Goal: Task Accomplishment & Management: Manage account settings

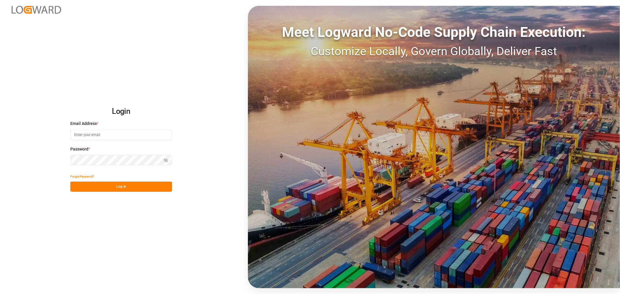
type input "[PERSON_NAME][EMAIL_ADDRESS][PERSON_NAME][DOMAIN_NAME]"
click at [124, 187] on button "Log In" at bounding box center [121, 187] width 102 height 10
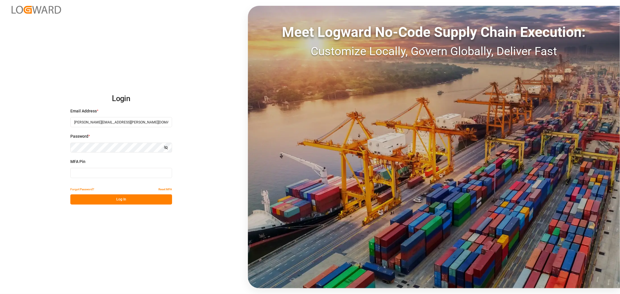
click at [119, 175] on input at bounding box center [121, 173] width 102 height 10
type input "745625"
click at [118, 198] on button "Log In" at bounding box center [121, 199] width 102 height 10
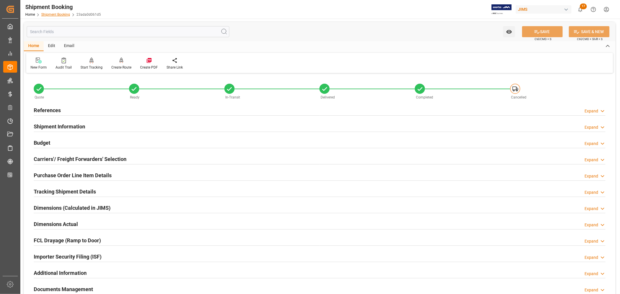
click at [53, 15] on link "Shipment Booking" at bounding box center [55, 14] width 29 height 4
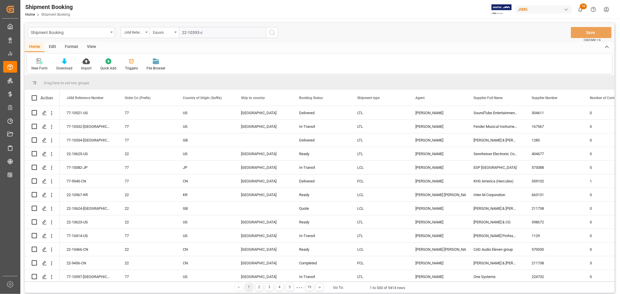
type input "22-10393-cn"
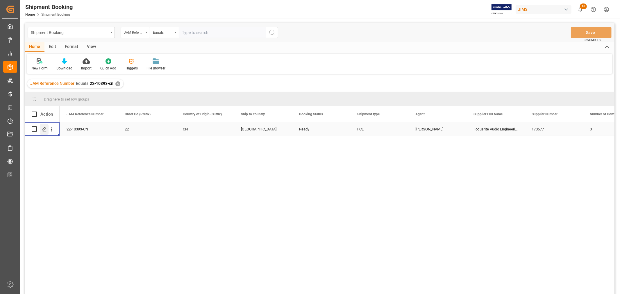
click at [43, 129] on icon "Press SPACE to select this row." at bounding box center [44, 129] width 5 height 5
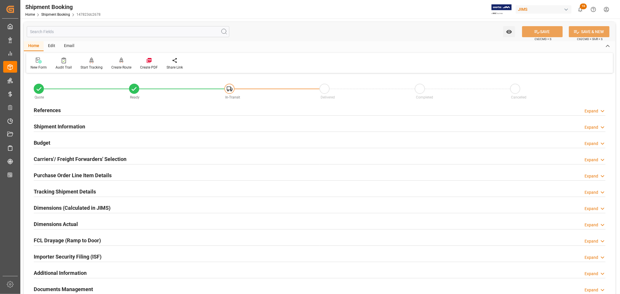
click at [67, 124] on h2 "Shipment Information" at bounding box center [59, 127] width 51 height 8
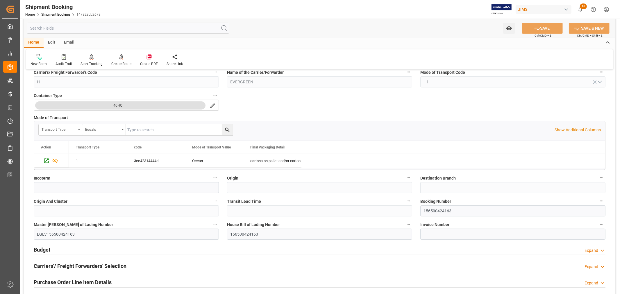
scroll to position [161, 0]
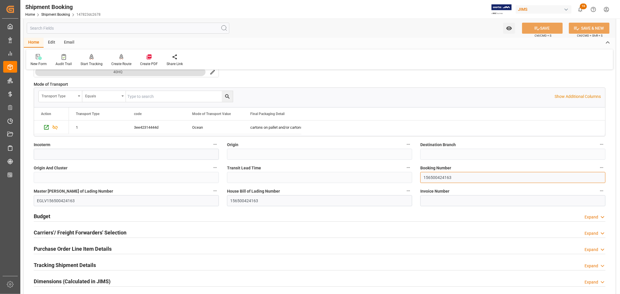
click at [428, 176] on input "156500424163" at bounding box center [512, 177] width 185 height 11
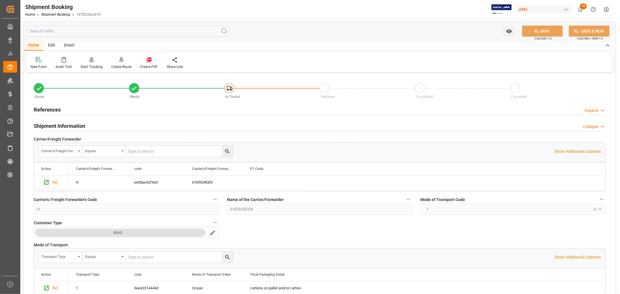
scroll to position [0, 0]
click at [52, 126] on h2 "Shipment Information" at bounding box center [59, 127] width 51 height 8
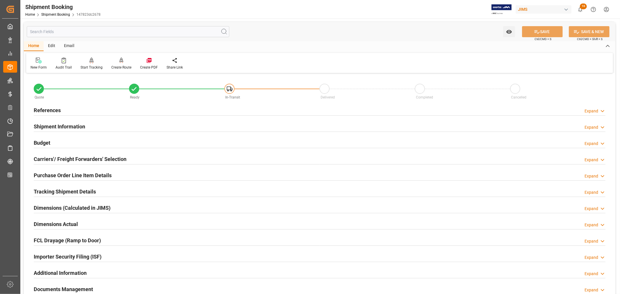
click at [50, 110] on h2 "References" at bounding box center [47, 110] width 27 height 8
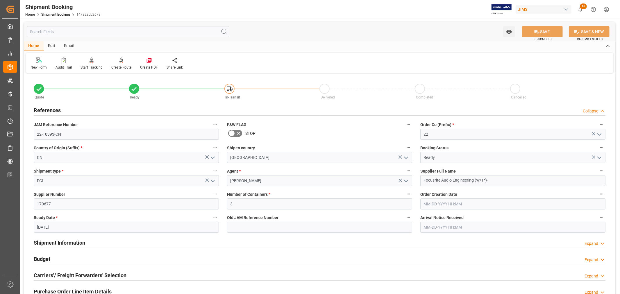
click at [50, 110] on h2 "References" at bounding box center [47, 110] width 27 height 8
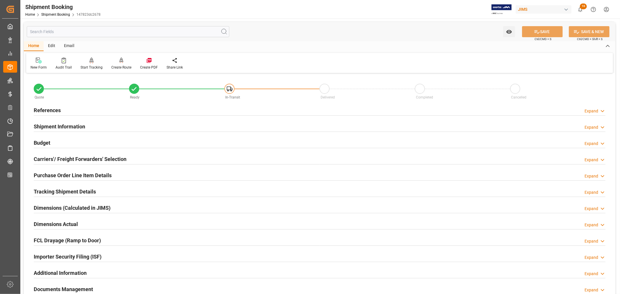
type input "08-20-2025"
drag, startPoint x: 66, startPoint y: 159, endPoint x: 69, endPoint y: 159, distance: 3.0
click at [66, 159] on h2 "Carriers'/ Freight Forwarders' Selection" at bounding box center [80, 159] width 93 height 8
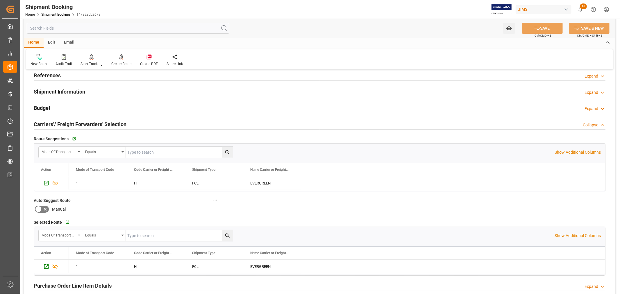
scroll to position [32, 0]
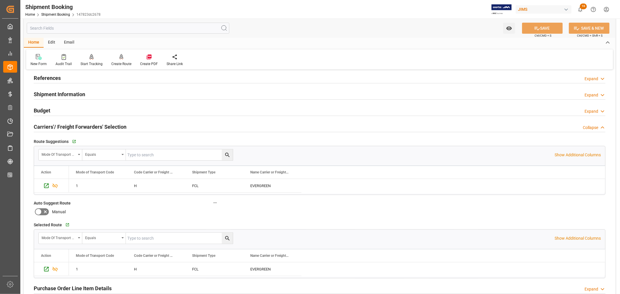
click at [105, 128] on h2 "Carriers'/ Freight Forwarders' Selection" at bounding box center [80, 127] width 93 height 8
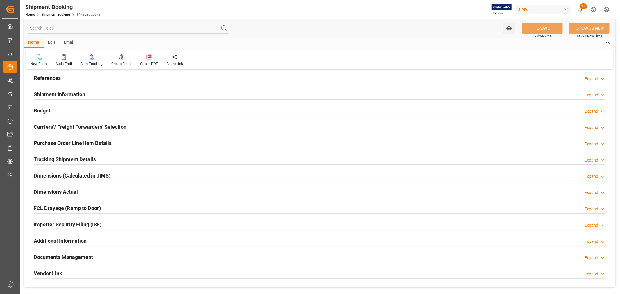
click at [53, 77] on h2 "References" at bounding box center [47, 78] width 27 height 8
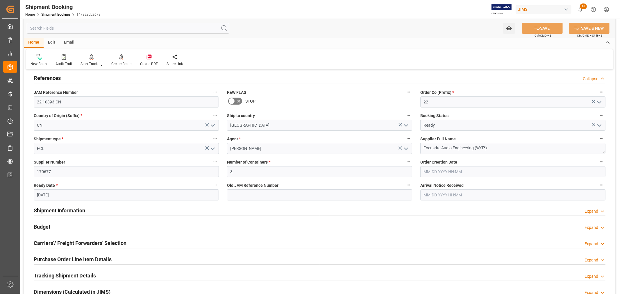
click at [52, 77] on h2 "References" at bounding box center [47, 78] width 27 height 8
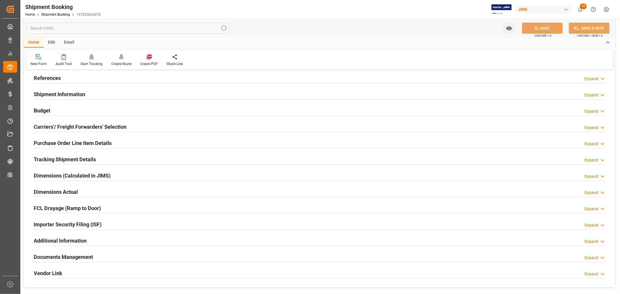
click at [65, 142] on h2 "Purchase Order Line Item Details" at bounding box center [73, 143] width 78 height 8
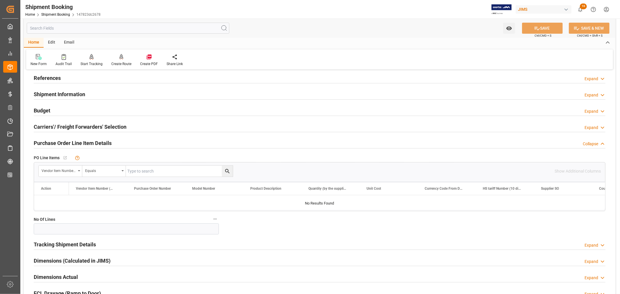
click at [65, 142] on h2 "Purchase Order Line Item Details" at bounding box center [73, 143] width 78 height 8
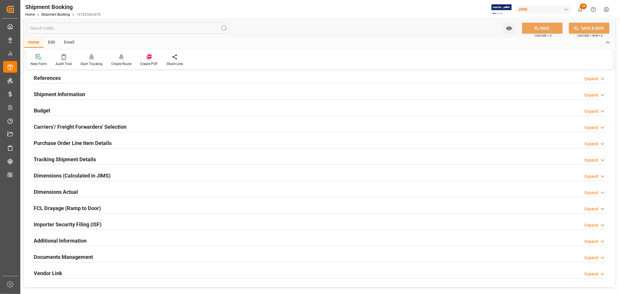
click at [70, 158] on h2 "Tracking Shipment Details" at bounding box center [65, 160] width 62 height 8
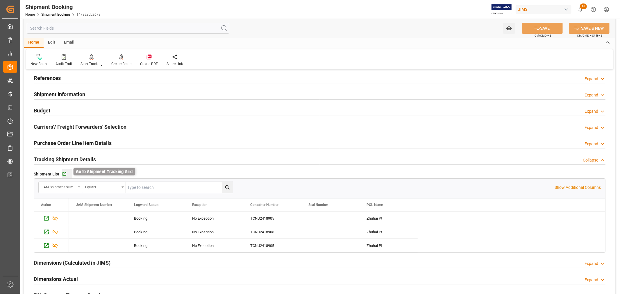
click at [64, 174] on icon "button" at bounding box center [64, 174] width 4 height 4
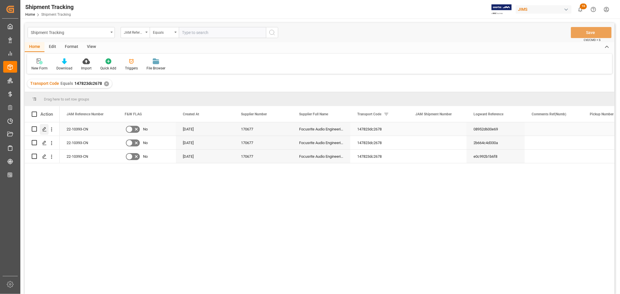
click at [45, 130] on icon "Press SPACE to select this row." at bounding box center [44, 129] width 5 height 5
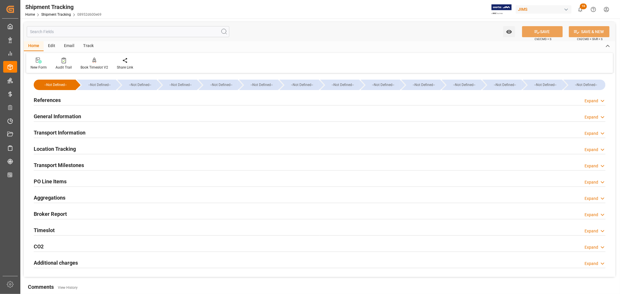
click at [54, 114] on h2 "General Information" at bounding box center [57, 116] width 47 height 8
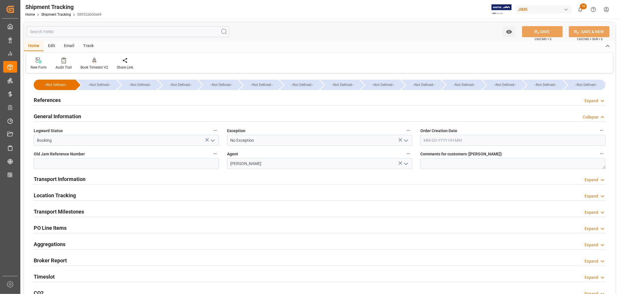
click at [408, 141] on icon "open menu" at bounding box center [406, 140] width 7 height 7
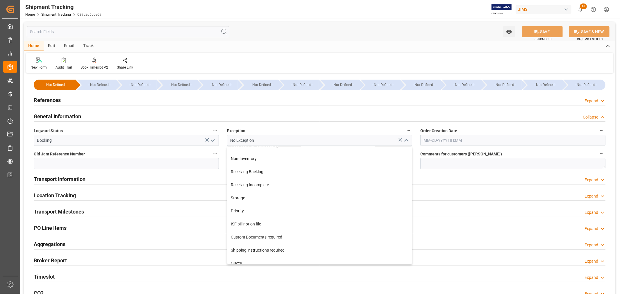
scroll to position [129, 0]
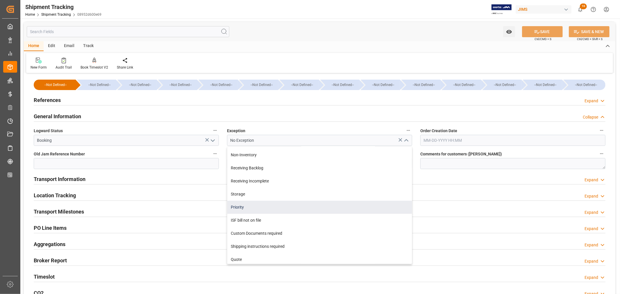
click at [252, 203] on div "Priority" at bounding box center [319, 207] width 185 height 13
type input "Priority"
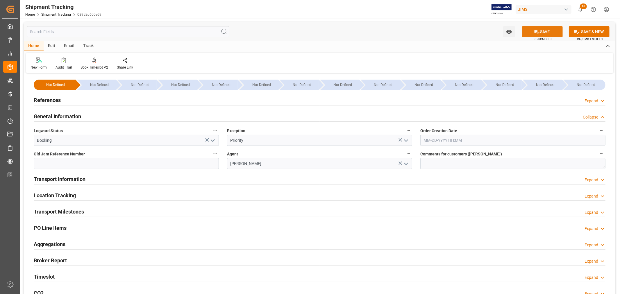
click at [542, 33] on button "SAVE" at bounding box center [542, 31] width 41 height 11
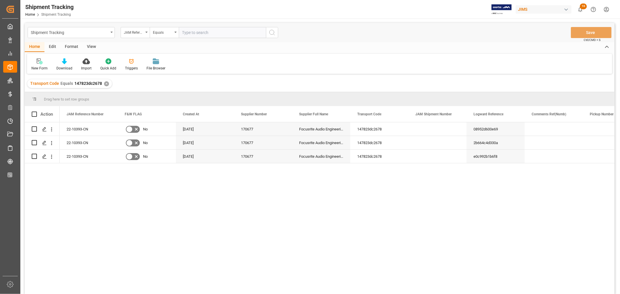
click at [88, 42] on div "View" at bounding box center [92, 47] width 18 height 10
click at [39, 64] on div "Default" at bounding box center [37, 64] width 20 height 13
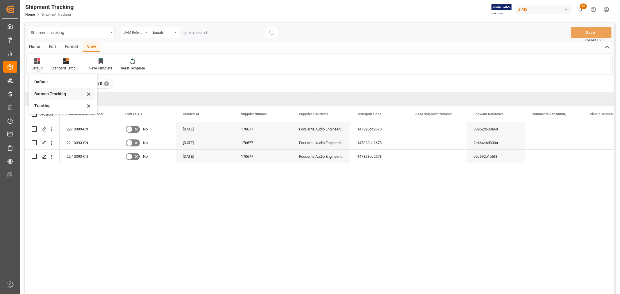
click at [46, 92] on div "Batman Tracking" at bounding box center [59, 94] width 51 height 6
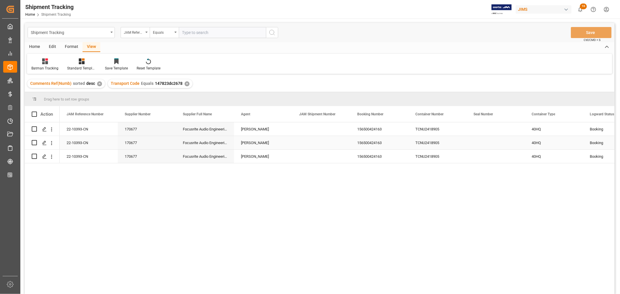
click at [316, 137] on div "Press SPACE to select this row." at bounding box center [321, 142] width 58 height 13
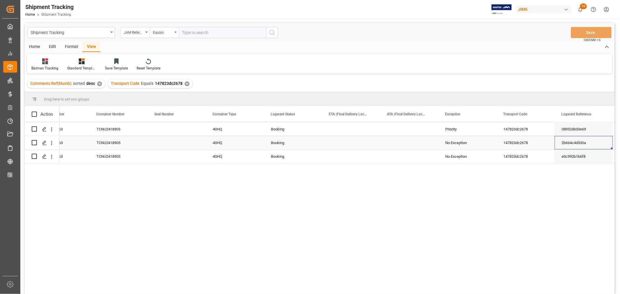
scroll to position [0, 319]
click at [455, 128] on div "Priority" at bounding box center [467, 129] width 44 height 13
drag, startPoint x: 495, startPoint y: 135, endPoint x: 490, endPoint y: 153, distance: 19.0
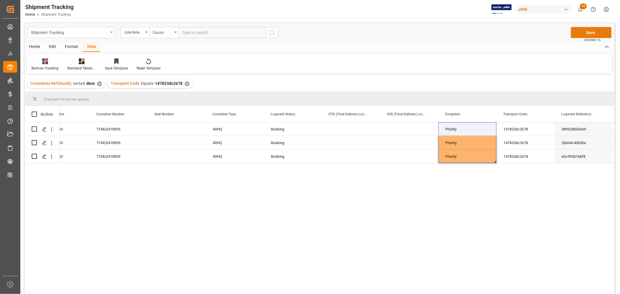
click at [591, 33] on button "Save" at bounding box center [591, 32] width 41 height 11
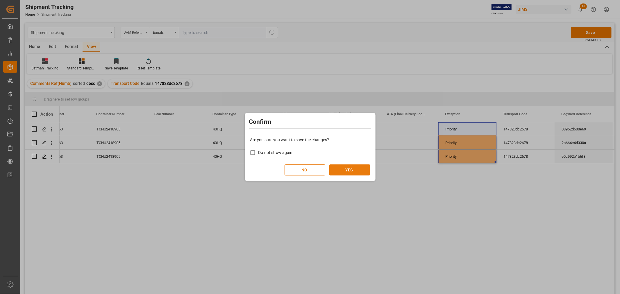
click at [351, 169] on button "YES" at bounding box center [349, 170] width 41 height 11
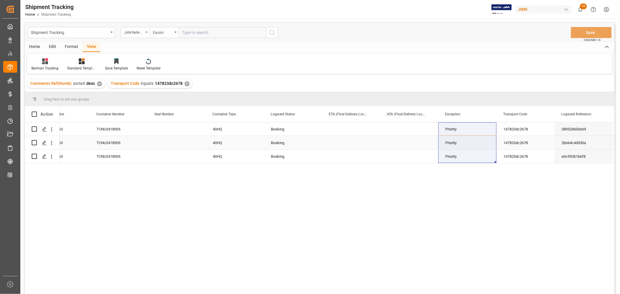
click at [108, 142] on div "TCNU2418905" at bounding box center [119, 142] width 58 height 13
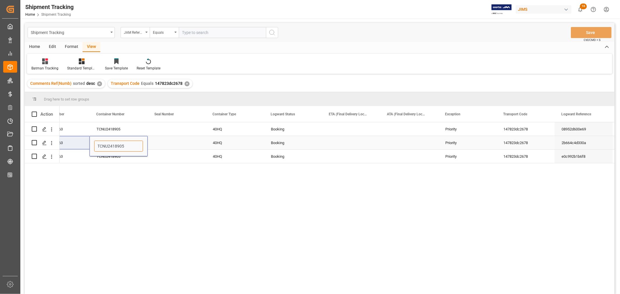
drag, startPoint x: 125, startPoint y: 146, endPoint x: 87, endPoint y: 149, distance: 38.5
paste input "GBU6605838"
type input "TGBU6605838"
click at [138, 128] on div "TCNU2418905" at bounding box center [119, 128] width 58 height 13
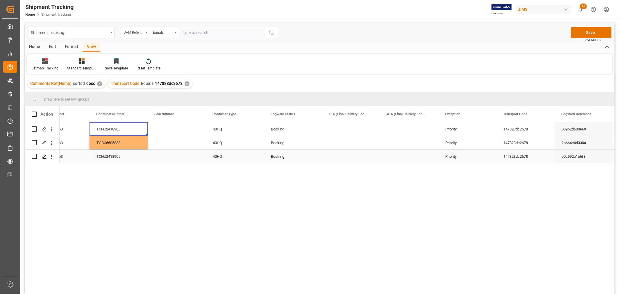
click at [126, 157] on div "TCNU2418905" at bounding box center [119, 156] width 58 height 13
click at [124, 155] on div "TCNU2418905" at bounding box center [119, 156] width 58 height 13
drag, startPoint x: 125, startPoint y: 152, endPoint x: 66, endPoint y: 155, distance: 59.1
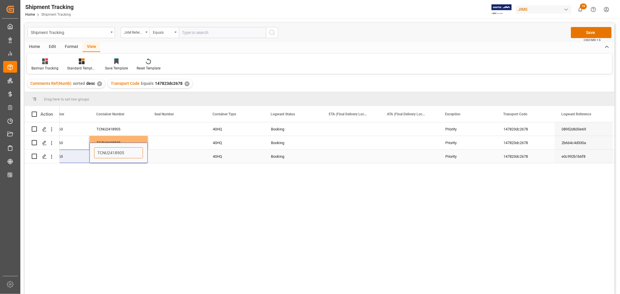
click at [125, 153] on input "TCNU2418905" at bounding box center [118, 152] width 49 height 11
paste input "GBU7294263"
type input "TGBU7294263"
click at [153, 126] on div "Press SPACE to select this row." at bounding box center [177, 128] width 58 height 13
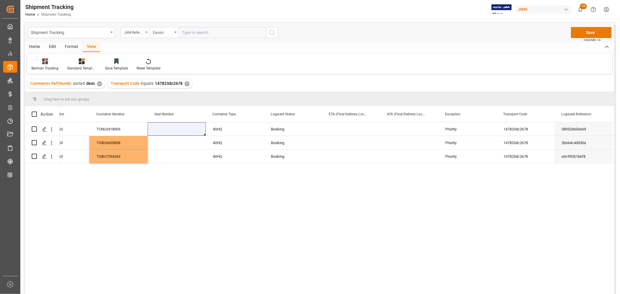
click at [590, 30] on button "Save" at bounding box center [591, 32] width 41 height 11
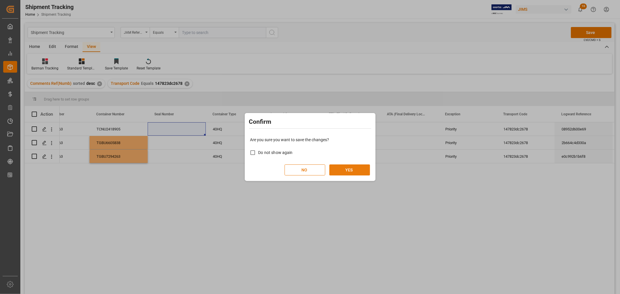
click at [350, 172] on button "YES" at bounding box center [349, 170] width 41 height 11
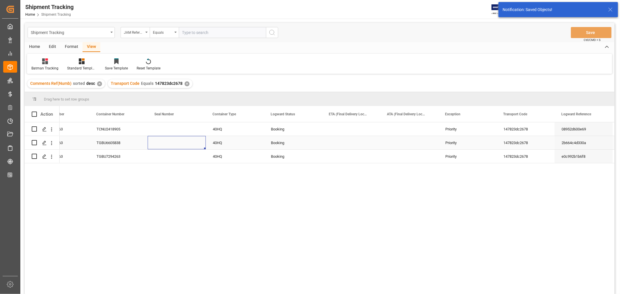
click at [167, 144] on div "Press SPACE to select this row." at bounding box center [177, 142] width 58 height 13
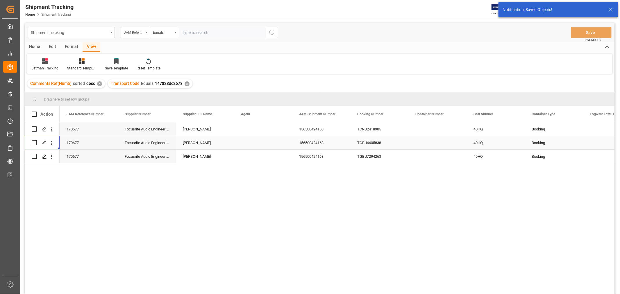
scroll to position [0, 0]
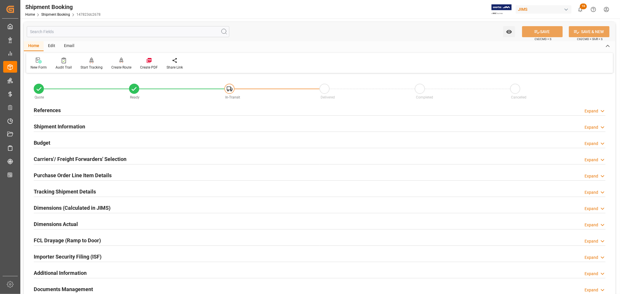
click at [60, 191] on h2 "Tracking Shipment Details" at bounding box center [65, 192] width 62 height 8
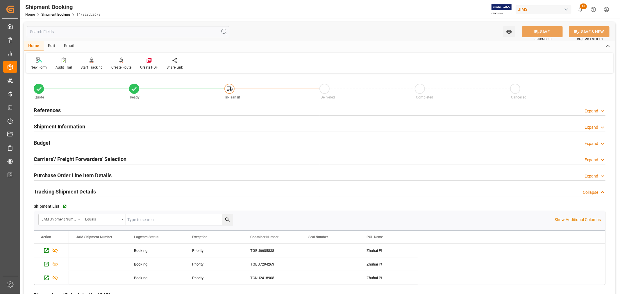
click at [72, 193] on h2 "Tracking Shipment Details" at bounding box center [65, 192] width 62 height 8
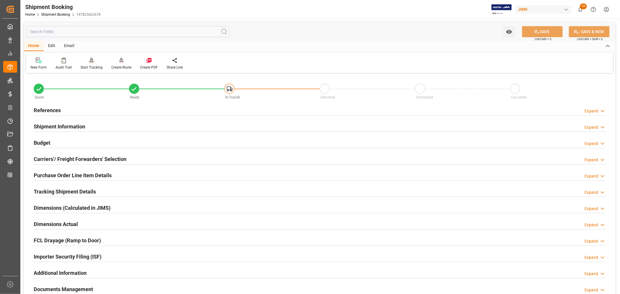
click at [85, 174] on h2 "Purchase Order Line Item Details" at bounding box center [73, 175] width 78 height 8
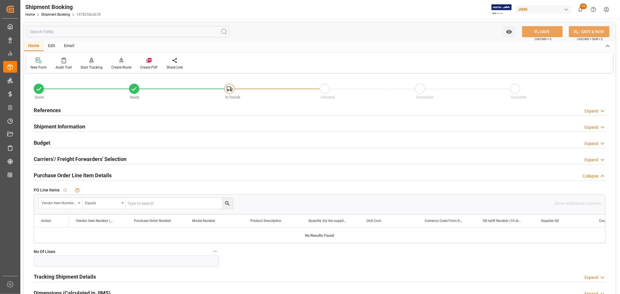
click at [93, 176] on h2 "Purchase Order Line Item Details" at bounding box center [73, 175] width 78 height 8
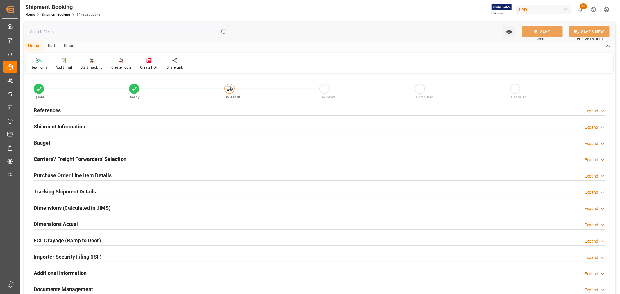
click at [45, 142] on h2 "Budget" at bounding box center [42, 143] width 17 height 8
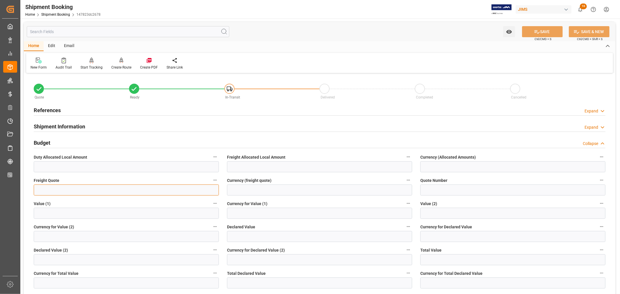
click at [48, 191] on input "text" at bounding box center [126, 190] width 185 height 11
type input "15000"
click at [237, 190] on input at bounding box center [319, 190] width 185 height 11
type input "USD"
click at [547, 33] on button "SAVE" at bounding box center [542, 31] width 41 height 11
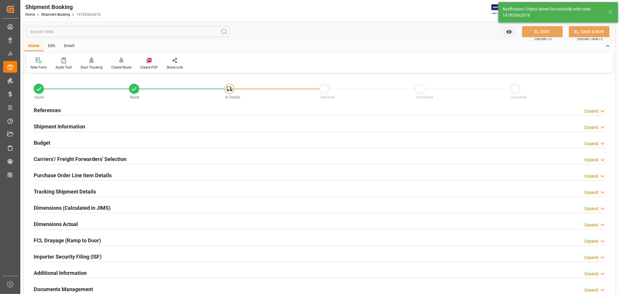
click at [78, 190] on h2 "Tracking Shipment Details" at bounding box center [65, 192] width 62 height 8
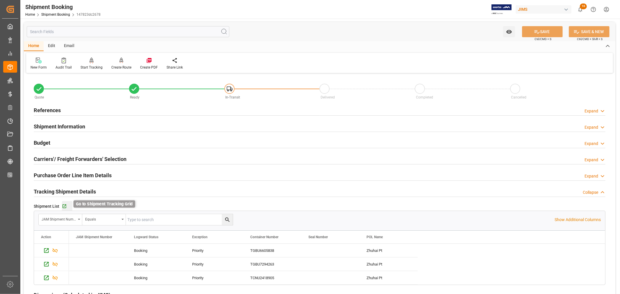
click at [64, 205] on icon "button" at bounding box center [64, 206] width 5 height 5
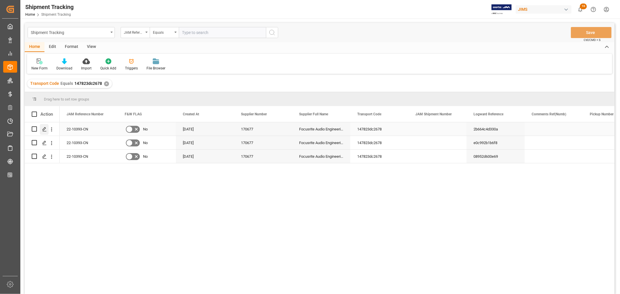
click at [44, 131] on icon "Press SPACE to select this row." at bounding box center [44, 129] width 5 height 5
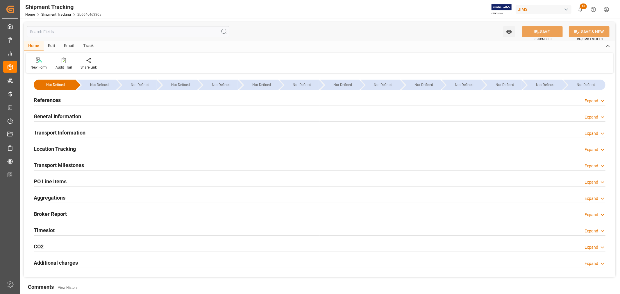
type input "Evergreen"
type input "Evergreen Marine Corp."
type input "FDR0"
click at [62, 132] on h2 "Transport Information" at bounding box center [60, 133] width 52 height 8
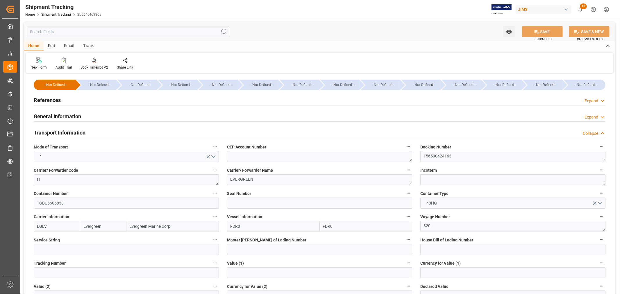
click at [76, 132] on h2 "Transport Information" at bounding box center [60, 133] width 52 height 8
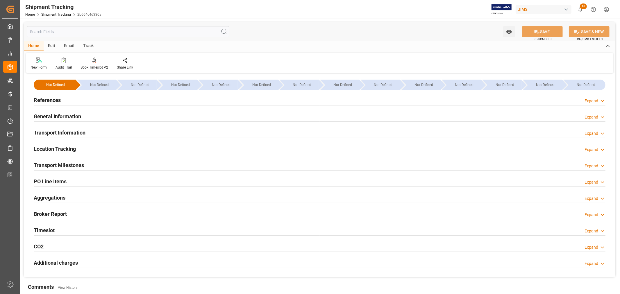
click at [73, 161] on h2 "Transport Milestones" at bounding box center [59, 165] width 50 height 8
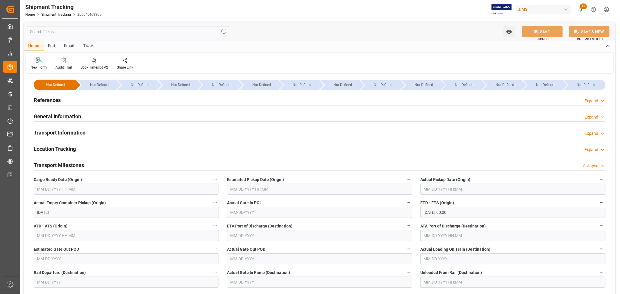
click at [248, 188] on input "text" at bounding box center [319, 189] width 185 height 11
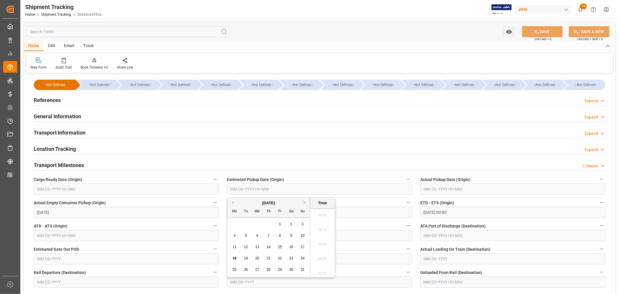
scroll to position [670, 0]
click at [235, 258] on span "18" at bounding box center [235, 258] width 4 height 4
type input "08-18-2025 00:00"
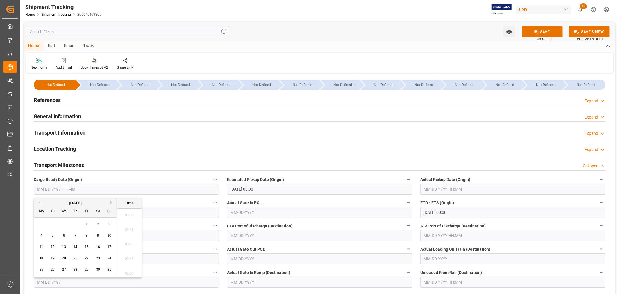
click at [53, 187] on input "text" at bounding box center [126, 189] width 185 height 11
click at [41, 257] on span "18" at bounding box center [41, 258] width 4 height 4
type input "08-18-2025 00:00"
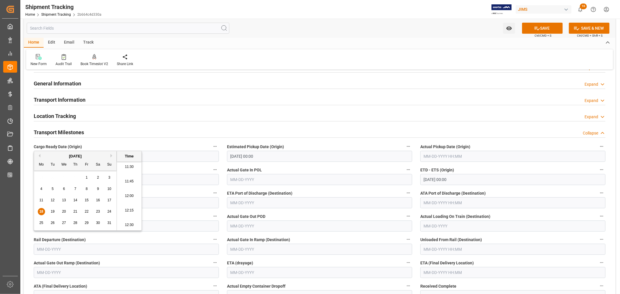
scroll to position [65, 0]
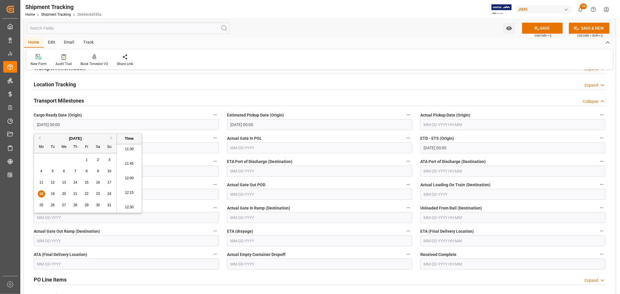
click at [265, 171] on input "text" at bounding box center [319, 171] width 185 height 11
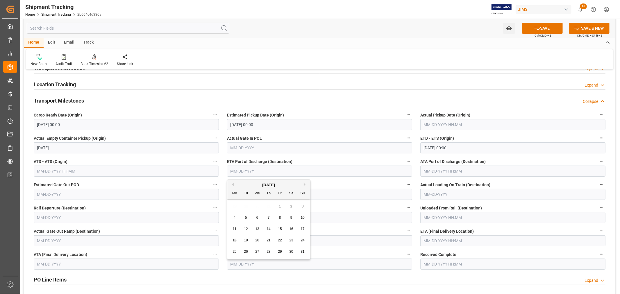
click at [249, 184] on div "August 2025" at bounding box center [268, 185] width 83 height 6
click at [304, 184] on button "Next Month" at bounding box center [305, 184] width 3 height 3
click at [235, 218] on span "8" at bounding box center [235, 218] width 2 height 4
type input "09-08-2025"
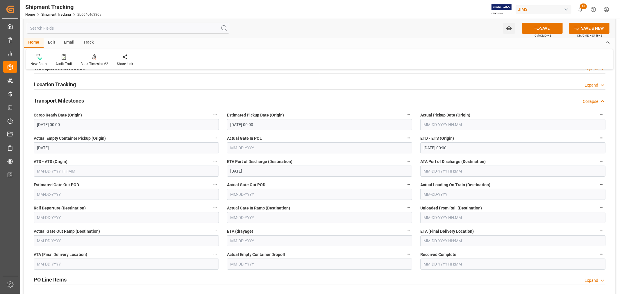
click at [466, 240] on input "text" at bounding box center [512, 240] width 185 height 11
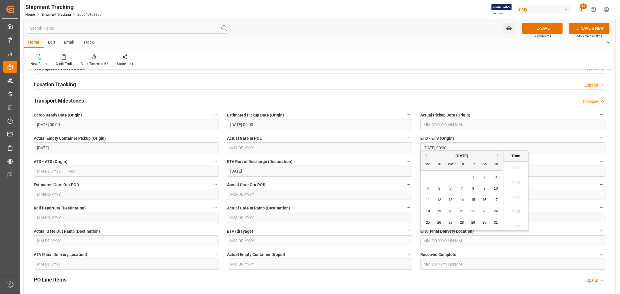
scroll to position [670, 0]
click at [498, 156] on button "Next Month" at bounding box center [498, 155] width 3 height 3
click at [463, 212] on span "25" at bounding box center [462, 211] width 4 height 4
type input "09-25-2025 00:00"
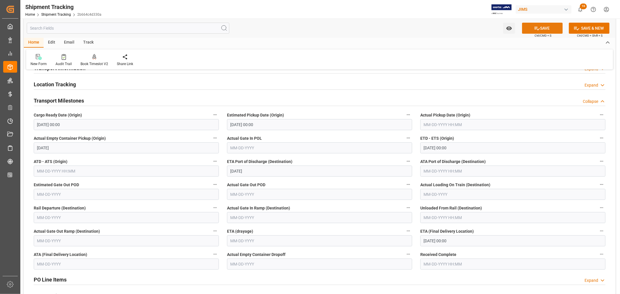
click at [536, 28] on icon at bounding box center [537, 28] width 5 height 3
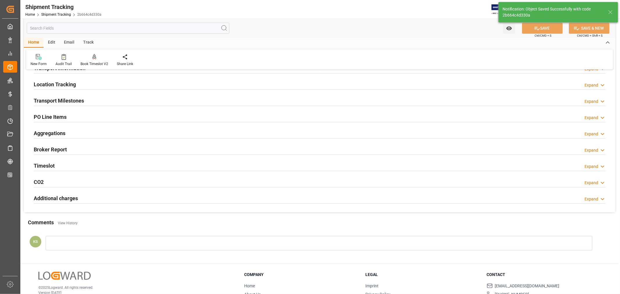
click at [76, 98] on h2 "Transport Milestones" at bounding box center [59, 101] width 50 height 8
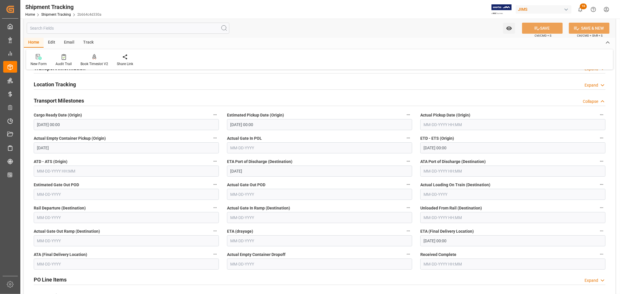
click at [68, 99] on h2 "Transport Milestones" at bounding box center [59, 101] width 50 height 8
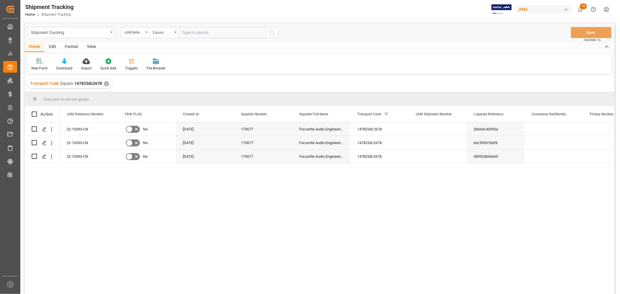
click at [94, 47] on div "View" at bounding box center [92, 47] width 18 height 10
click at [41, 68] on div "Default" at bounding box center [36, 68] width 11 height 5
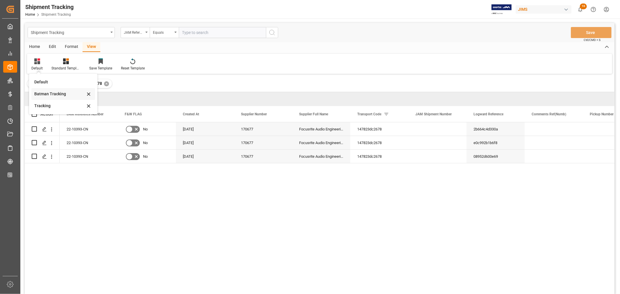
click at [53, 92] on div "Batman Tracking" at bounding box center [59, 94] width 51 height 6
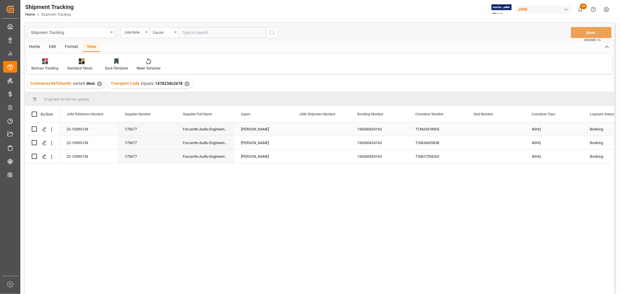
click at [481, 129] on div "Press SPACE to select this row." at bounding box center [496, 128] width 58 height 13
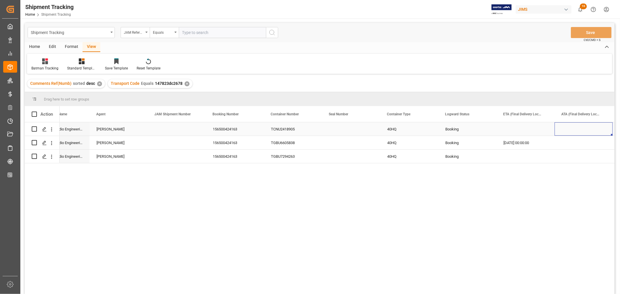
scroll to position [0, 203]
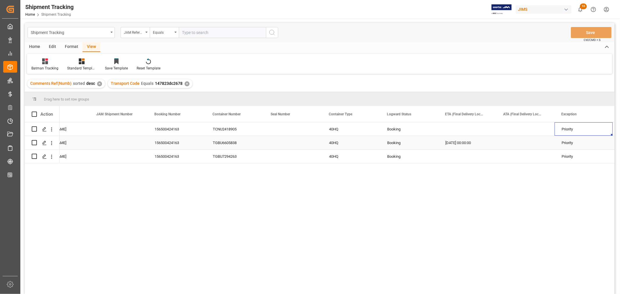
click at [469, 143] on div "09-25-2025 00:00:00" at bounding box center [467, 142] width 58 height 13
drag, startPoint x: 496, startPoint y: 148, endPoint x: 494, endPoint y: 156, distance: 8.5
click at [476, 138] on div "09-25-2025 00:00:00" at bounding box center [467, 142] width 58 height 13
drag, startPoint x: 495, startPoint y: 148, endPoint x: 490, endPoint y: 125, distance: 23.5
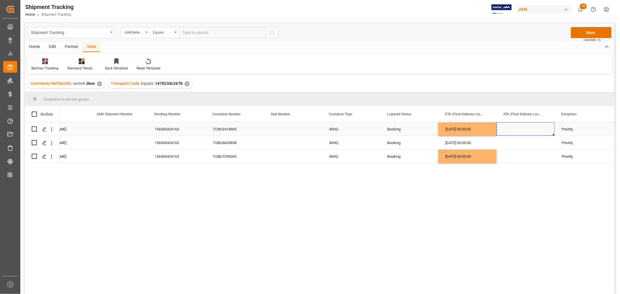
click at [514, 126] on div "Press SPACE to select this row." at bounding box center [525, 128] width 58 height 13
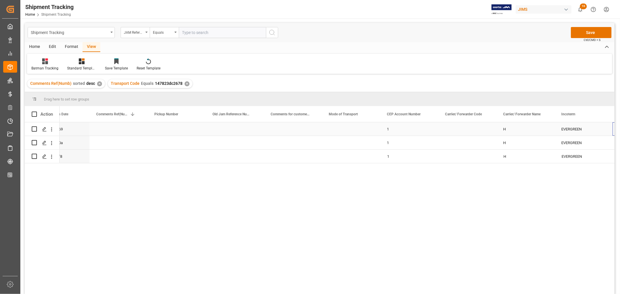
scroll to position [0, 900]
click at [472, 141] on div "08-18-2025 00:00:00" at bounding box center [467, 142] width 58 height 13
drag, startPoint x: 495, startPoint y: 149, endPoint x: 496, endPoint y: 158, distance: 9.1
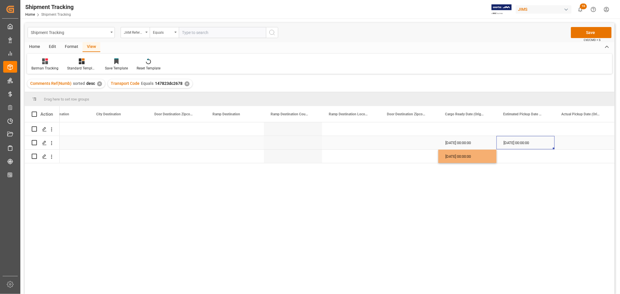
click at [521, 141] on div "08-18-2025 00:00:00" at bounding box center [525, 142] width 58 height 13
drag, startPoint x: 554, startPoint y: 149, endPoint x: 553, endPoint y: 159, distance: 10.8
click at [467, 142] on div "08-18-2025 00:00:00" at bounding box center [467, 142] width 58 height 13
drag, startPoint x: 495, startPoint y: 148, endPoint x: 492, endPoint y: 125, distance: 22.6
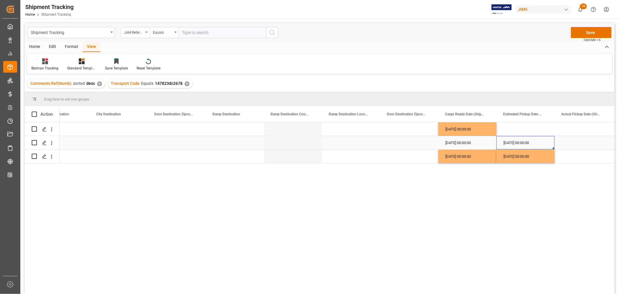
click at [537, 142] on div "08-18-2025 00:00:00" at bounding box center [525, 142] width 58 height 13
drag, startPoint x: 553, startPoint y: 148, endPoint x: 550, endPoint y: 127, distance: 21.2
click at [514, 128] on div "08-18-2025 00:00:00" at bounding box center [525, 128] width 58 height 13
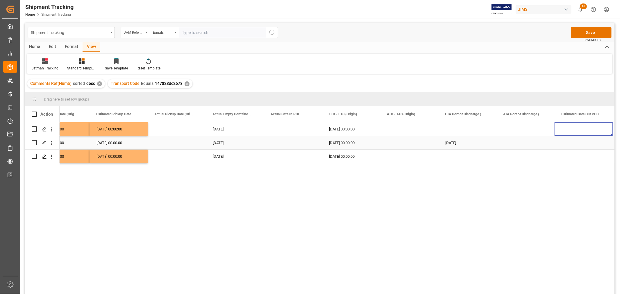
click at [455, 140] on div "09-08-2025" at bounding box center [467, 142] width 58 height 13
drag, startPoint x: 495, startPoint y: 149, endPoint x: 495, endPoint y: 159, distance: 10.5
click at [479, 143] on div "09-08-2025" at bounding box center [467, 142] width 58 height 13
drag, startPoint x: 496, startPoint y: 149, endPoint x: 485, endPoint y: 123, distance: 27.9
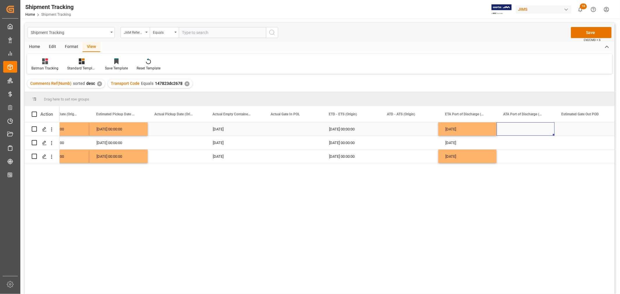
click at [522, 128] on div "Press SPACE to select this row." at bounding box center [525, 128] width 58 height 13
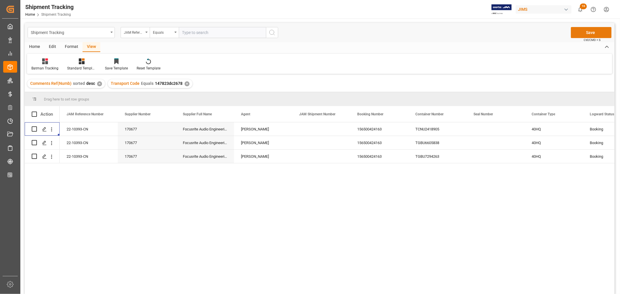
click at [588, 31] on button "Save" at bounding box center [591, 32] width 41 height 11
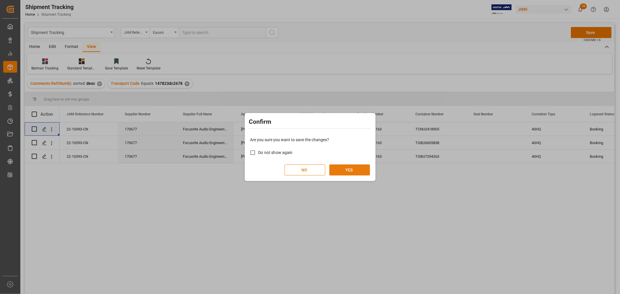
click at [348, 172] on button "YES" at bounding box center [349, 170] width 41 height 11
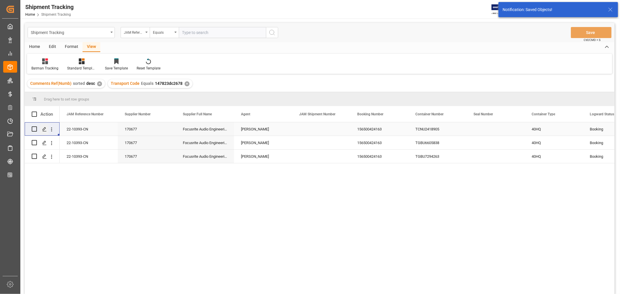
click at [44, 129] on polygon "Press SPACE to select this row." at bounding box center [44, 128] width 3 height 3
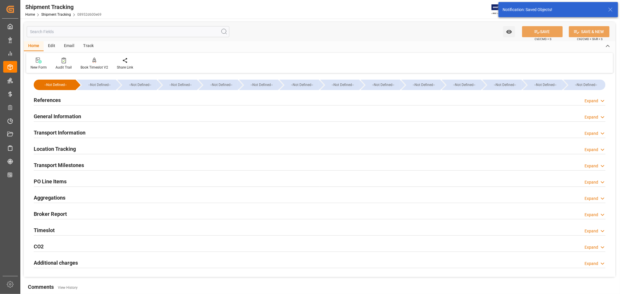
type input "08-18-2025 00:00"
type input "08-18-2025"
type input "08-20-2025 00:00"
type input "09-08-2025"
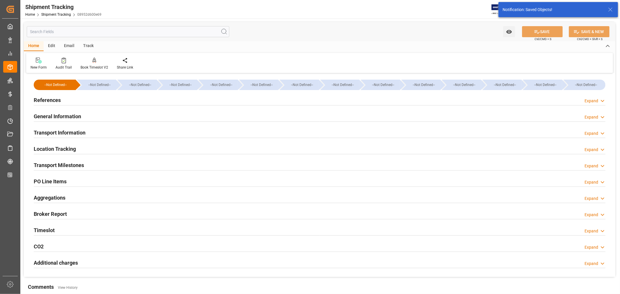
type input "09-25-2025 00:00"
click at [66, 164] on h2 "Transport Milestones" at bounding box center [59, 165] width 50 height 8
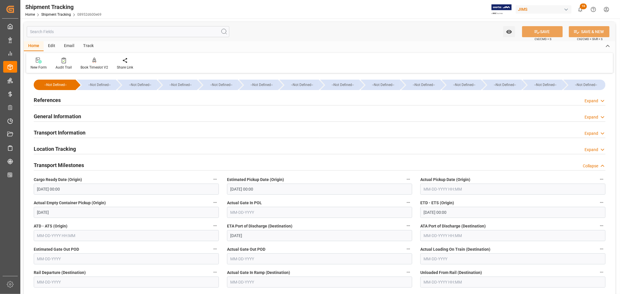
click at [70, 115] on h2 "General Information" at bounding box center [57, 116] width 47 height 8
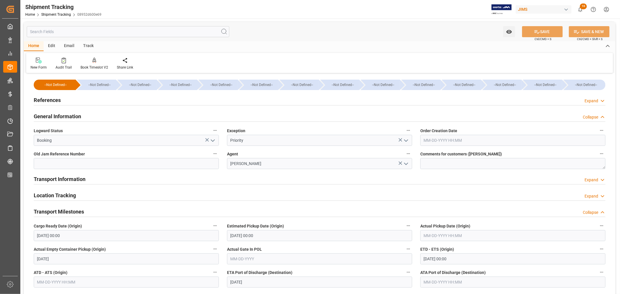
click at [70, 115] on h2 "General Information" at bounding box center [57, 116] width 47 height 8
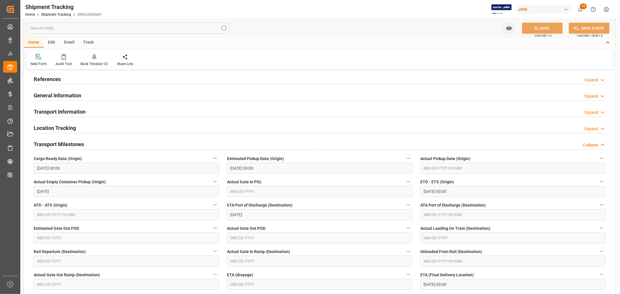
scroll to position [32, 0]
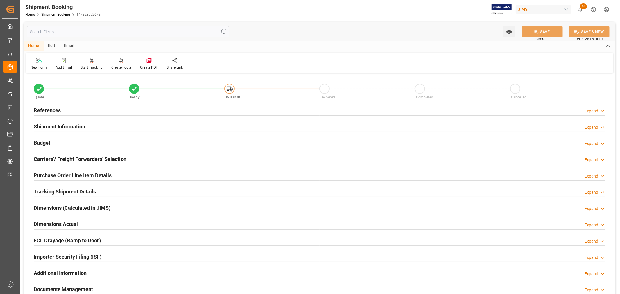
click at [65, 174] on h2 "Purchase Order Line Item Details" at bounding box center [73, 175] width 78 height 8
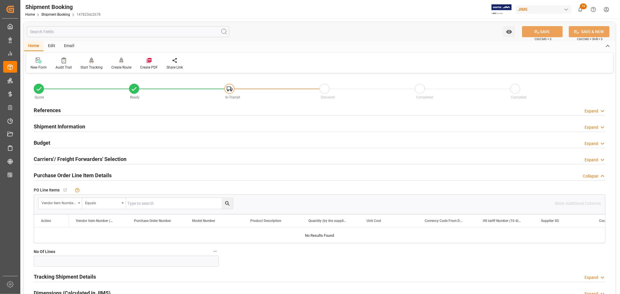
click at [65, 174] on h2 "Purchase Order Line Item Details" at bounding box center [73, 175] width 78 height 8
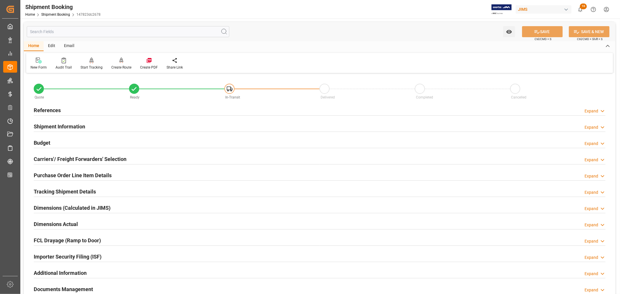
click at [49, 108] on h2 "References" at bounding box center [47, 110] width 27 height 8
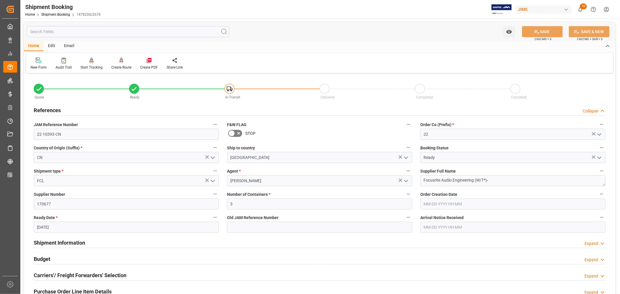
click at [49, 108] on h2 "References" at bounding box center [47, 110] width 27 height 8
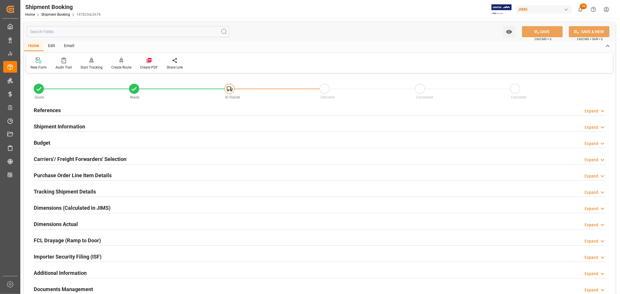
click at [51, 173] on h2 "Purchase Order Line Item Details" at bounding box center [73, 175] width 78 height 8
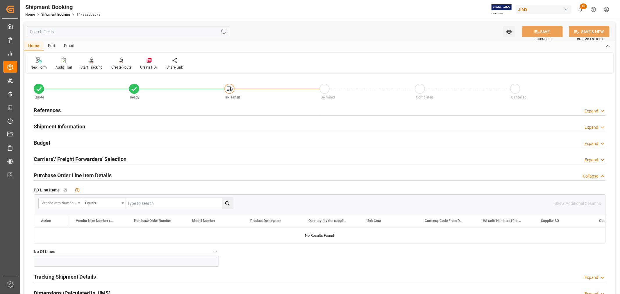
click at [51, 173] on h2 "Purchase Order Line Item Details" at bounding box center [73, 175] width 78 height 8
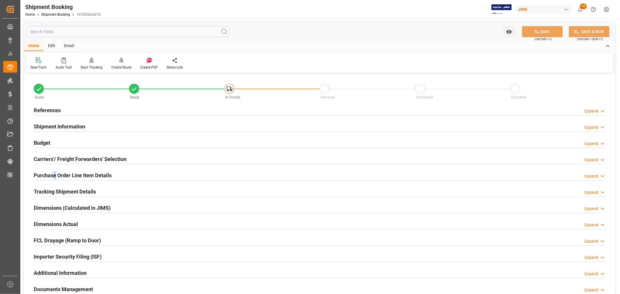
click at [54, 175] on h2 "Purchase Order Line Item Details" at bounding box center [73, 175] width 78 height 8
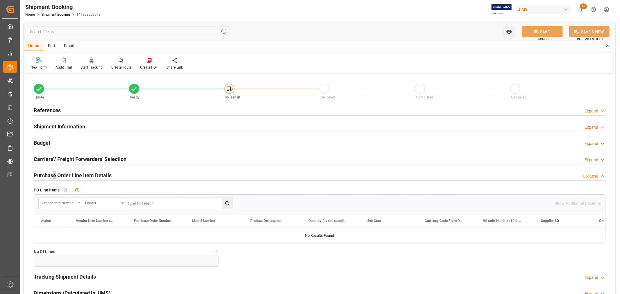
click at [54, 175] on h2 "Purchase Order Line Item Details" at bounding box center [73, 175] width 78 height 8
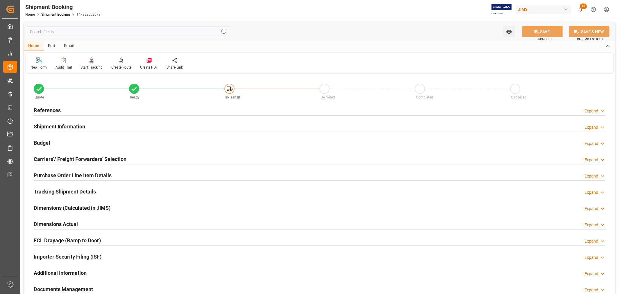
click at [52, 110] on h2 "References" at bounding box center [47, 110] width 27 height 8
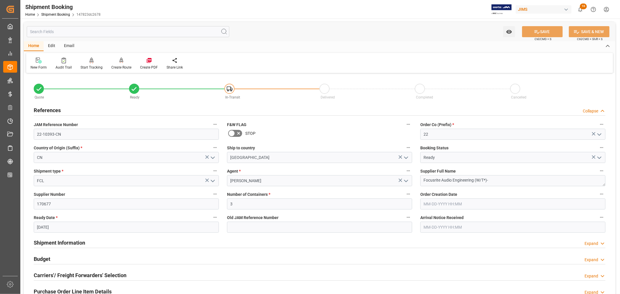
click at [52, 110] on h2 "References" at bounding box center [47, 110] width 27 height 8
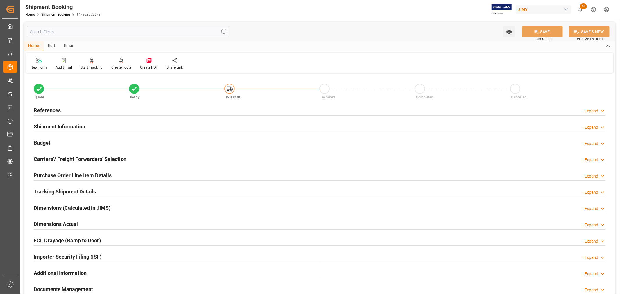
click at [50, 174] on h2 "Purchase Order Line Item Details" at bounding box center [73, 175] width 78 height 8
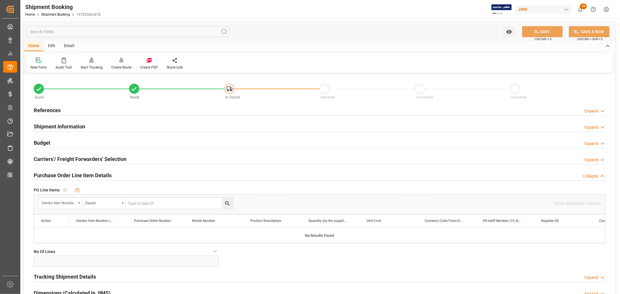
click at [50, 174] on h2 "Purchase Order Line Item Details" at bounding box center [73, 175] width 78 height 8
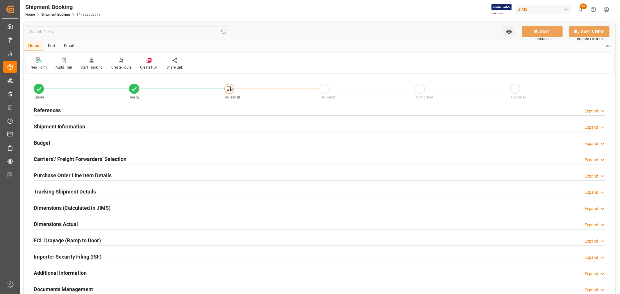
click at [69, 176] on h2 "Purchase Order Line Item Details" at bounding box center [73, 175] width 78 height 8
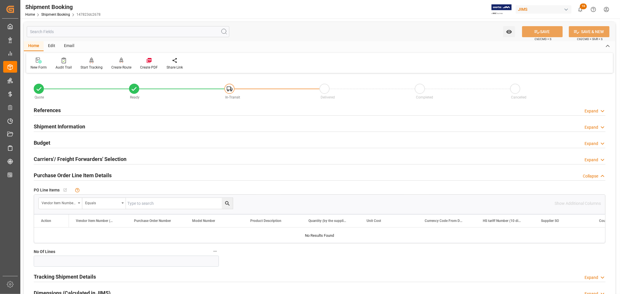
click at [69, 176] on h2 "Purchase Order Line Item Details" at bounding box center [73, 175] width 78 height 8
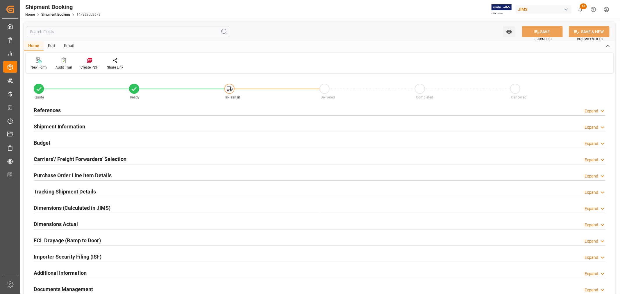
type input "3"
click at [86, 176] on h2 "Purchase Order Line Item Details" at bounding box center [73, 175] width 78 height 8
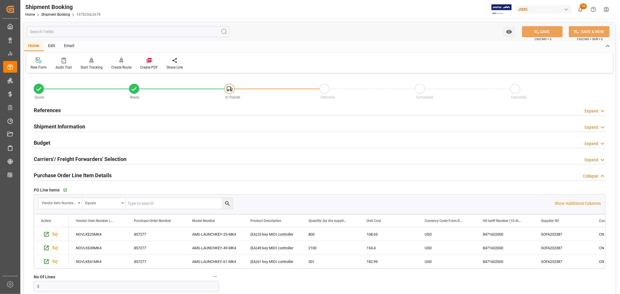
click at [52, 173] on h2 "Purchase Order Line Item Details" at bounding box center [73, 175] width 78 height 8
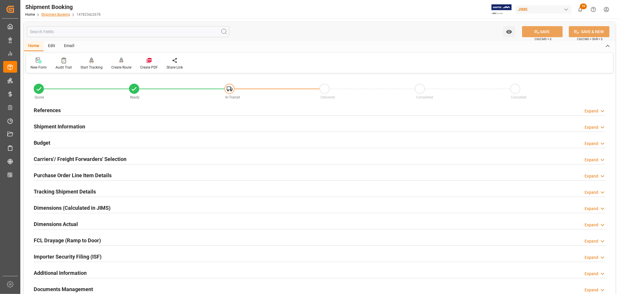
click at [52, 15] on link "Shipment Booking" at bounding box center [55, 14] width 29 height 4
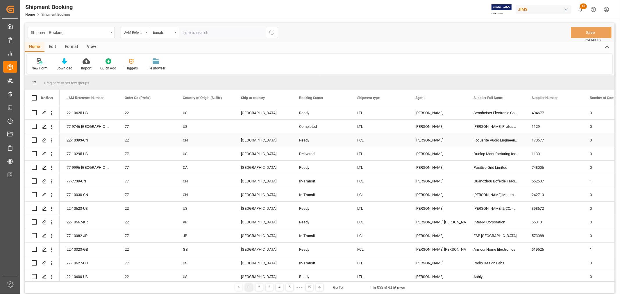
click at [430, 141] on div "[PERSON_NAME]" at bounding box center [437, 140] width 44 height 13
click at [457, 99] on span at bounding box center [456, 97] width 5 height 5
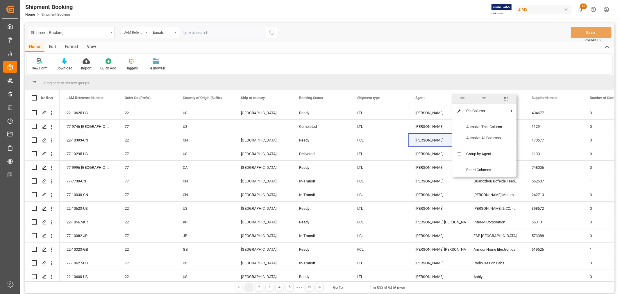
click at [483, 99] on span "filter" at bounding box center [483, 98] width 5 height 5
type input "Kevin Schofield"
click at [491, 147] on button "Apply" at bounding box center [491, 147] width 11 height 6
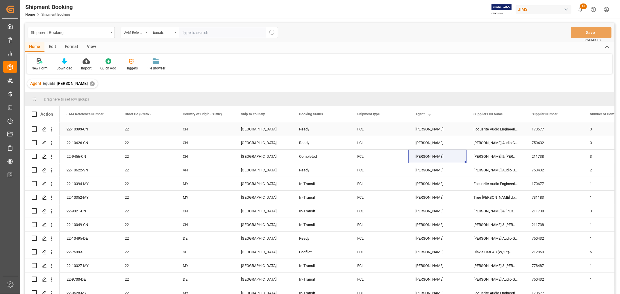
click at [487, 127] on div "Focusrite Audio Engineering (W/T*)-" at bounding box center [496, 128] width 58 height 13
click at [515, 114] on span at bounding box center [514, 114] width 5 height 5
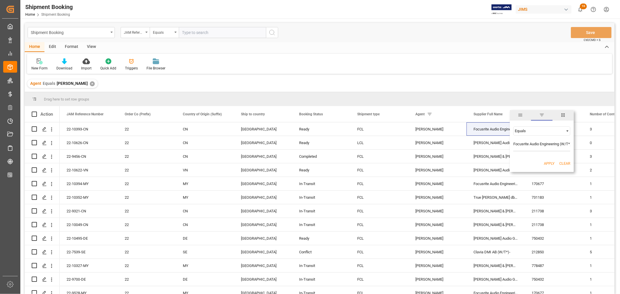
scroll to position [0, 3]
type input "Focusrite Audio Engineering (W/T*)-"
click at [548, 164] on button "Apply" at bounding box center [549, 164] width 11 height 6
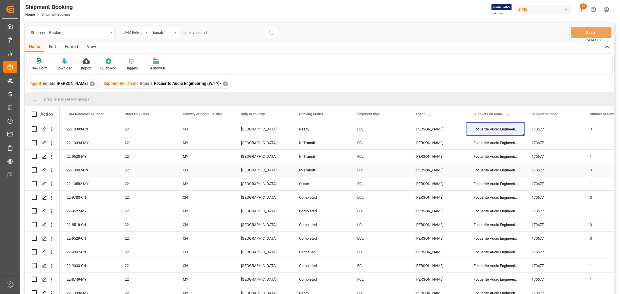
click at [78, 169] on div "22-10007-CN" at bounding box center [89, 169] width 58 height 13
click at [78, 198] on div "22-9783-CN" at bounding box center [89, 197] width 58 height 13
click at [78, 238] on div "22-9529-CN" at bounding box center [89, 238] width 58 height 13
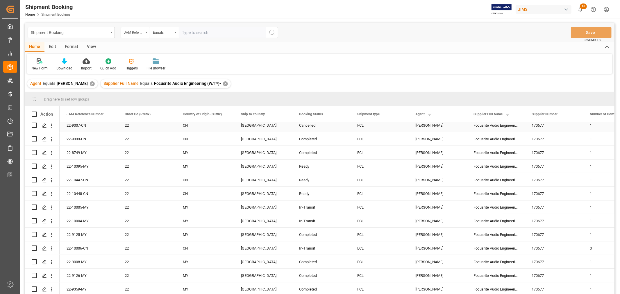
scroll to position [129, 0]
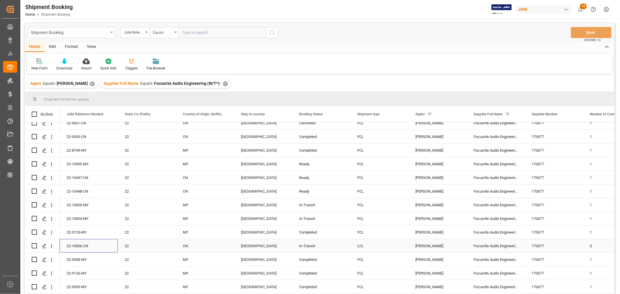
click at [78, 244] on div "22-10006-CN" at bounding box center [89, 245] width 58 height 13
click at [46, 246] on icon "Press SPACE to select this row." at bounding box center [44, 246] width 5 height 5
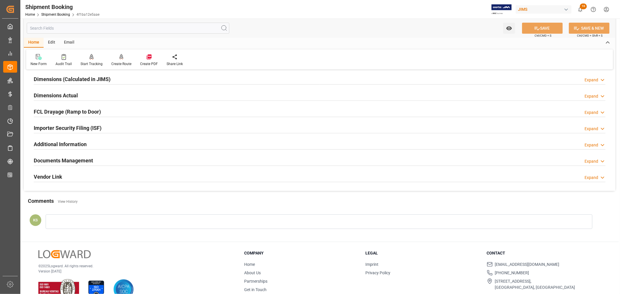
scroll to position [129, 0]
click at [124, 127] on div "Importer Security Filing (ISF) Expand" at bounding box center [320, 127] width 572 height 11
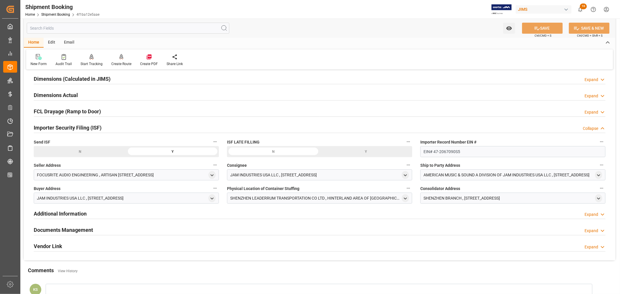
click at [124, 127] on div "Importer Security Filing (ISF) Collapse" at bounding box center [320, 127] width 572 height 11
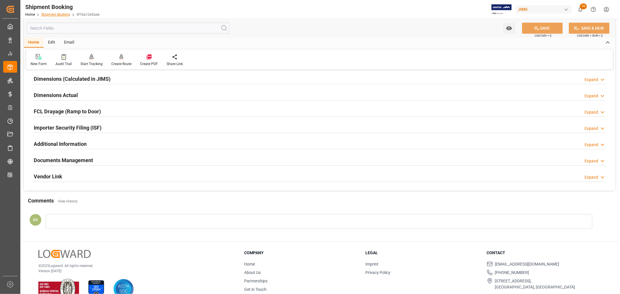
click at [53, 15] on link "Shipment Booking" at bounding box center [55, 14] width 29 height 4
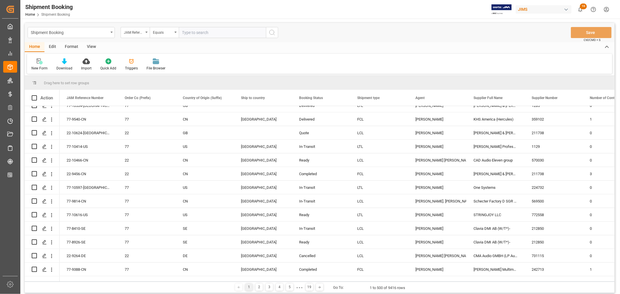
scroll to position [258, 0]
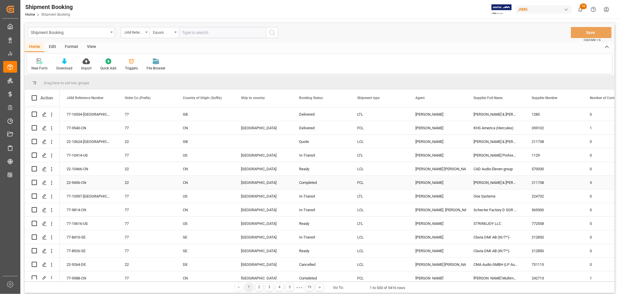
click at [429, 183] on div "[PERSON_NAME]" at bounding box center [437, 182] width 44 height 13
click at [457, 97] on span at bounding box center [456, 97] width 5 height 5
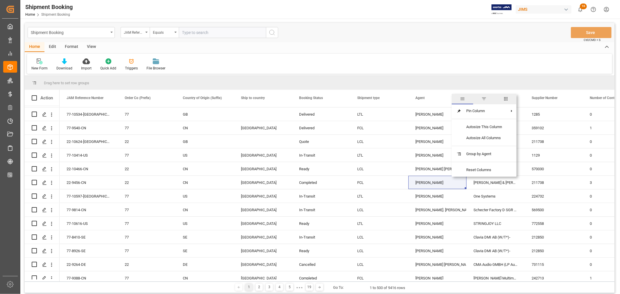
click at [485, 100] on span "filter" at bounding box center [483, 98] width 5 height 5
type input "[PERSON_NAME]"
click at [487, 146] on button "Apply" at bounding box center [491, 147] width 11 height 6
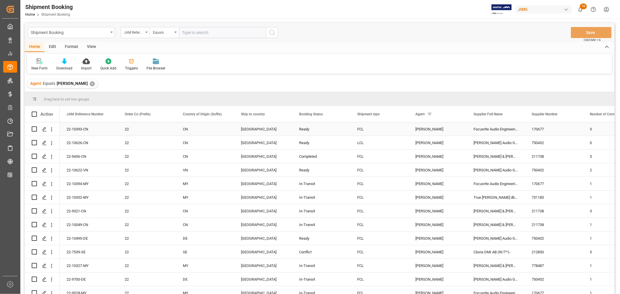
click at [489, 128] on div "Focusrite Audio Engineering (W/T*)-" at bounding box center [496, 128] width 58 height 13
click at [517, 114] on span at bounding box center [514, 114] width 5 height 5
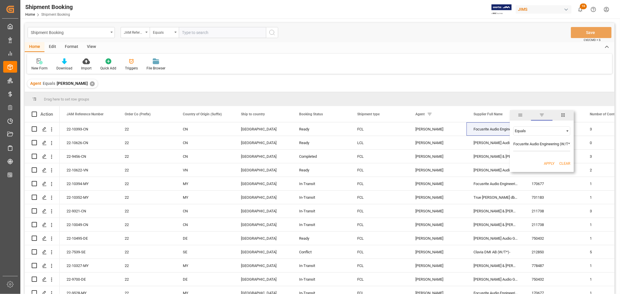
scroll to position [0, 3]
type input "Focusrite Audio Engineering (W/T*)-"
click at [551, 162] on button "Apply" at bounding box center [549, 164] width 11 height 6
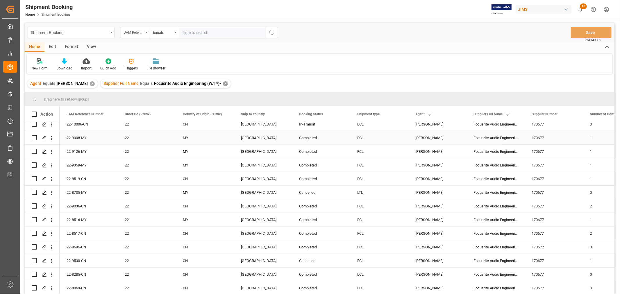
scroll to position [258, 0]
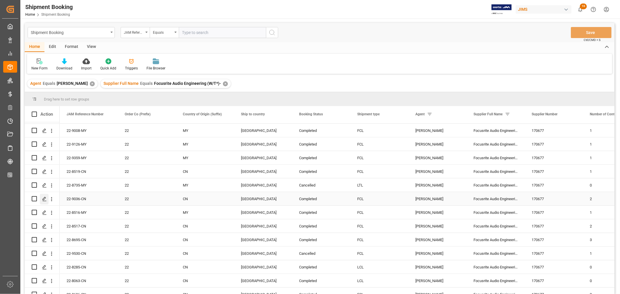
click at [43, 199] on polygon "Press SPACE to select this row." at bounding box center [44, 198] width 3 height 3
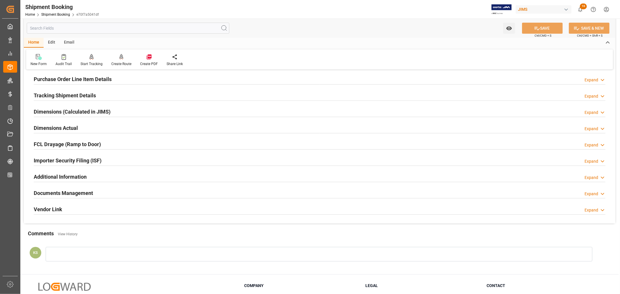
scroll to position [129, 0]
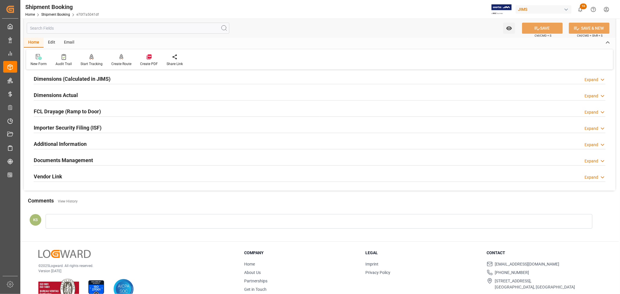
click at [128, 126] on div "Importer Security Filing (ISF) Expand" at bounding box center [320, 127] width 572 height 11
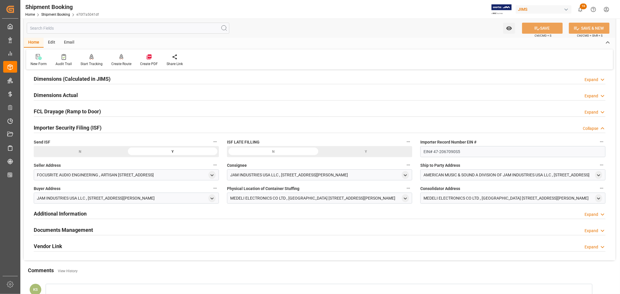
click at [128, 126] on div "Importer Security Filing (ISF) Collapse" at bounding box center [320, 127] width 572 height 11
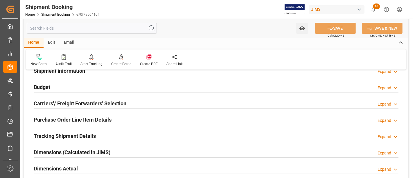
scroll to position [65, 0]
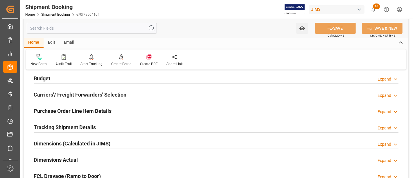
click at [69, 108] on h2 "Purchase Order Line Item Details" at bounding box center [73, 111] width 78 height 8
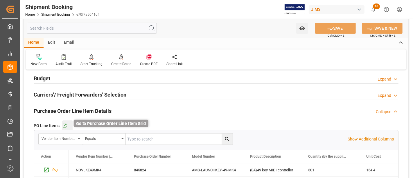
click at [63, 124] on icon "button" at bounding box center [64, 125] width 5 height 5
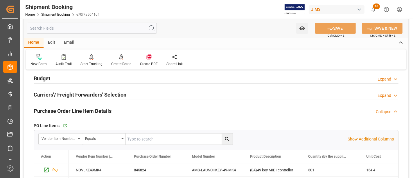
click at [71, 111] on h2 "Purchase Order Line Item Details" at bounding box center [73, 111] width 78 height 8
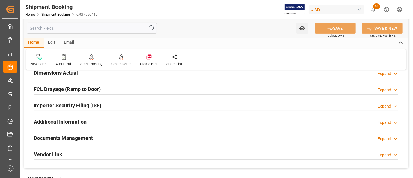
scroll to position [161, 0]
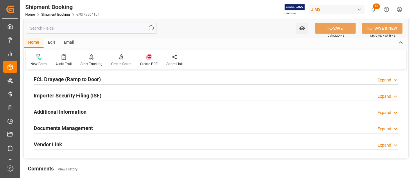
click at [111, 92] on div "Importer Security Filing (ISF) Expand" at bounding box center [216, 95] width 365 height 11
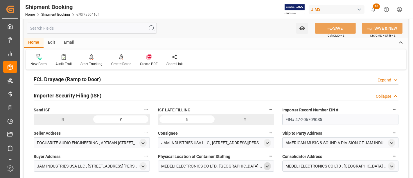
click at [268, 164] on icon "open menu" at bounding box center [267, 166] width 5 height 5
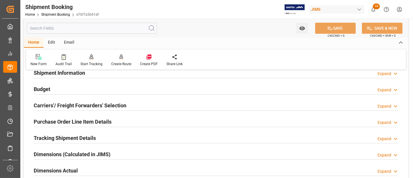
scroll to position [0, 0]
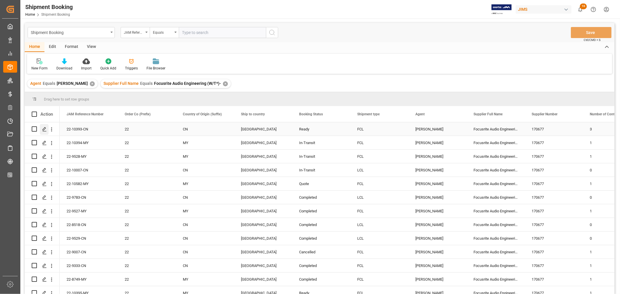
click at [45, 130] on icon "Press SPACE to select this row." at bounding box center [44, 129] width 5 height 5
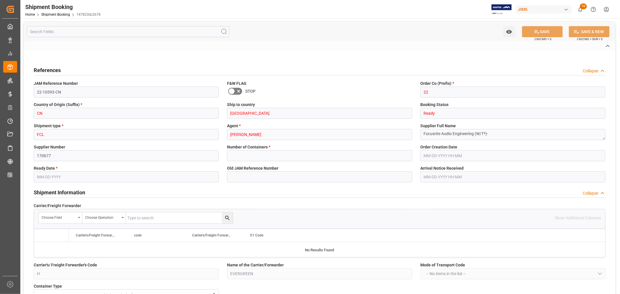
type input "3"
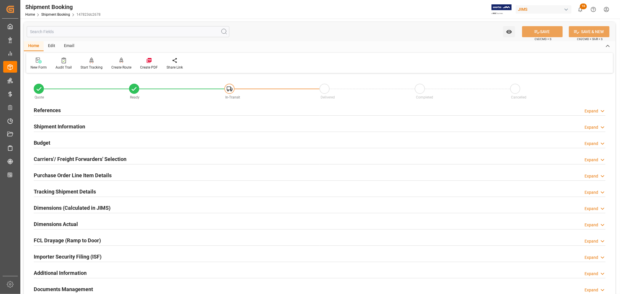
click at [68, 173] on h2 "Purchase Order Line Item Details" at bounding box center [73, 175] width 78 height 8
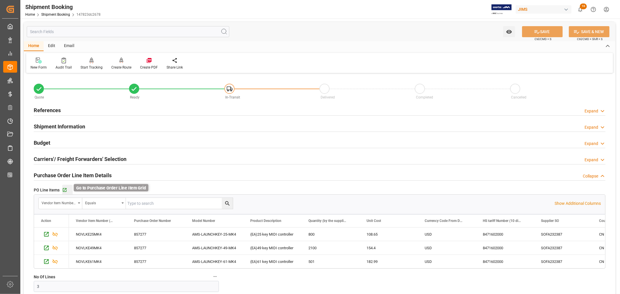
click at [65, 190] on icon "button" at bounding box center [64, 190] width 5 height 5
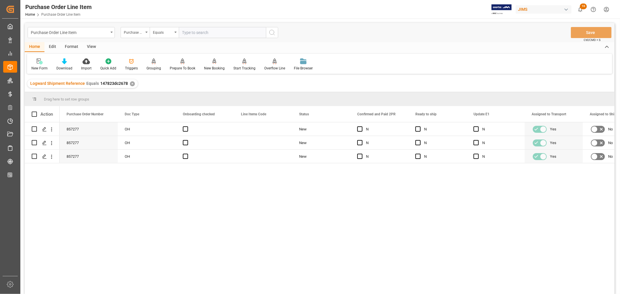
click at [91, 44] on div "View" at bounding box center [92, 47] width 18 height 10
drag, startPoint x: 40, startPoint y: 61, endPoint x: 40, endPoint y: 69, distance: 7.6
click at [40, 62] on icon at bounding box center [37, 61] width 6 height 6
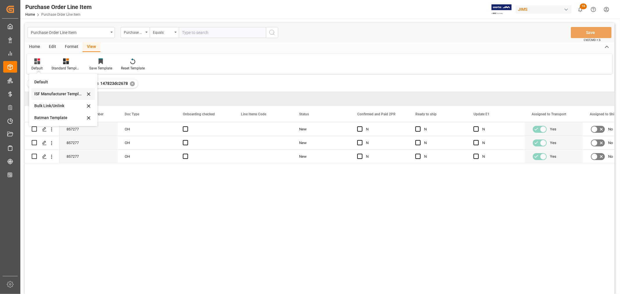
click at [44, 91] on div "ISF Manufacturer Template" at bounding box center [59, 94] width 51 height 6
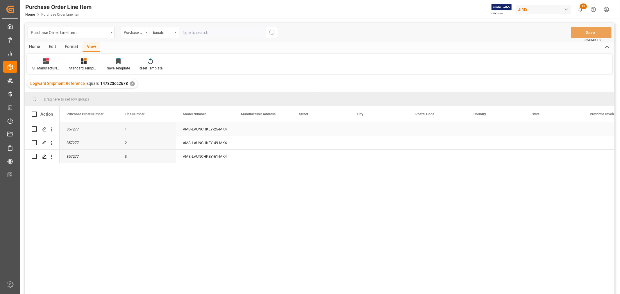
click at [246, 126] on div "Press SPACE to select this row." at bounding box center [263, 128] width 58 height 13
click at [246, 127] on div "Press SPACE to select this row." at bounding box center [263, 128] width 58 height 13
click at [239, 131] on input "Press SPACE to select this row." at bounding box center [263, 132] width 49 height 11
paste input "Medeli Electronics Co. Ltd"
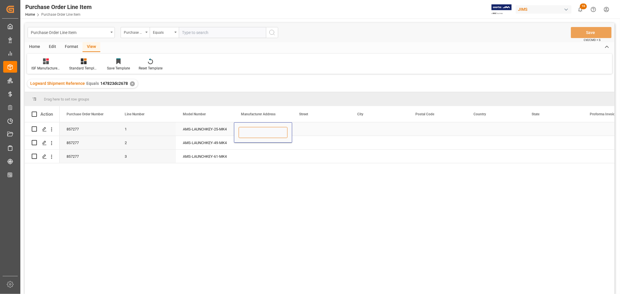
type input "Medeli Electronics Co. Ltd"
click at [295, 131] on div "Press SPACE to select this row." at bounding box center [321, 128] width 58 height 13
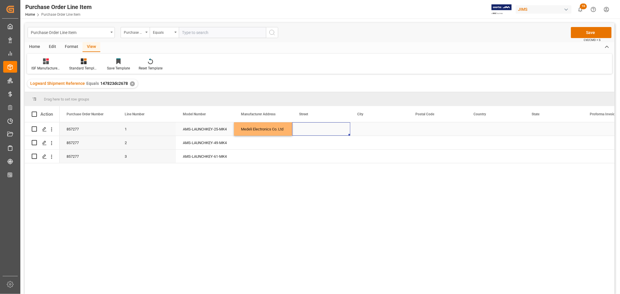
click at [307, 129] on div "Press SPACE to select this row." at bounding box center [321, 128] width 58 height 13
click at [297, 133] on input "Press SPACE to select this row." at bounding box center [321, 132] width 49 height 11
paste input "[GEOGRAPHIC_DATA], [STREET_ADDRESS][PERSON_NAME]"
type input "[GEOGRAPHIC_DATA], [STREET_ADDRESS][PERSON_NAME]"
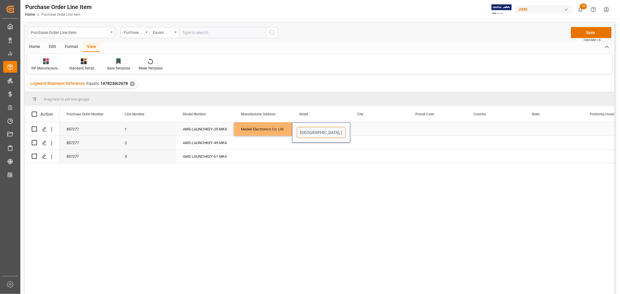
scroll to position [0, 42]
click at [359, 128] on div "Press SPACE to select this row." at bounding box center [379, 128] width 58 height 13
click at [368, 129] on div "Press SPACE to select this row." at bounding box center [379, 128] width 58 height 13
click at [359, 128] on div "Press SPACE to select this row." at bounding box center [379, 128] width 58 height 13
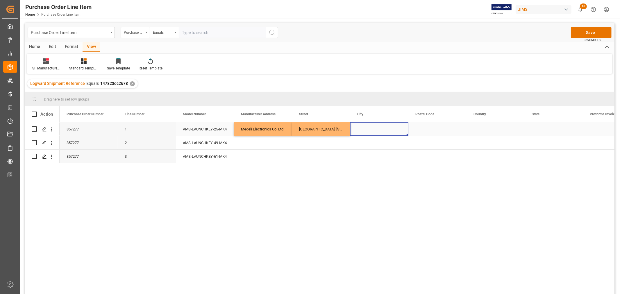
click at [359, 128] on div "Press SPACE to select this row." at bounding box center [379, 128] width 58 height 13
drag, startPoint x: 356, startPoint y: 132, endPoint x: 364, endPoint y: 132, distance: 8.4
click at [356, 132] on input "Press SPACE to select this row." at bounding box center [379, 132] width 49 height 11
paste input "Zhuhai"
type input "Zhuhai"
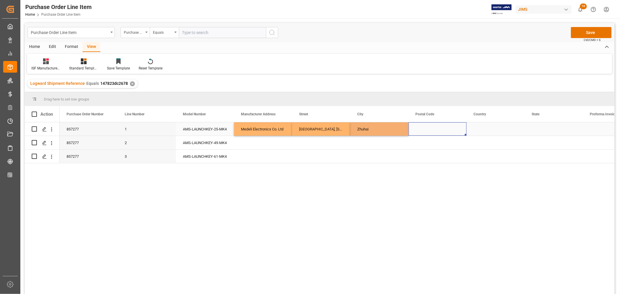
click at [421, 126] on div "Press SPACE to select this row." at bounding box center [437, 128] width 58 height 13
click at [428, 129] on div "Press SPACE to select this row." at bounding box center [437, 128] width 58 height 13
click at [414, 132] on input "Press SPACE to select this row." at bounding box center [437, 132] width 49 height 11
paste input "519090"
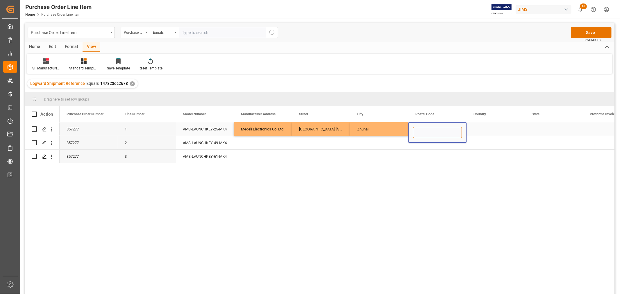
type input "519090"
click at [480, 131] on div "Press SPACE to select this row." at bounding box center [496, 128] width 58 height 13
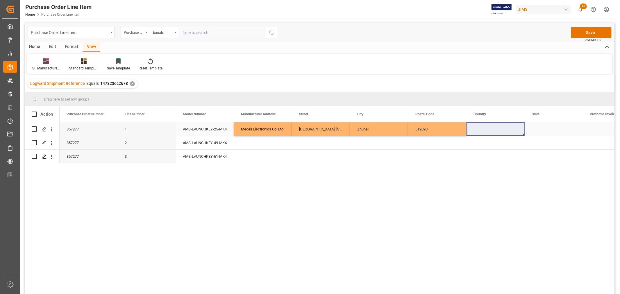
click at [480, 126] on div "Press SPACE to select this row." at bounding box center [496, 128] width 58 height 13
click at [475, 131] on input "Press SPACE to select this row." at bounding box center [495, 132] width 49 height 11
paste input "CN"
type input "CN"
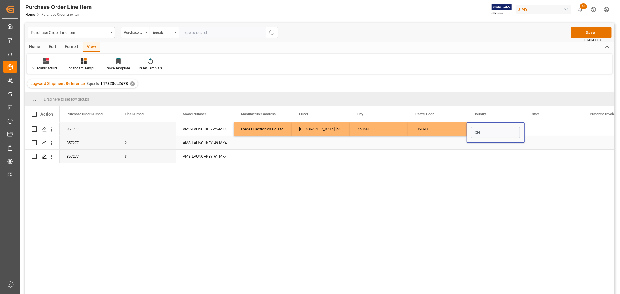
click at [259, 141] on div "Press SPACE to select this row." at bounding box center [263, 142] width 58 height 13
drag, startPoint x: 258, startPoint y: 127, endPoint x: 502, endPoint y: 127, distance: 243.6
click at [502, 127] on div "857277 1 AMS-LAUNCHKEY-25-MK4 Medeli Electronics Co. Ltd [GEOGRAPHIC_DATA][STRE…" at bounding box center [467, 129] width 814 height 14
click at [531, 125] on div "Press SPACE to select this row." at bounding box center [554, 128] width 58 height 13
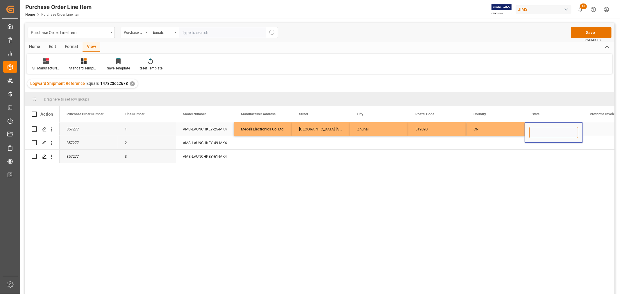
drag, startPoint x: 531, startPoint y: 131, endPoint x: 537, endPoint y: 134, distance: 6.9
click at [531, 131] on input "Press SPACE to select this row." at bounding box center [553, 132] width 49 height 11
paste input "[GEOGRAPHIC_DATA]"
type input "[GEOGRAPHIC_DATA]"
drag, startPoint x: 448, startPoint y: 140, endPoint x: 386, endPoint y: 142, distance: 62.2
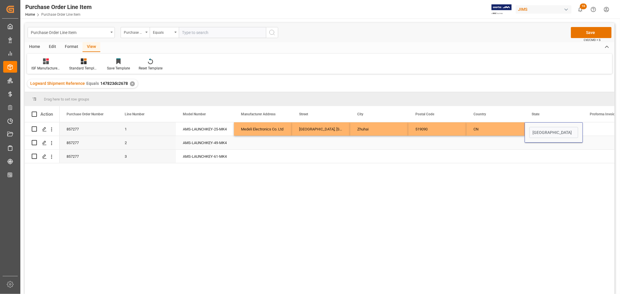
click at [448, 140] on div "Press SPACE to select this row." at bounding box center [437, 142] width 58 height 13
click at [267, 130] on div "Medeli Electronics Co. Ltd" at bounding box center [263, 128] width 58 height 13
drag, startPoint x: 267, startPoint y: 130, endPoint x: 545, endPoint y: 127, distance: 278.5
click at [545, 127] on div "857277 1 AMS-LAUNCHKEY-25-MK4 Medeli Electronics Co. Ltd [GEOGRAPHIC_DATA][STRE…" at bounding box center [467, 129] width 814 height 14
drag, startPoint x: 581, startPoint y: 134, endPoint x: 578, endPoint y: 154, distance: 20.1
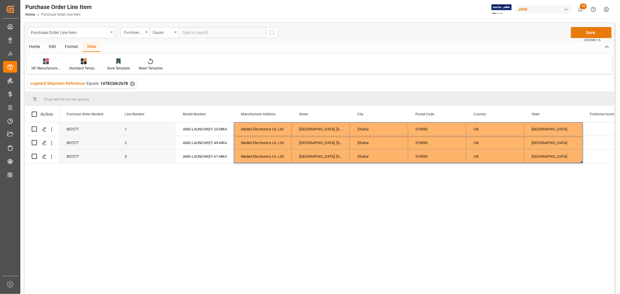
click at [589, 32] on button "Save" at bounding box center [591, 32] width 41 height 11
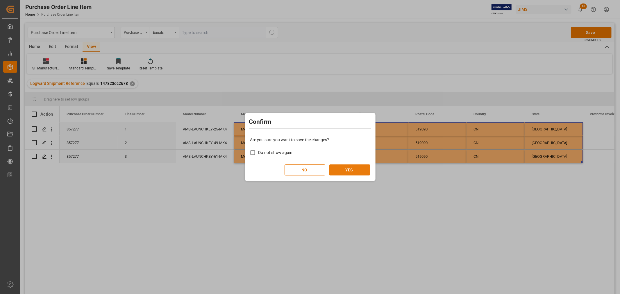
click at [346, 169] on button "YES" at bounding box center [349, 170] width 41 height 11
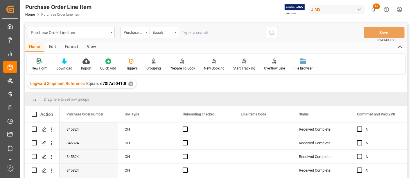
click at [90, 44] on div "View" at bounding box center [92, 47] width 18 height 10
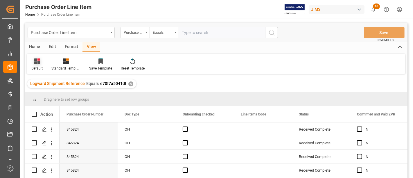
click at [36, 65] on div "Default" at bounding box center [37, 64] width 20 height 13
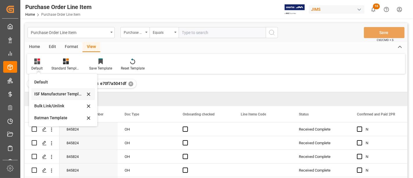
click at [45, 91] on div "ISF Manufacturer Template" at bounding box center [59, 94] width 51 height 6
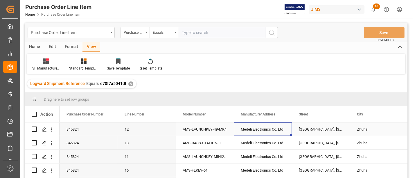
click at [255, 127] on div "Medeli Electronics Co. Ltd" at bounding box center [263, 128] width 58 height 13
click at [322, 126] on div "[GEOGRAPHIC_DATA], [STREET_ADDRESS][PERSON_NAME]" at bounding box center [321, 128] width 58 height 13
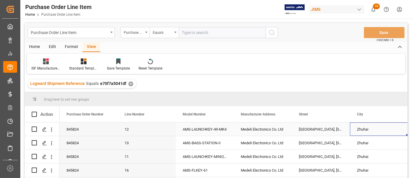
click at [360, 128] on div "Zhuhai" at bounding box center [379, 128] width 58 height 13
click at [335, 128] on div "[GEOGRAPHIC_DATA], [STREET_ADDRESS][PERSON_NAME]" at bounding box center [321, 128] width 58 height 13
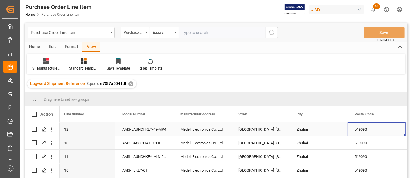
scroll to position [0, 119]
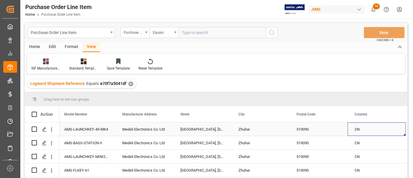
click at [299, 128] on div "519090" at bounding box center [319, 128] width 58 height 13
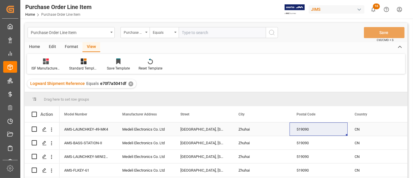
click at [359, 130] on div "CN" at bounding box center [377, 128] width 58 height 13
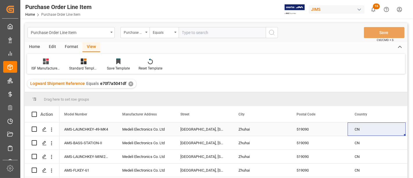
click at [333, 130] on div "519090" at bounding box center [319, 128] width 58 height 13
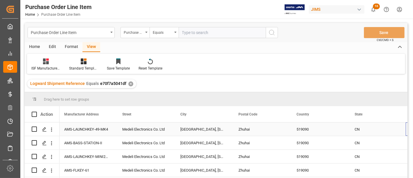
scroll to position [0, 177]
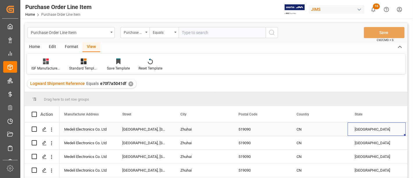
click at [364, 125] on div "Guangdong" at bounding box center [377, 128] width 58 height 13
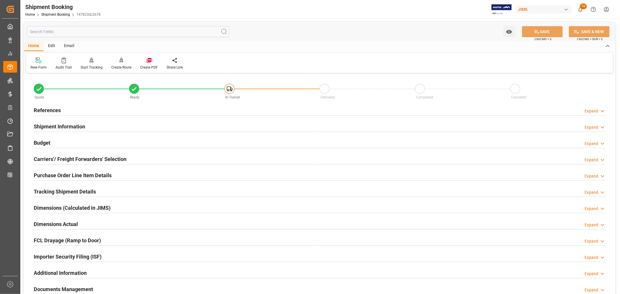
drag, startPoint x: 98, startPoint y: 255, endPoint x: 148, endPoint y: 197, distance: 76.3
click at [99, 254] on h2 "Importer Security Filing (ISF)" at bounding box center [68, 257] width 68 height 8
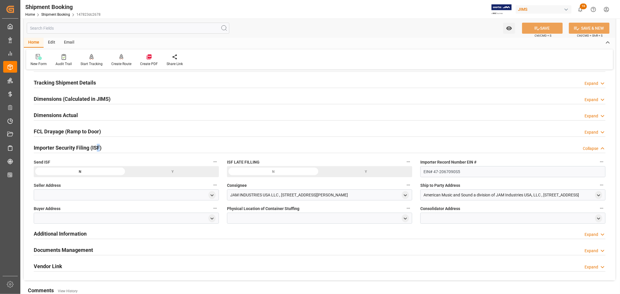
scroll to position [129, 0]
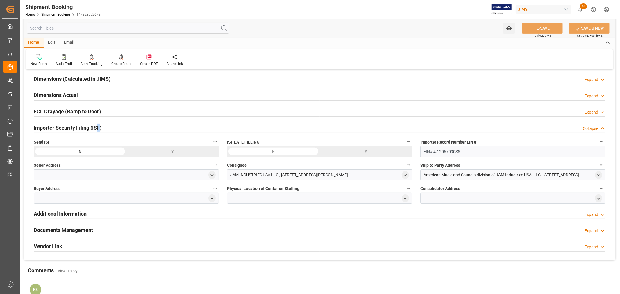
click at [214, 176] on icon "open menu" at bounding box center [212, 175] width 5 height 5
click at [86, 191] on input at bounding box center [117, 192] width 159 height 11
type input "focus"
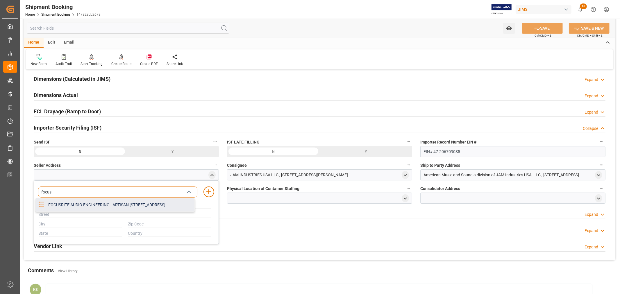
click at [86, 207] on div "FOCUSRITE AUDIO ENGINEERING - ARTISAN HILLBOTTOM RD, HIGH WYCOMBE, BUCKINGHAMSH…" at bounding box center [120, 205] width 150 height 13
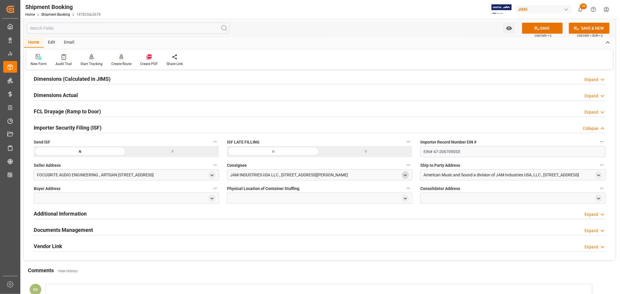
click at [404, 176] on icon "open menu" at bounding box center [405, 175] width 5 height 5
click at [258, 193] on input at bounding box center [310, 192] width 159 height 11
type input "jam"
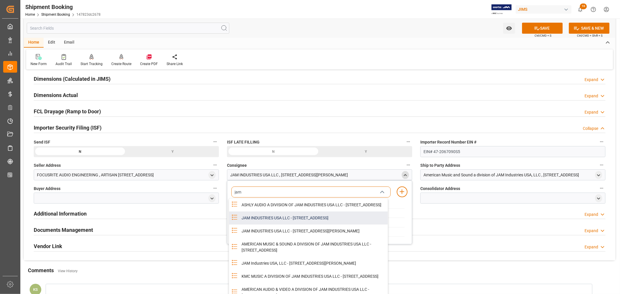
click at [315, 223] on div "JAM INDUSTRIES USA LLC - 154 WOODLAWN RD, BERLIN, CT, US, 06037" at bounding box center [313, 218] width 150 height 13
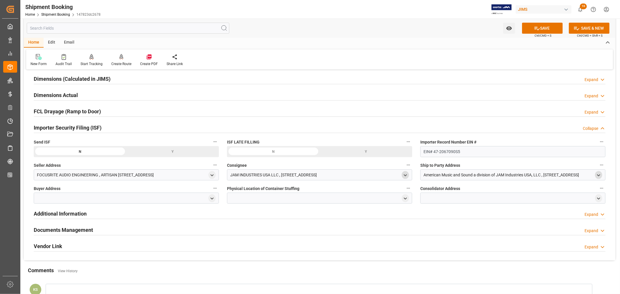
click at [599, 176] on polyline "open menu" at bounding box center [598, 175] width 3 height 1
click at [455, 191] on input at bounding box center [504, 192] width 159 height 11
type input "amer"
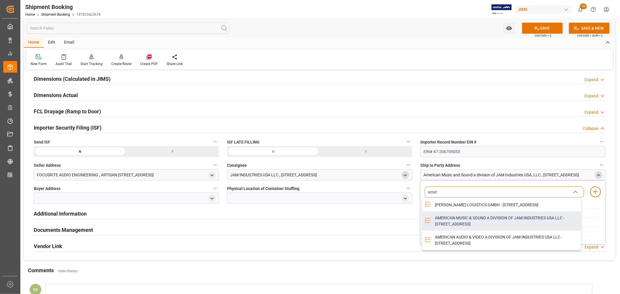
click at [442, 226] on div "AMERICAN MUSIC & SOUND A DIVISION OF JAM INDUSTRIES USA LLC - 4325 EXECUTIVE DR…" at bounding box center [506, 221] width 150 height 19
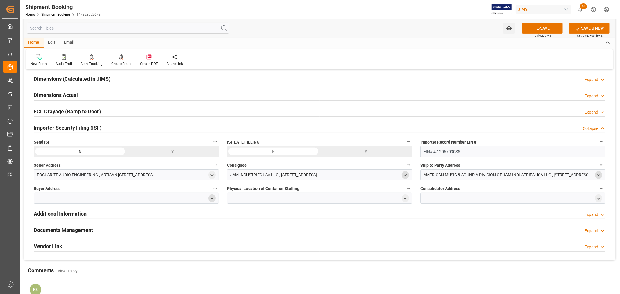
click at [212, 198] on polyline "open menu" at bounding box center [212, 198] width 3 height 1
click at [116, 216] on input at bounding box center [117, 215] width 159 height 11
type input "jam"
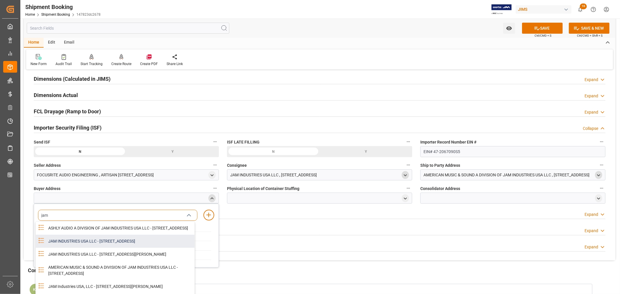
click at [103, 248] on div "JAM INDUSTRIES USA LLC - 154 WOODLAWN RD, BERLIN, CT, US, 06037" at bounding box center [120, 241] width 150 height 13
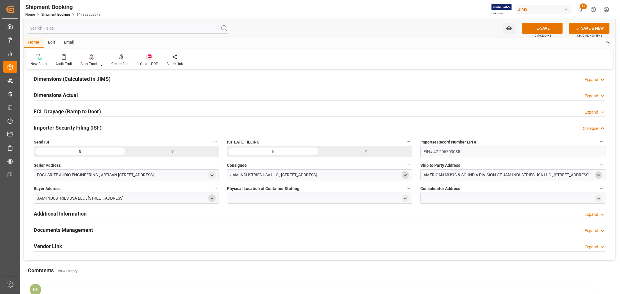
click at [324, 199] on div at bounding box center [319, 198] width 185 height 11
click at [404, 198] on polyline "open menu" at bounding box center [405, 198] width 3 height 1
click at [275, 216] on input at bounding box center [310, 215] width 159 height 11
type input "med"
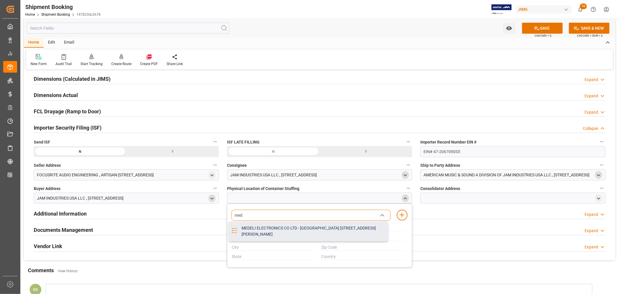
click at [266, 232] on div "MEDELI ELECTRONICS CO LTD - MEDELI INDUSTRIAL PARK 2 SHAUNG LIN EAST ROAD DALIN…" at bounding box center [313, 231] width 150 height 19
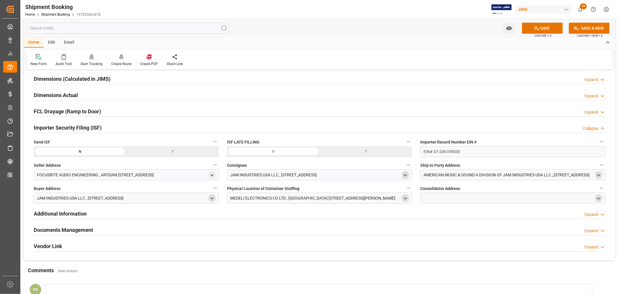
click at [599, 198] on icon "open menu" at bounding box center [598, 198] width 5 height 5
click at [457, 216] on input at bounding box center [504, 215] width 159 height 11
type input "mede"
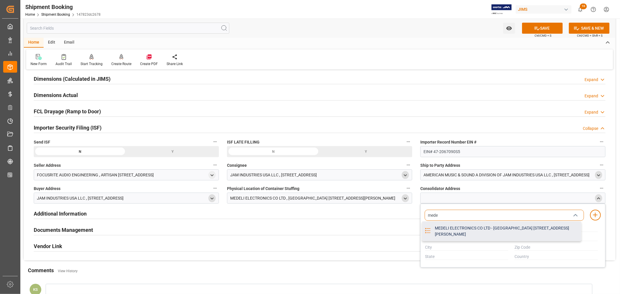
click at [456, 231] on div "MEDELI ELECTRONICS CO LTD - MEDELI INDUSTRIAL PARK 2 SHAUNG LIN EAST ROAD DALIN…" at bounding box center [506, 231] width 150 height 19
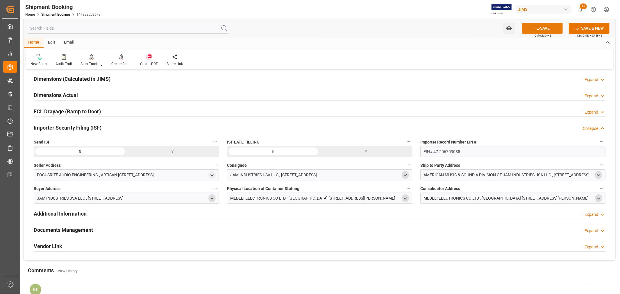
click at [545, 28] on button "SAVE" at bounding box center [542, 28] width 41 height 11
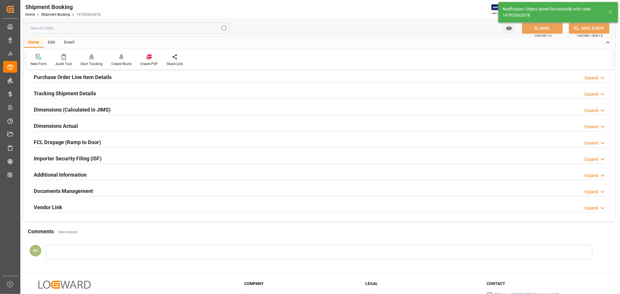
scroll to position [0, 0]
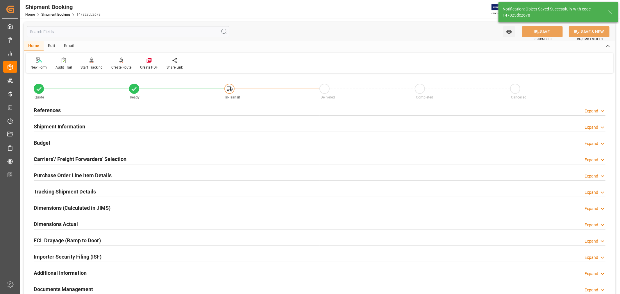
click at [88, 126] on div "Shipment Information Expand" at bounding box center [320, 126] width 572 height 11
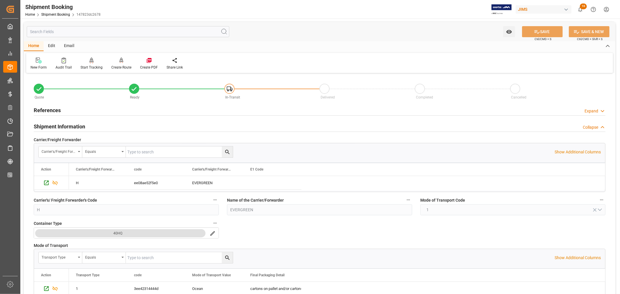
click at [76, 128] on h2 "Shipment Information" at bounding box center [59, 127] width 51 height 8
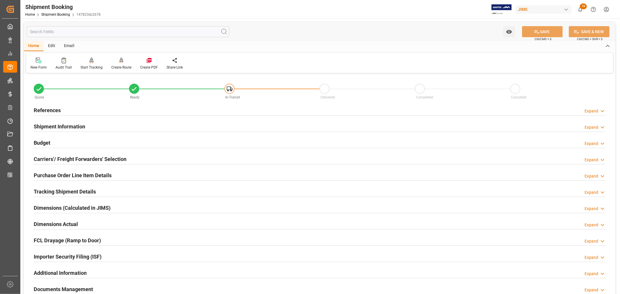
click at [42, 144] on h2 "Budget" at bounding box center [42, 143] width 17 height 8
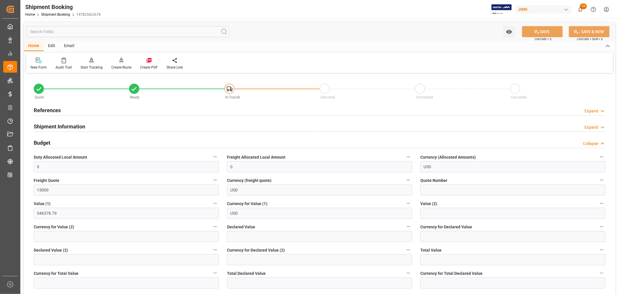
click at [42, 144] on h2 "Budget" at bounding box center [42, 143] width 17 height 8
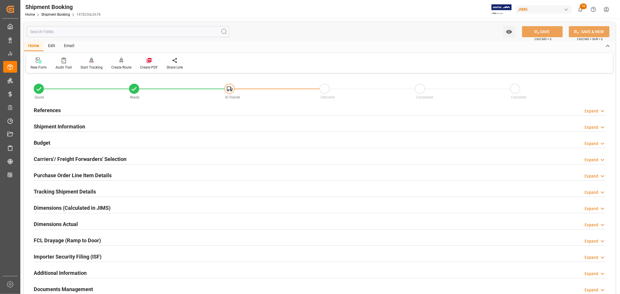
click at [68, 156] on h2 "Carriers'/ Freight Forwarders' Selection" at bounding box center [80, 159] width 93 height 8
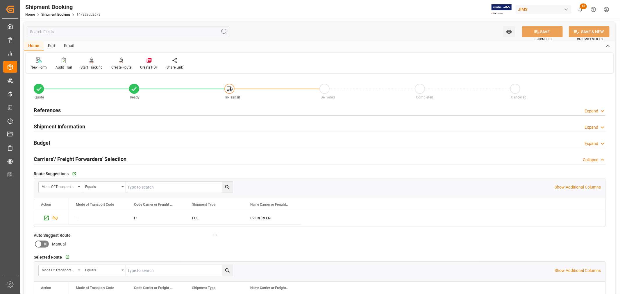
click at [79, 157] on h2 "Carriers'/ Freight Forwarders' Selection" at bounding box center [80, 159] width 93 height 8
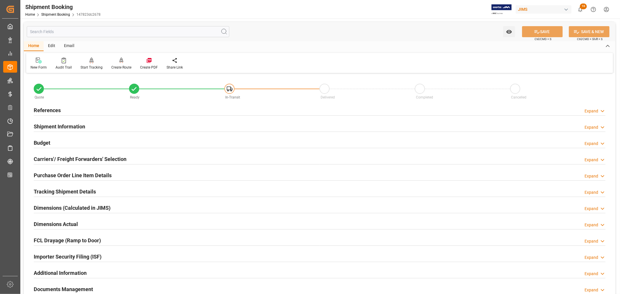
click at [81, 175] on h2 "Purchase Order Line Item Details" at bounding box center [73, 175] width 78 height 8
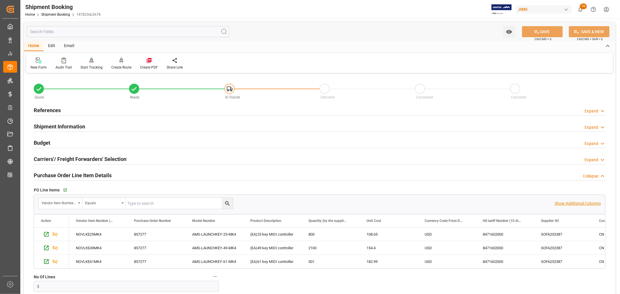
click at [579, 202] on p "Show Additional Columns" at bounding box center [578, 204] width 46 height 6
click at [397, 231] on div "108.65" at bounding box center [389, 234] width 58 height 13
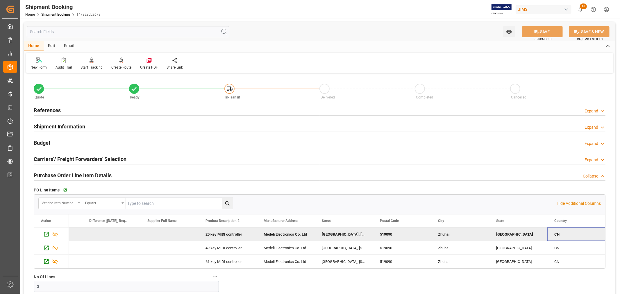
scroll to position [0, 5625]
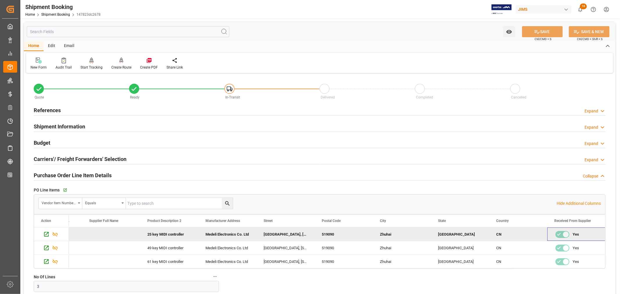
click at [107, 175] on h2 "Purchase Order Line Item Details" at bounding box center [73, 175] width 78 height 8
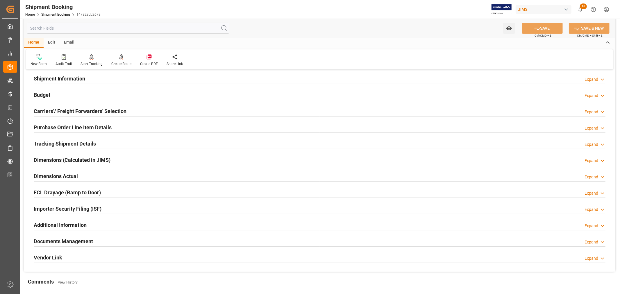
scroll to position [97, 0]
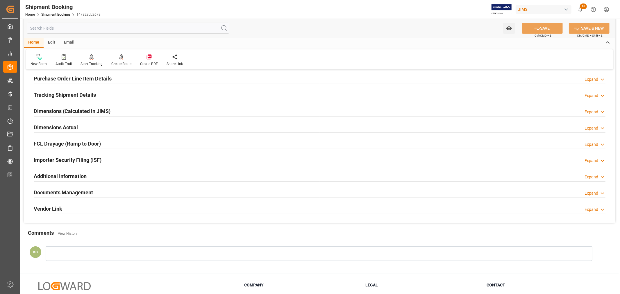
click at [115, 162] on div "Importer Security Filing (ISF) Expand" at bounding box center [320, 159] width 572 height 11
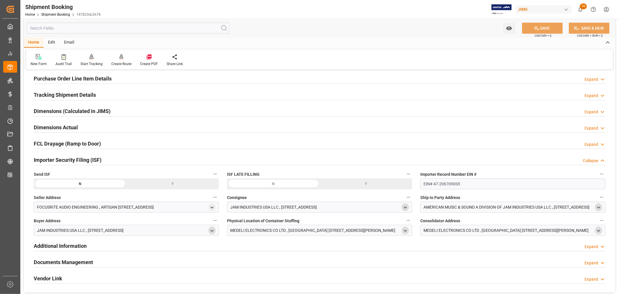
click at [0, 0] on div "Y" at bounding box center [0, 0] width 0 height 0
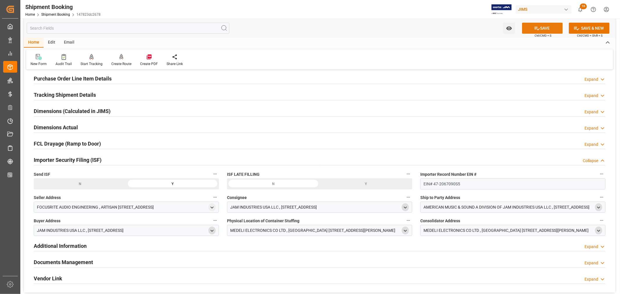
click at [545, 28] on button "SAVE" at bounding box center [542, 28] width 41 height 11
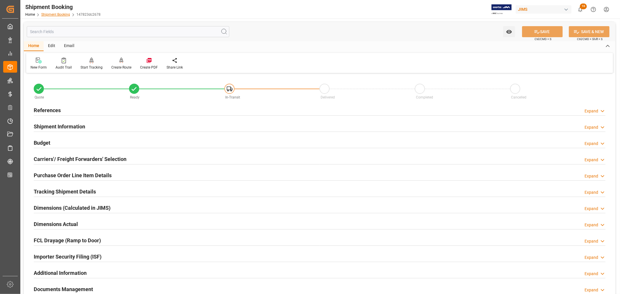
click at [61, 15] on link "Shipment Booking" at bounding box center [55, 14] width 29 height 4
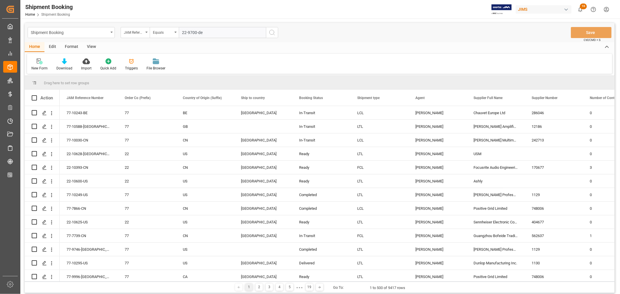
type input "22-9700-de"
click at [269, 30] on icon "search button" at bounding box center [272, 32] width 7 height 7
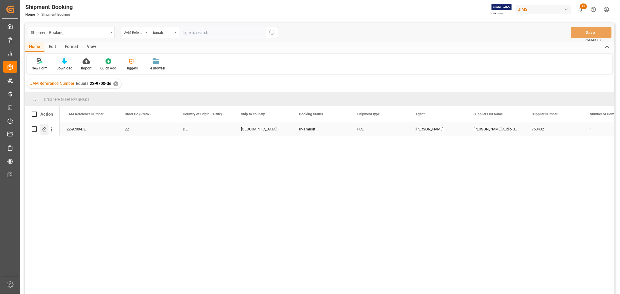
click at [44, 128] on icon "Press SPACE to select this row." at bounding box center [44, 129] width 5 height 5
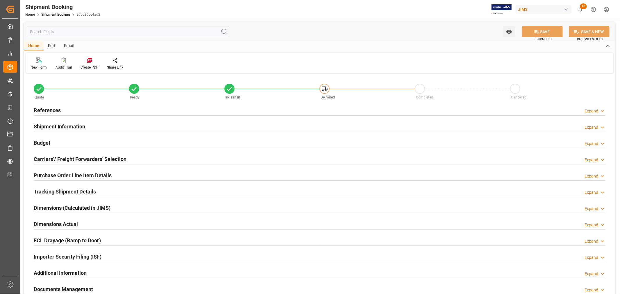
type input "43"
click at [137, 126] on div "Shipment Information Expand" at bounding box center [320, 126] width 572 height 11
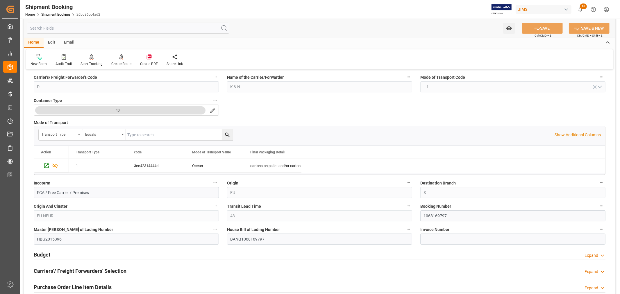
scroll to position [129, 0]
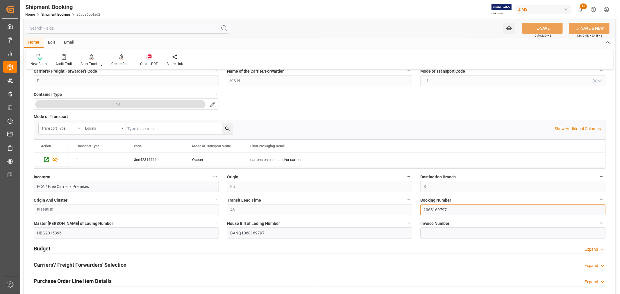
click at [429, 210] on input "1068169797" at bounding box center [512, 209] width 185 height 11
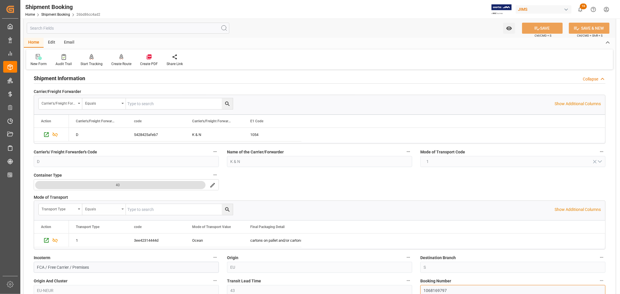
scroll to position [0, 0]
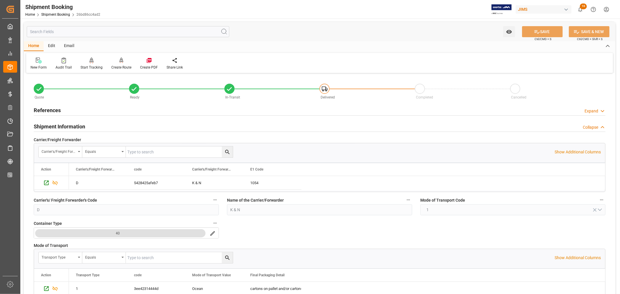
click at [71, 126] on h2 "Shipment Information" at bounding box center [59, 127] width 51 height 8
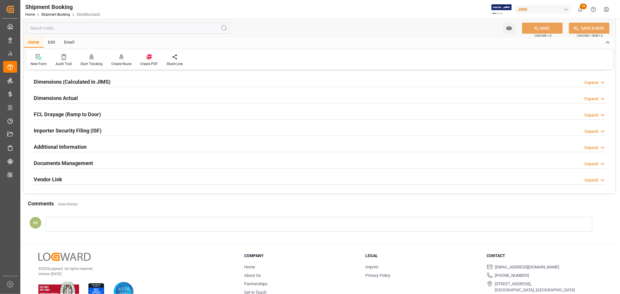
scroll to position [129, 0]
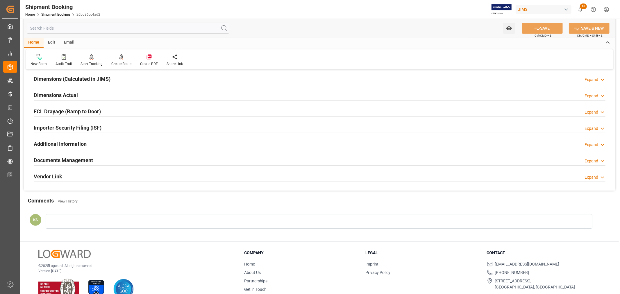
click at [86, 159] on h2 "Documents Management" at bounding box center [63, 160] width 59 height 8
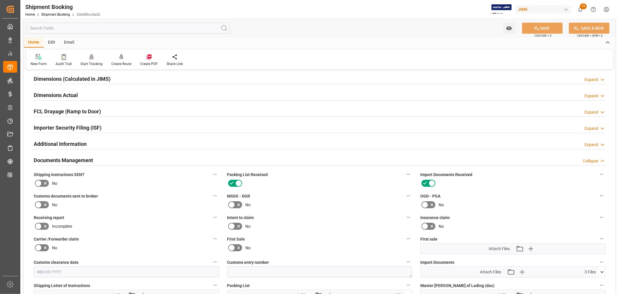
click at [86, 159] on h2 "Documents Management" at bounding box center [63, 160] width 59 height 8
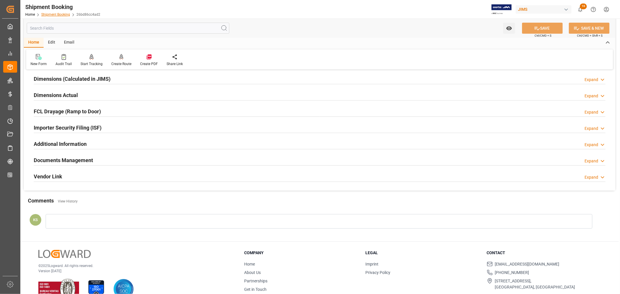
click at [55, 14] on link "Shipment Booking" at bounding box center [55, 14] width 29 height 4
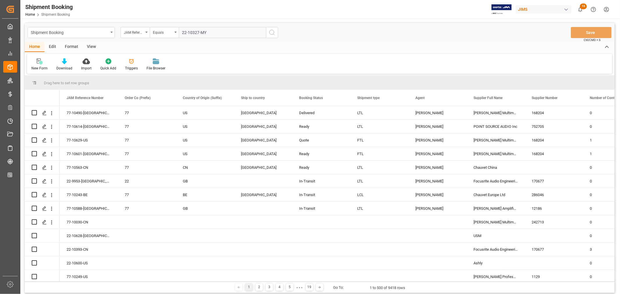
type input "22-10327-MY"
click at [272, 32] on icon "search button" at bounding box center [272, 32] width 7 height 7
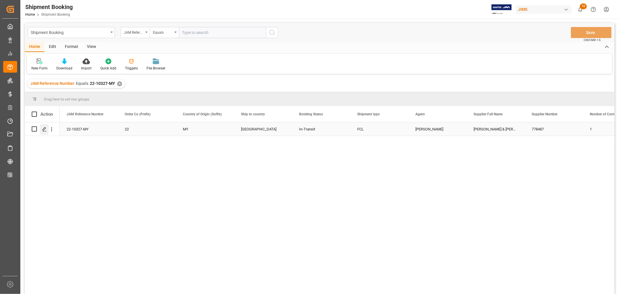
click at [45, 130] on icon "Press SPACE to select this row." at bounding box center [44, 129] width 5 height 5
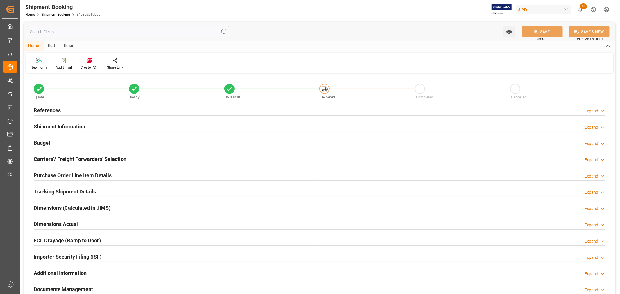
type input "36"
drag, startPoint x: 61, startPoint y: 128, endPoint x: 114, endPoint y: 126, distance: 53.2
click at [63, 127] on h2 "Shipment Information" at bounding box center [59, 127] width 51 height 8
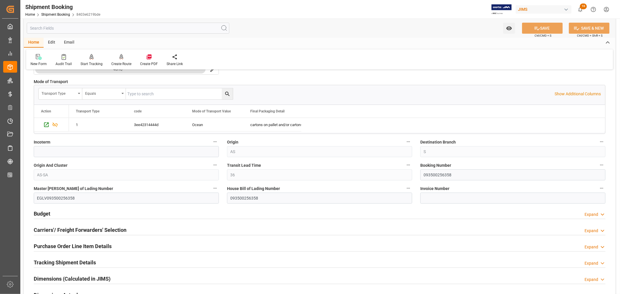
scroll to position [226, 0]
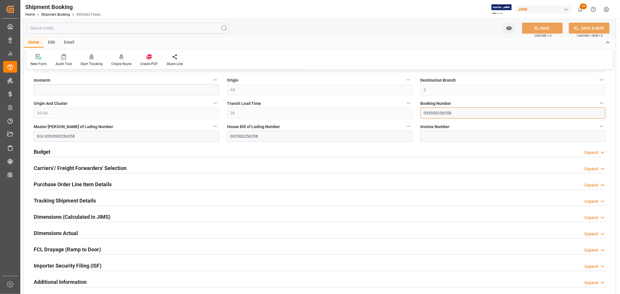
click at [435, 114] on input "093500256358" at bounding box center [512, 113] width 185 height 11
click at [434, 114] on input "093500256358" at bounding box center [512, 113] width 185 height 11
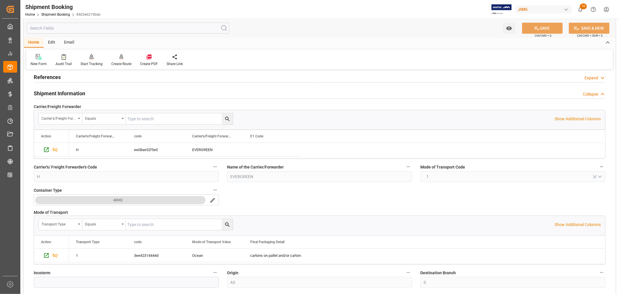
scroll to position [0, 0]
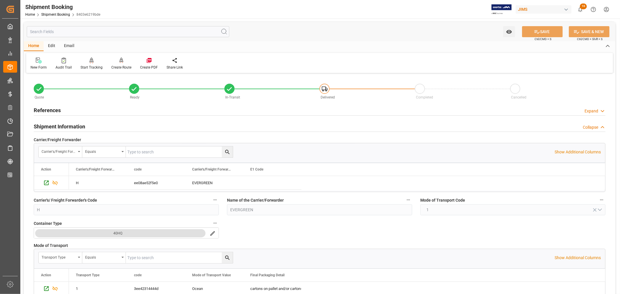
click at [51, 124] on h2 "Shipment Information" at bounding box center [59, 127] width 51 height 8
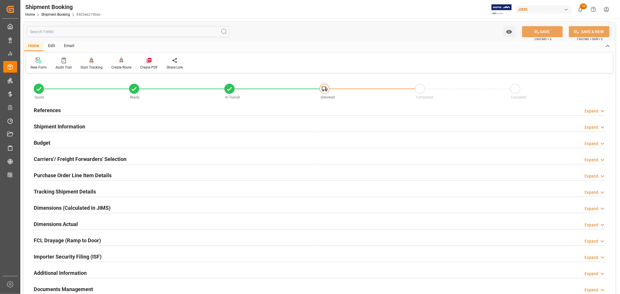
click at [50, 110] on h2 "References" at bounding box center [47, 110] width 27 height 8
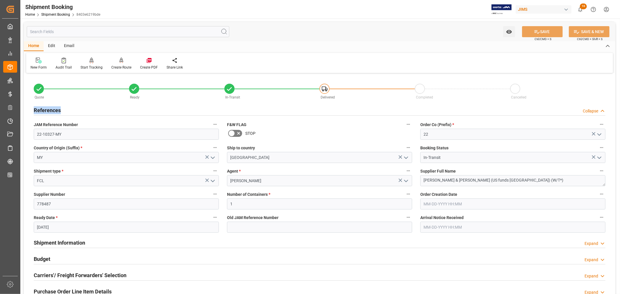
click at [50, 110] on h2 "References" at bounding box center [47, 110] width 27 height 8
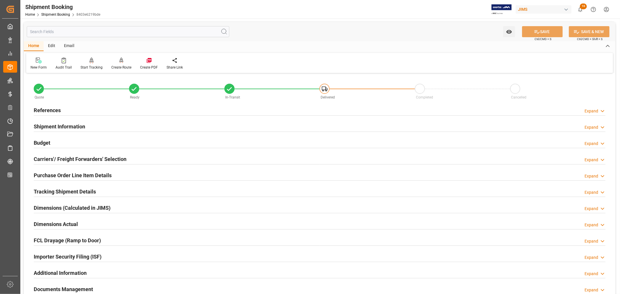
click at [57, 191] on h2 "Tracking Shipment Details" at bounding box center [65, 192] width 62 height 8
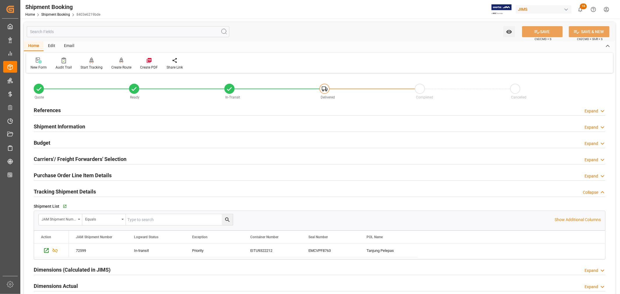
click at [57, 191] on h2 "Tracking Shipment Details" at bounding box center [65, 192] width 62 height 8
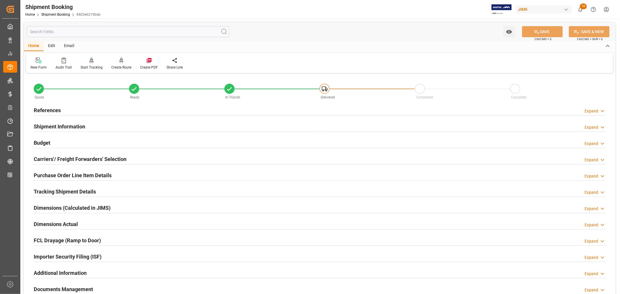
click at [103, 256] on div "Importer Security Filing (ISF) Expand" at bounding box center [320, 256] width 572 height 11
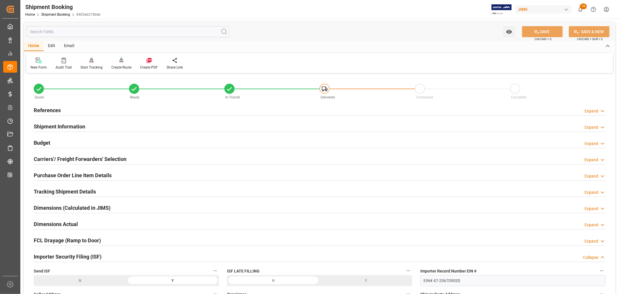
click at [103, 256] on div "Importer Security Filing (ISF) Collapse" at bounding box center [320, 256] width 572 height 11
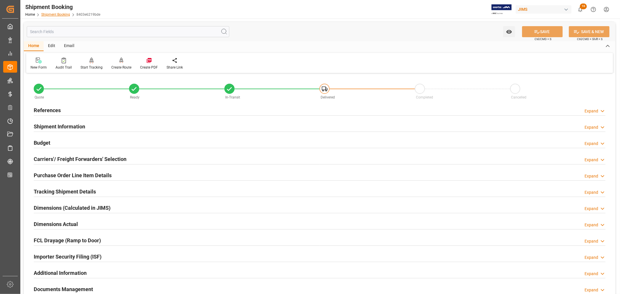
click at [52, 14] on link "Shipment Booking" at bounding box center [55, 14] width 29 height 4
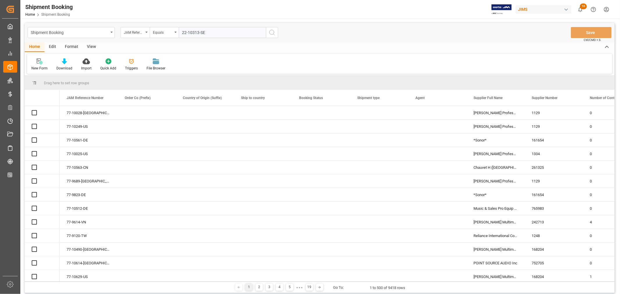
type input "22-10313-SE"
click at [272, 32] on icon "search button" at bounding box center [272, 32] width 7 height 7
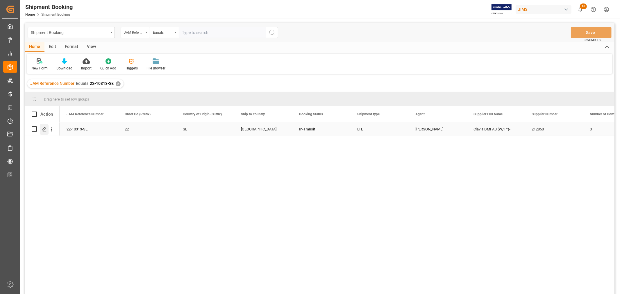
click at [44, 129] on polygon "Press SPACE to select this row." at bounding box center [44, 128] width 3 height 3
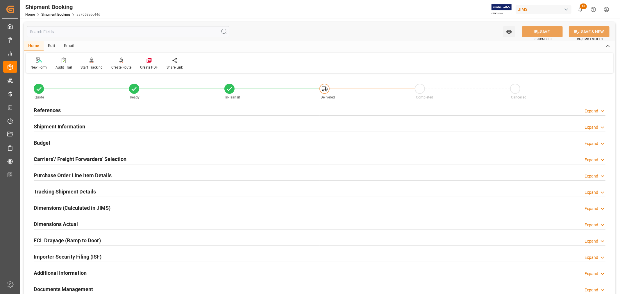
click at [47, 191] on h2 "Tracking Shipment Details" at bounding box center [65, 192] width 62 height 8
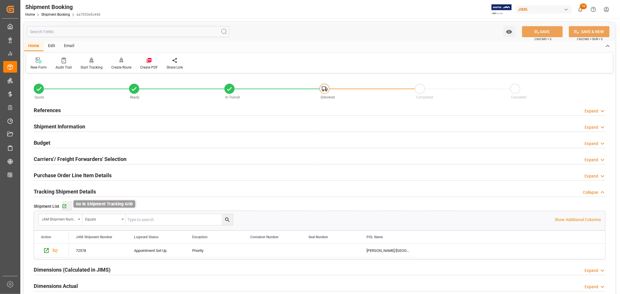
click at [63, 208] on icon "button" at bounding box center [64, 207] width 4 height 4
click at [59, 14] on link "Shipment Booking" at bounding box center [55, 14] width 29 height 4
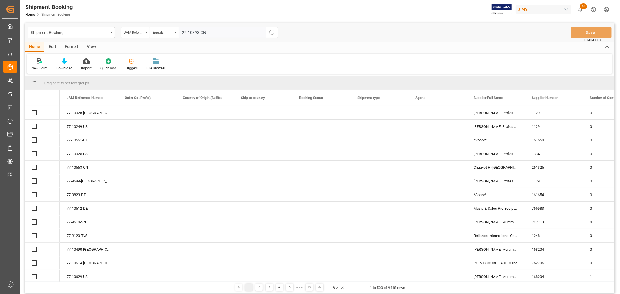
type input "22-10393-CN"
click at [271, 31] on icon "search button" at bounding box center [272, 32] width 7 height 7
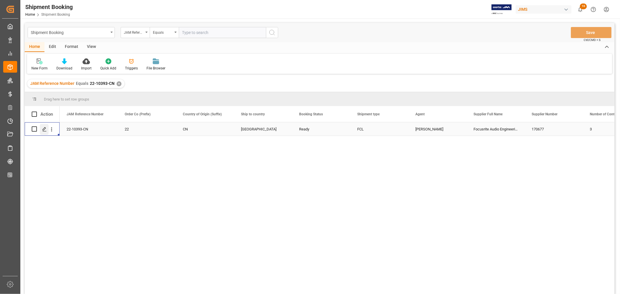
click at [44, 128] on icon "Press SPACE to select this row." at bounding box center [44, 129] width 5 height 5
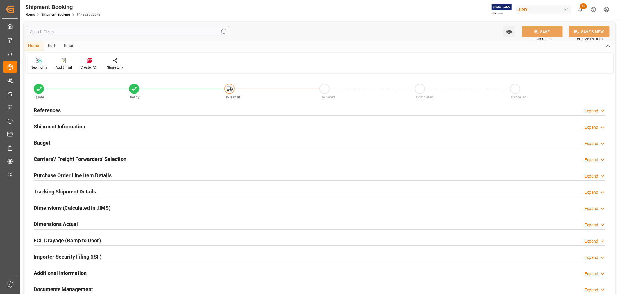
type input "53"
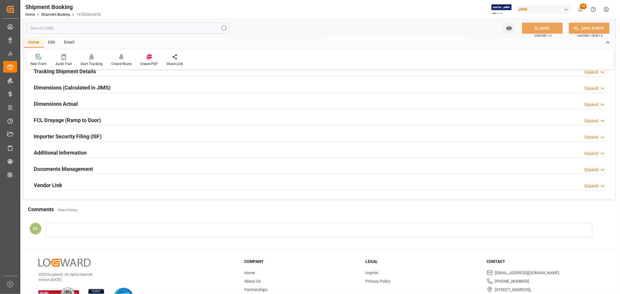
scroll to position [129, 0]
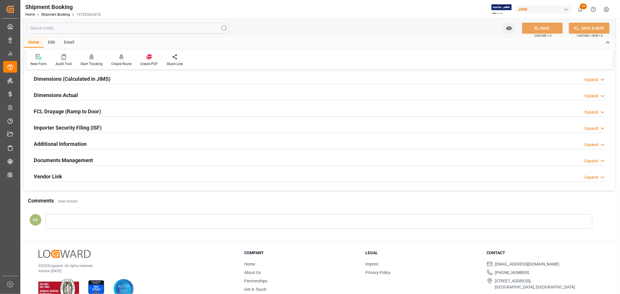
drag, startPoint x: 105, startPoint y: 159, endPoint x: 112, endPoint y: 158, distance: 7.6
click at [105, 158] on div "Documents Management Expand" at bounding box center [320, 159] width 572 height 11
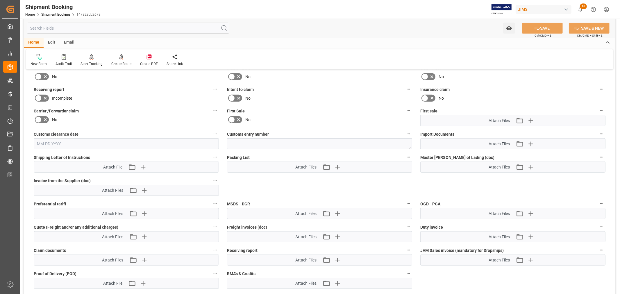
scroll to position [258, 0]
click at [528, 141] on icon "button" at bounding box center [531, 143] width 6 height 6
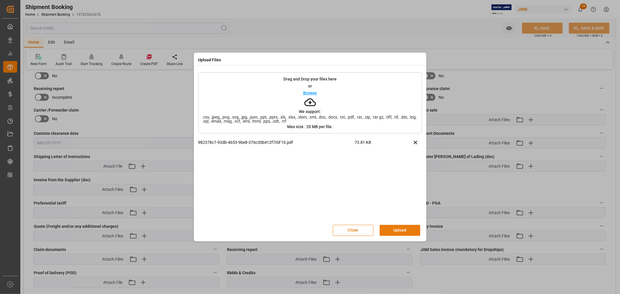
click at [395, 228] on button "Upload" at bounding box center [400, 230] width 41 height 11
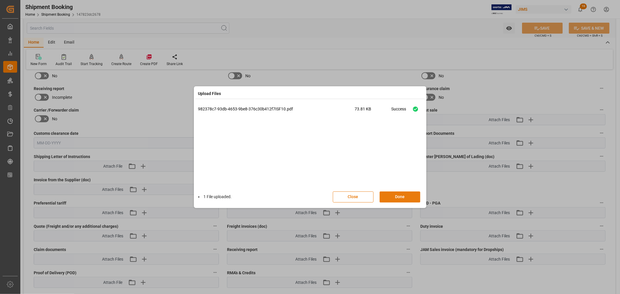
click at [400, 196] on button "Done" at bounding box center [400, 197] width 41 height 11
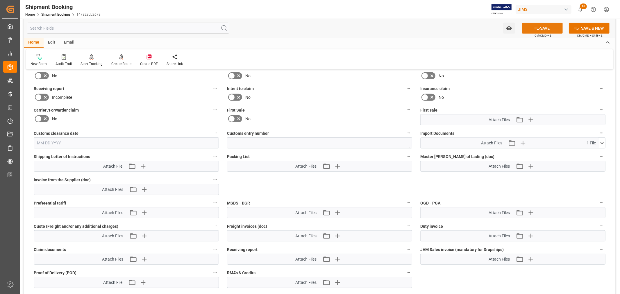
click at [536, 28] on icon at bounding box center [537, 28] width 5 height 3
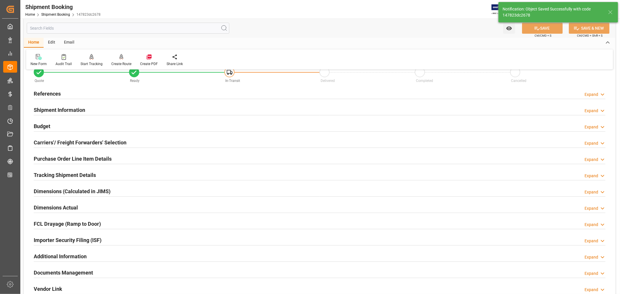
scroll to position [13, 0]
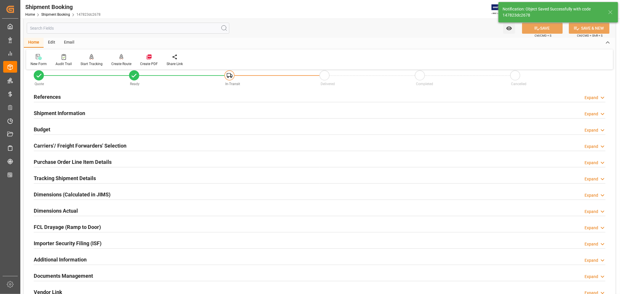
click at [106, 239] on div "Importer Security Filing (ISF) Expand" at bounding box center [320, 242] width 572 height 11
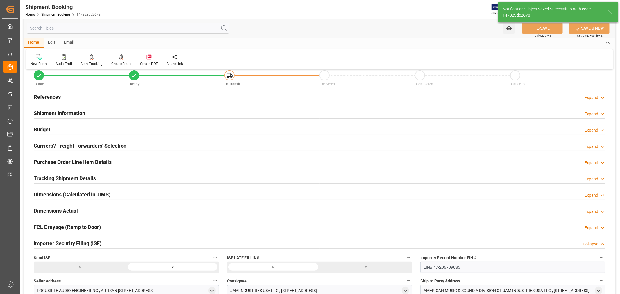
click at [106, 239] on div "Importer Security Filing (ISF) Collapse" at bounding box center [320, 242] width 572 height 11
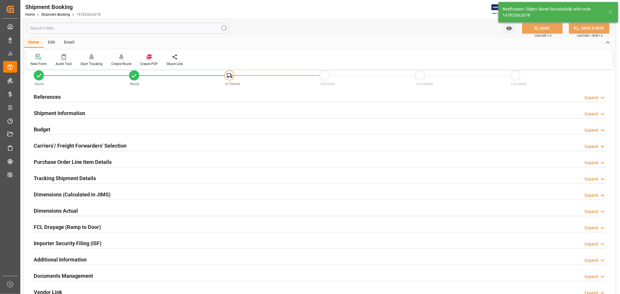
click at [100, 112] on div "Shipment Information Expand" at bounding box center [320, 112] width 572 height 11
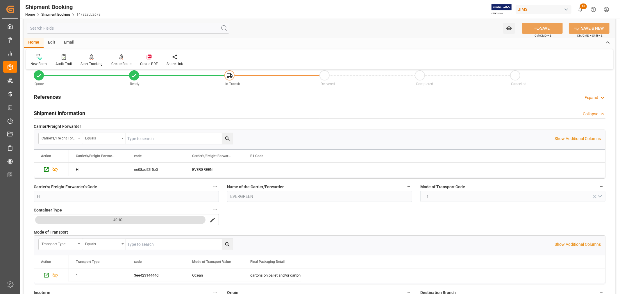
click at [49, 96] on h2 "References" at bounding box center [47, 97] width 27 height 8
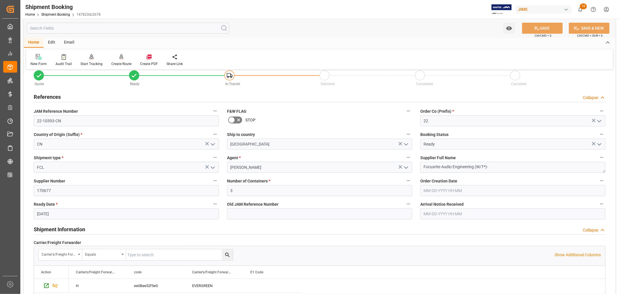
click at [49, 96] on h2 "References" at bounding box center [47, 97] width 27 height 8
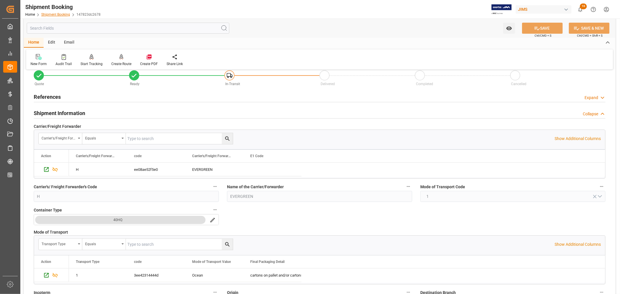
click at [54, 14] on link "Shipment Booking" at bounding box center [55, 14] width 29 height 4
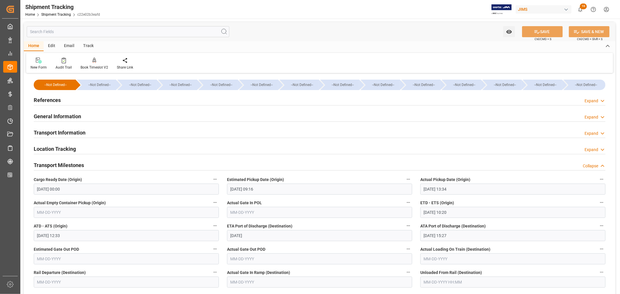
scroll to position [226, 0]
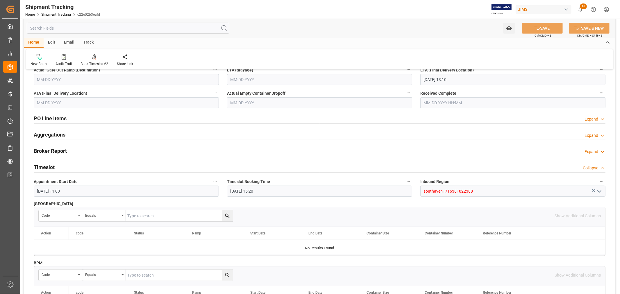
click at [103, 165] on div "Timeslot Collapse" at bounding box center [320, 166] width 572 height 11
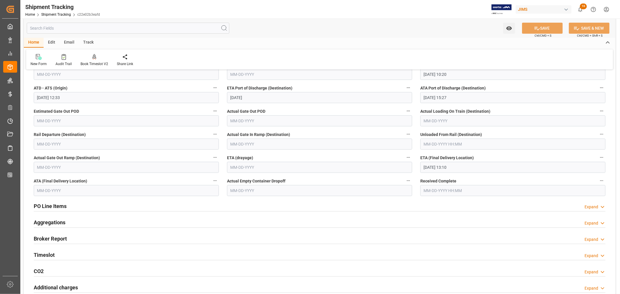
scroll to position [129, 0]
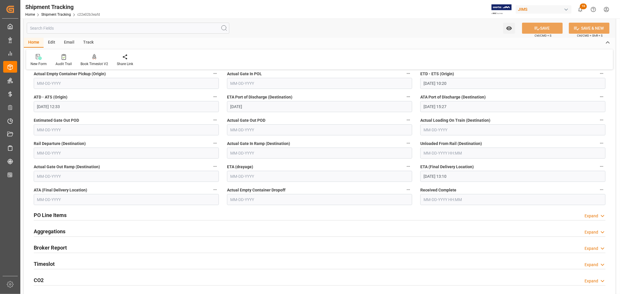
click at [53, 262] on h2 "Timeslot" at bounding box center [44, 264] width 21 height 8
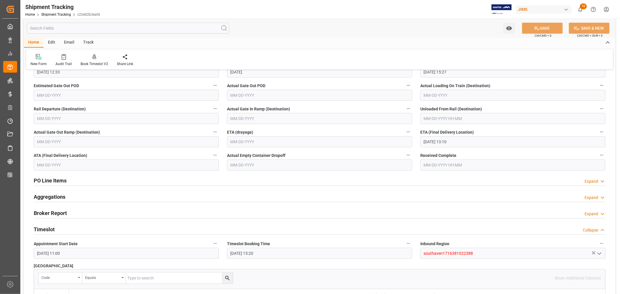
scroll to position [161, 0]
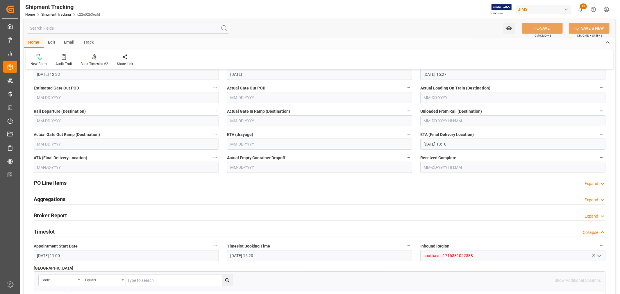
click at [101, 216] on div "Broker Report Expand" at bounding box center [320, 215] width 572 height 11
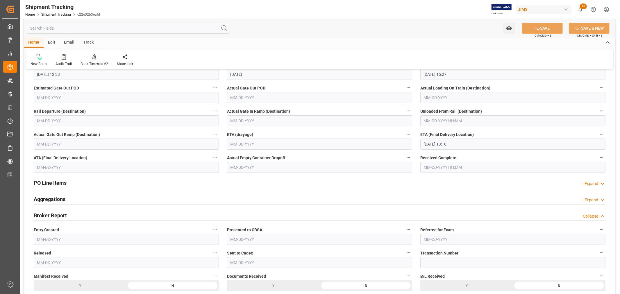
click at [101, 216] on div "Broker Report Collapse" at bounding box center [320, 215] width 572 height 11
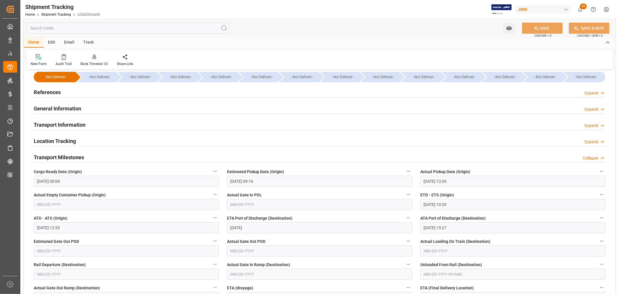
scroll to position [0, 0]
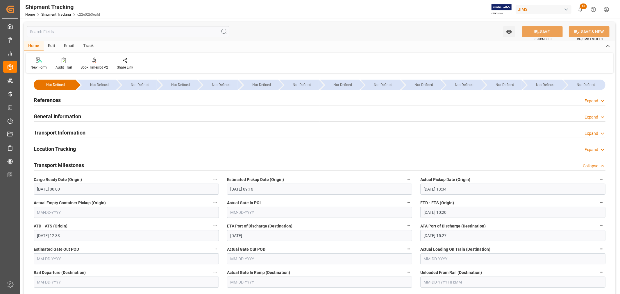
click at [55, 102] on h2 "References" at bounding box center [47, 100] width 27 height 8
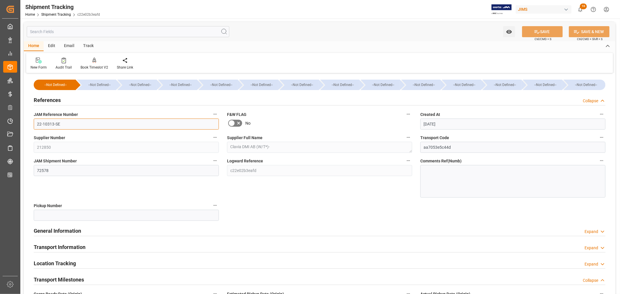
drag, startPoint x: 62, startPoint y: 123, endPoint x: 34, endPoint y: 123, distance: 27.6
click at [34, 123] on input "22-10313-SE" at bounding box center [126, 124] width 185 height 11
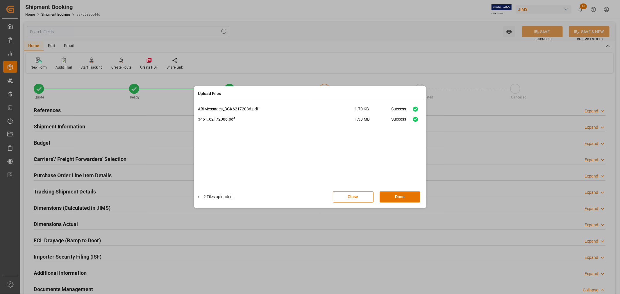
scroll to position [291, 0]
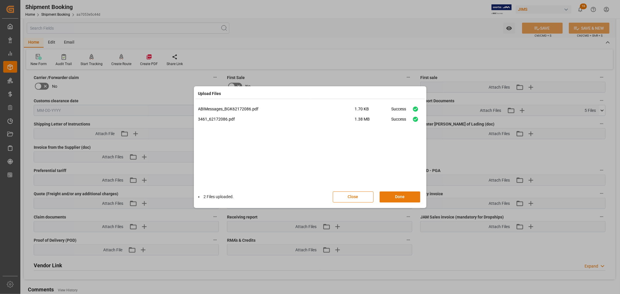
click at [399, 196] on button "Done" at bounding box center [400, 197] width 41 height 11
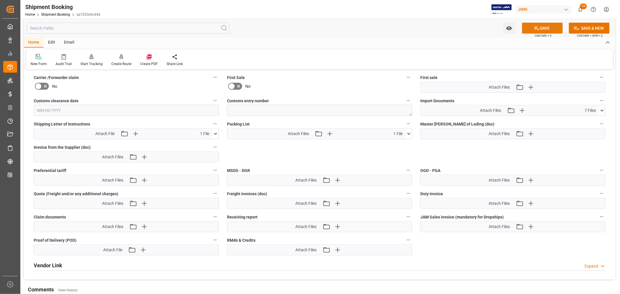
click at [543, 28] on button "SAVE" at bounding box center [542, 28] width 41 height 11
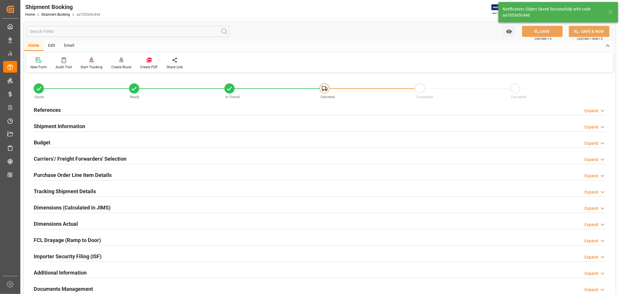
scroll to position [0, 0]
click at [58, 13] on link "Shipment Booking" at bounding box center [55, 14] width 29 height 4
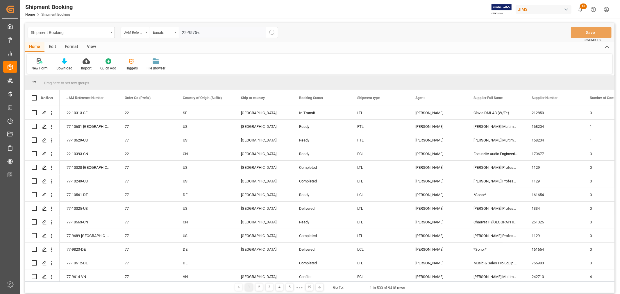
type input "22-9575-cn"
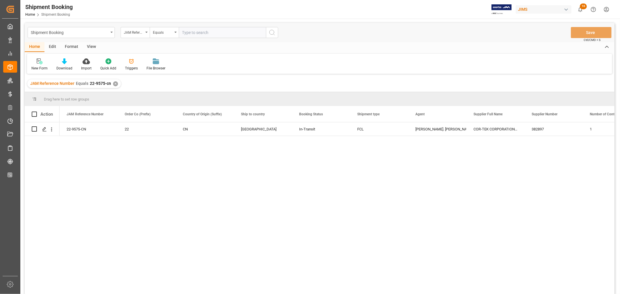
click at [115, 84] on div "✕" at bounding box center [115, 83] width 5 height 5
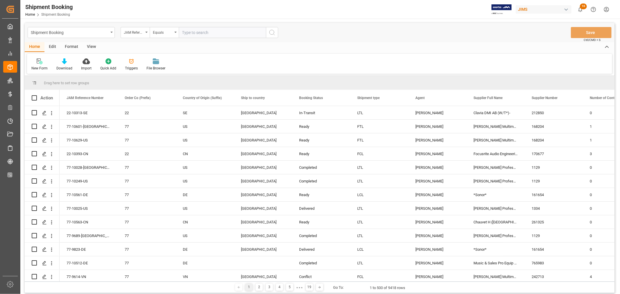
click at [184, 33] on input "text" at bounding box center [222, 32] width 87 height 11
type input "22-10327-cn"
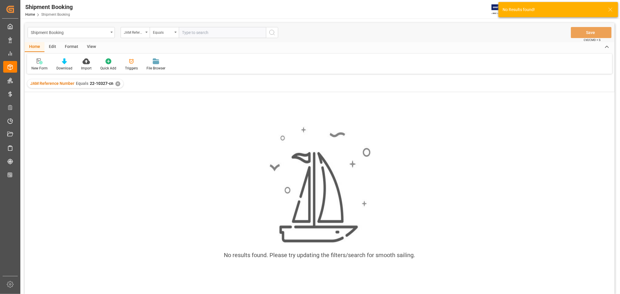
click at [117, 83] on div "✕" at bounding box center [117, 83] width 5 height 5
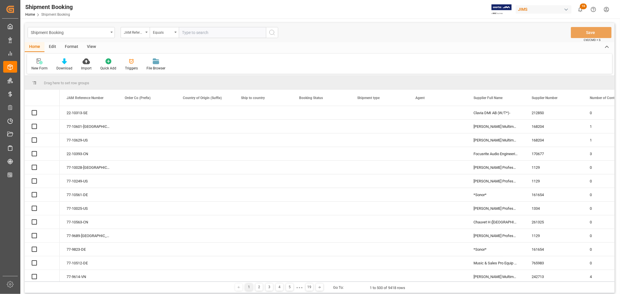
click at [183, 32] on input "text" at bounding box center [222, 32] width 87 height 11
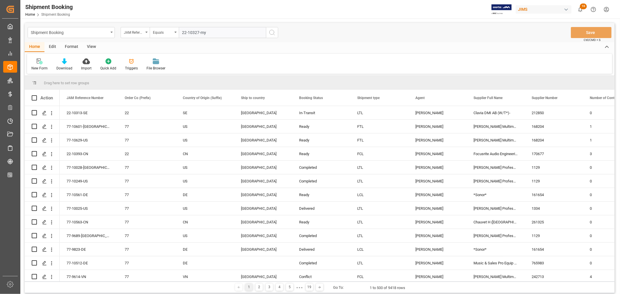
type input "22-10327-my"
click at [272, 32] on icon "search button" at bounding box center [272, 32] width 7 height 7
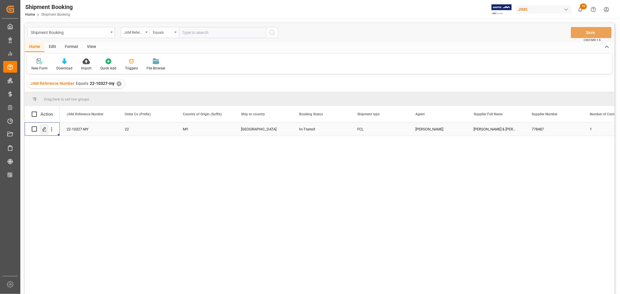
click at [44, 129] on icon "Press SPACE to select this row." at bounding box center [44, 129] width 5 height 5
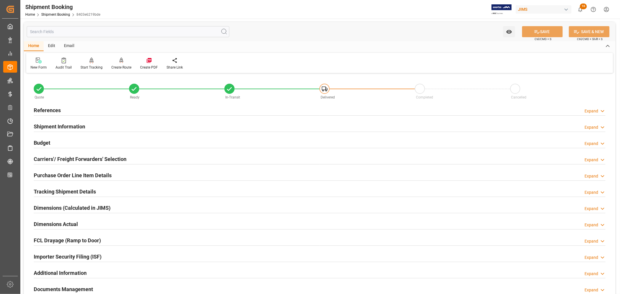
click at [54, 111] on h2 "References" at bounding box center [47, 110] width 27 height 8
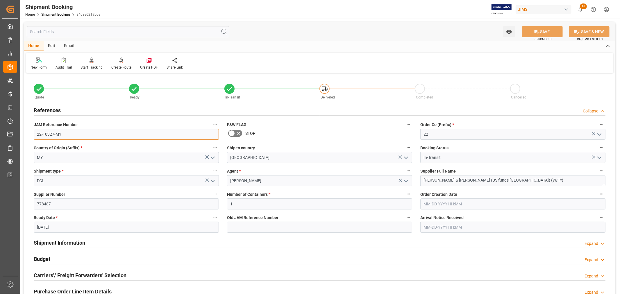
drag, startPoint x: 62, startPoint y: 134, endPoint x: 36, endPoint y: 134, distance: 25.6
click at [36, 134] on input "22-10327-MY" at bounding box center [126, 134] width 185 height 11
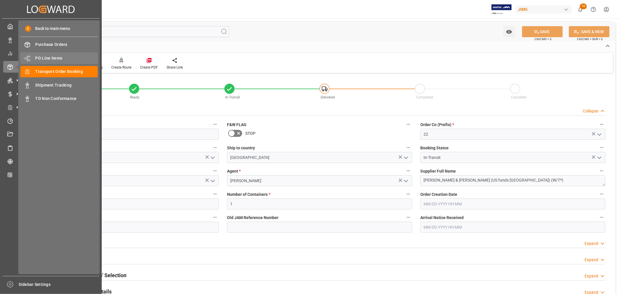
click at [45, 57] on span "PO Line Items" at bounding box center [66, 58] width 62 height 6
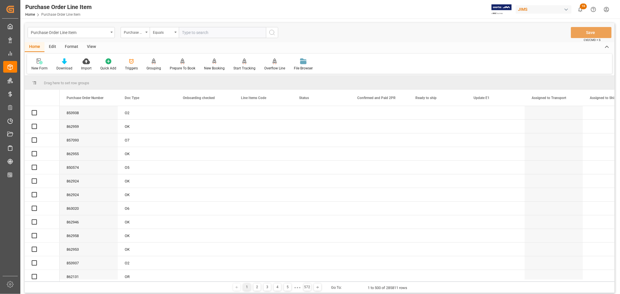
click at [146, 32] on icon "open menu" at bounding box center [146, 32] width 2 height 1
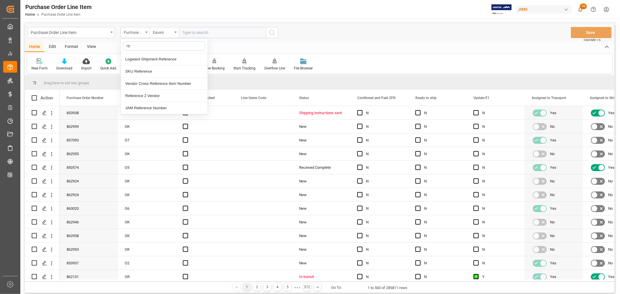
type input "ref"
click at [137, 96] on div "Reference 2 Vendor" at bounding box center [164, 96] width 87 height 12
drag, startPoint x: 182, startPoint y: 31, endPoint x: 189, endPoint y: 34, distance: 8.1
click at [182, 31] on input "text" at bounding box center [222, 32] width 87 height 11
paste input "22-10327-MY"
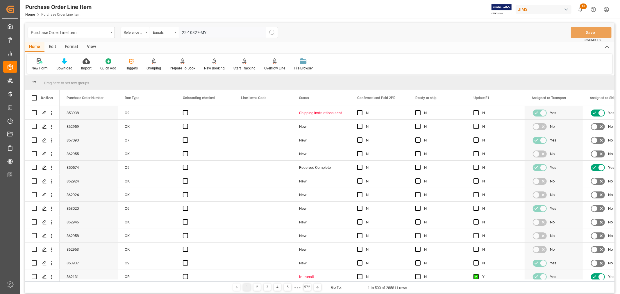
type input "22-10327-MY"
click at [271, 32] on icon "search button" at bounding box center [272, 32] width 7 height 7
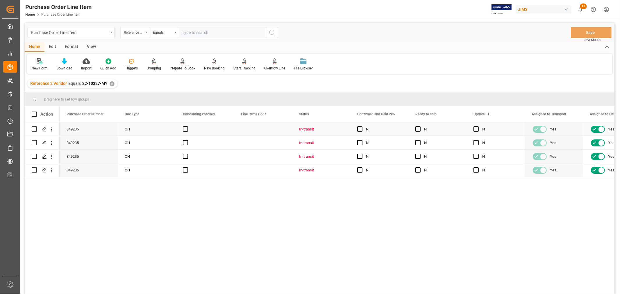
click at [257, 129] on div "Press SPACE to select this row." at bounding box center [263, 128] width 58 height 13
click at [91, 47] on div "View" at bounding box center [92, 47] width 18 height 10
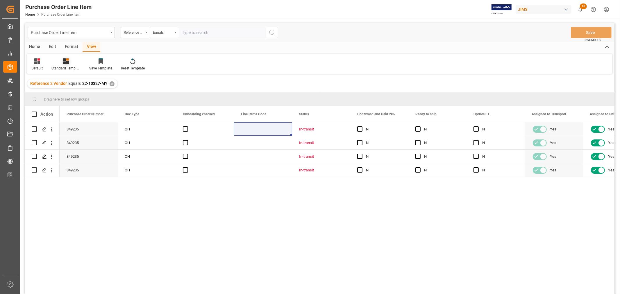
click at [66, 65] on div "Standard Templates" at bounding box center [66, 64] width 38 height 13
click at [65, 141] on div "Buyer Discrepancy" at bounding box center [81, 142] width 51 height 6
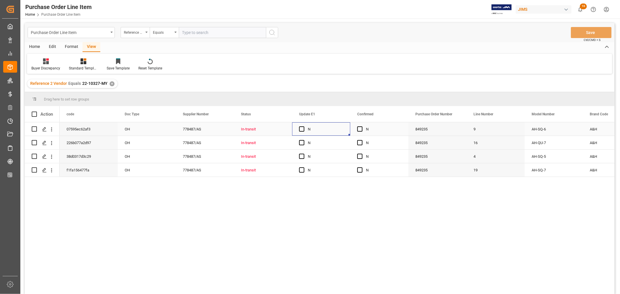
click at [335, 127] on div "N" at bounding box center [325, 129] width 35 height 13
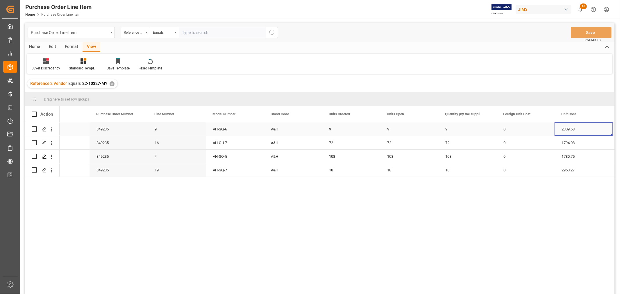
click at [525, 131] on div "0" at bounding box center [525, 128] width 58 height 13
click at [403, 128] on div "0" at bounding box center [409, 128] width 58 height 13
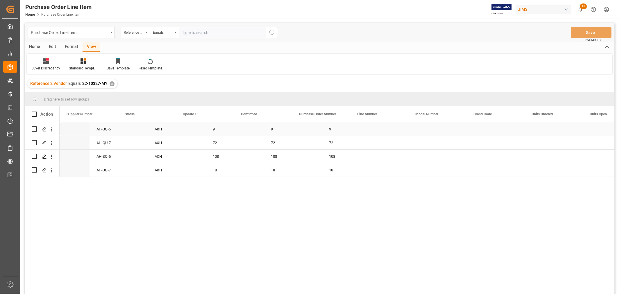
scroll to position [0, 0]
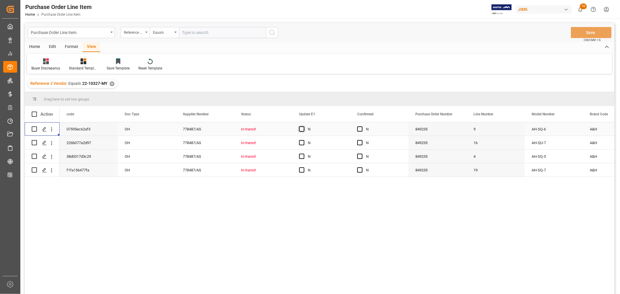
click at [300, 128] on span "Press SPACE to select this row." at bounding box center [301, 128] width 5 height 5
click at [303, 126] on input "Press SPACE to select this row." at bounding box center [303, 126] width 0 height 0
drag, startPoint x: 348, startPoint y: 134, endPoint x: 374, endPoint y: 133, distance: 26.2
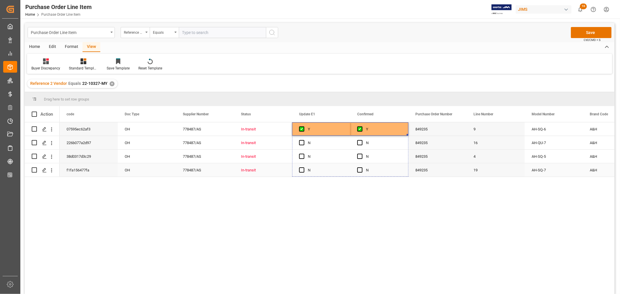
drag, startPoint x: 408, startPoint y: 135, endPoint x: 403, endPoint y: 168, distance: 33.5
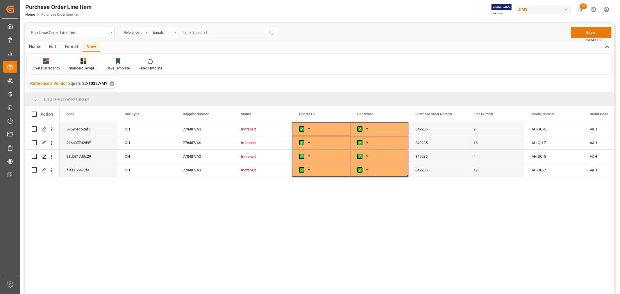
click at [585, 32] on button "Save" at bounding box center [591, 32] width 41 height 11
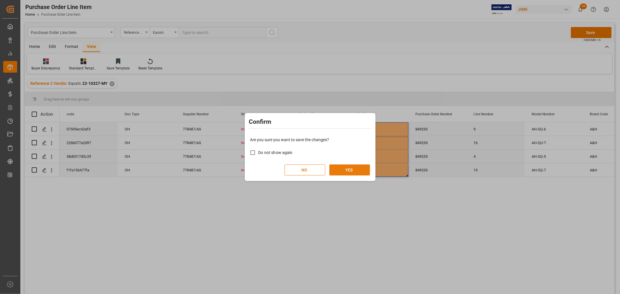
click at [341, 172] on button "YES" at bounding box center [349, 170] width 41 height 11
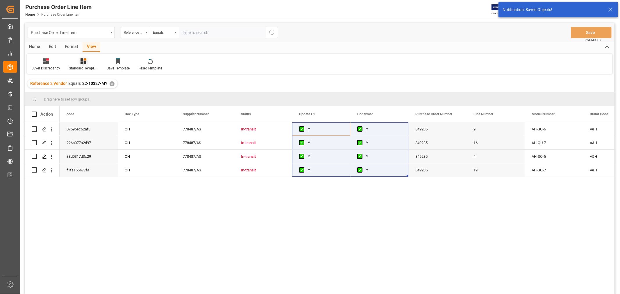
click at [84, 60] on icon at bounding box center [84, 61] width 6 height 6
click at [86, 94] on div "HS listing USA" at bounding box center [99, 94] width 51 height 6
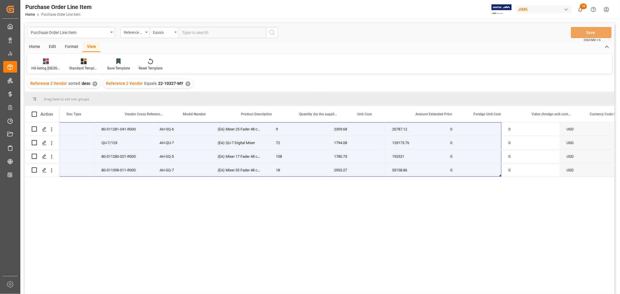
scroll to position [0, 163]
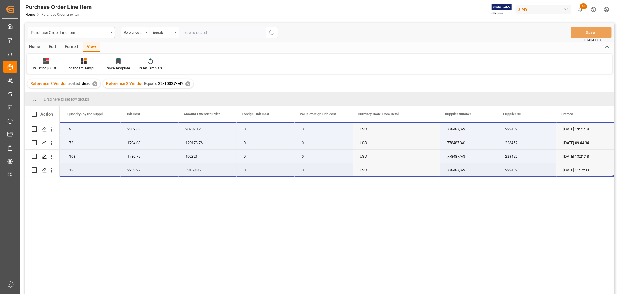
drag, startPoint x: 79, startPoint y: 124, endPoint x: 585, endPoint y: 169, distance: 508.0
click at [585, 169] on div "22-10327-MY AH-SQ-6 (EA) Mixer 25 Fader 48 channel 9 2309.68 20787.12 0 0 USD 7…" at bounding box center [163, 149] width 901 height 55
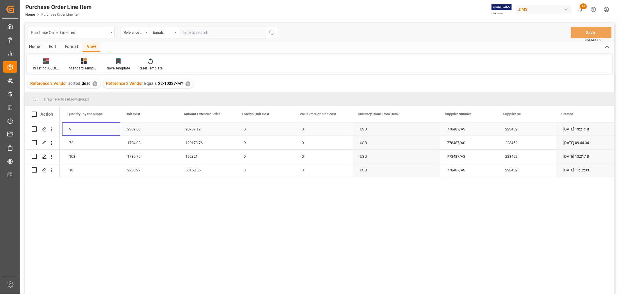
click at [99, 129] on div "9" at bounding box center [91, 128] width 58 height 13
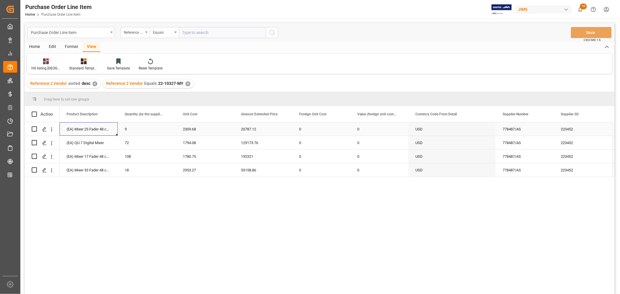
scroll to position [0, 116]
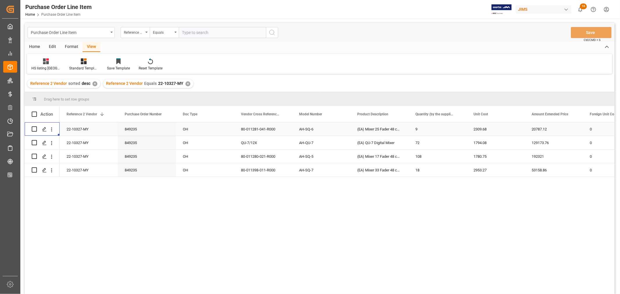
click at [78, 126] on div "22-10327-MY" at bounding box center [89, 128] width 58 height 13
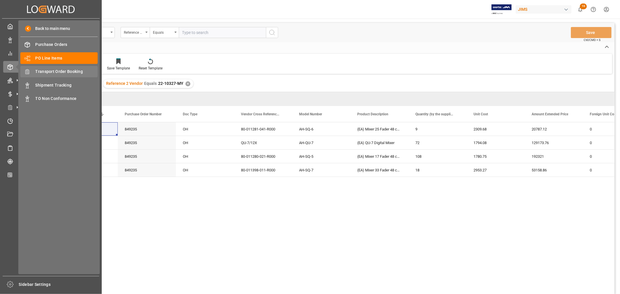
click at [63, 70] on span "Transport Order Booking" at bounding box center [66, 72] width 62 height 6
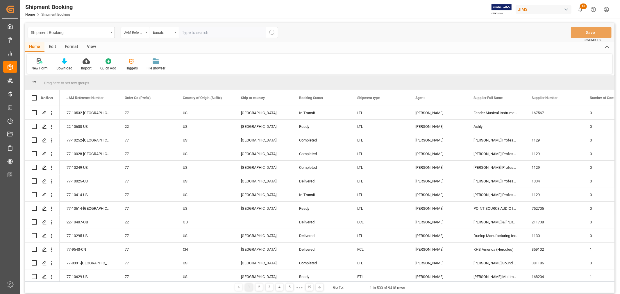
click at [185, 33] on input "text" at bounding box center [222, 32] width 87 height 11
paste input "22-10327-MY"
type input "22-10327-MY"
click at [271, 32] on icon "search button" at bounding box center [272, 32] width 7 height 7
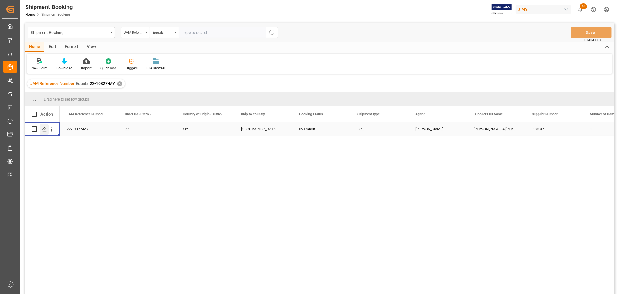
click at [44, 129] on icon "Press SPACE to select this row." at bounding box center [44, 129] width 5 height 5
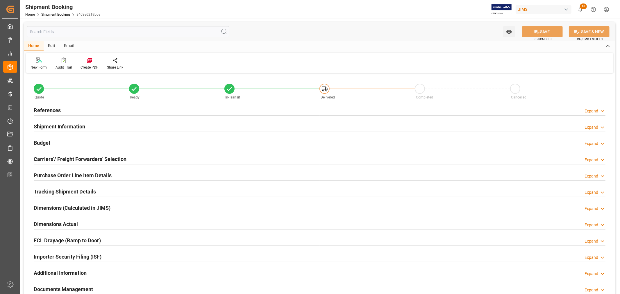
type input "1"
type input "08-11-2025"
click at [53, 110] on h2 "References" at bounding box center [47, 110] width 27 height 8
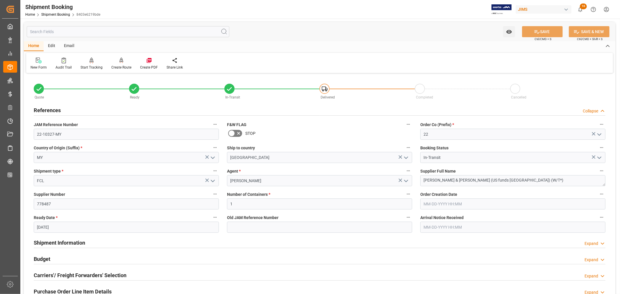
click at [51, 108] on h2 "References" at bounding box center [47, 110] width 27 height 8
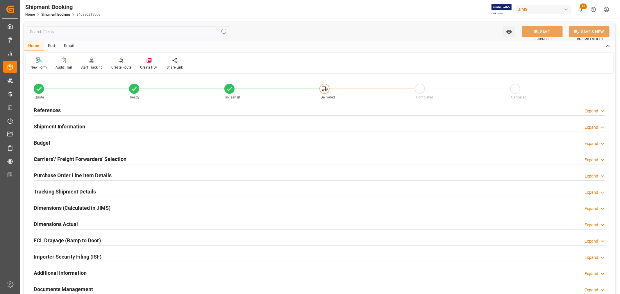
click at [50, 190] on h2 "Tracking Shipment Details" at bounding box center [65, 192] width 62 height 8
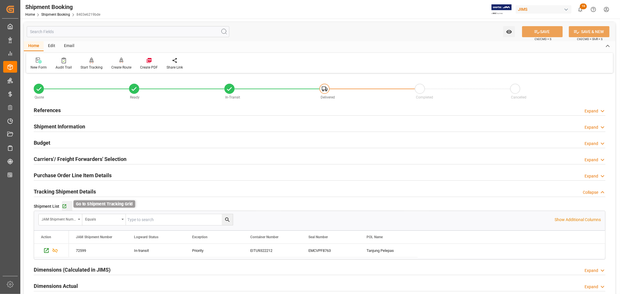
click at [63, 205] on icon "button" at bounding box center [64, 206] width 5 height 5
click at [89, 192] on h2 "Tracking Shipment Details" at bounding box center [65, 192] width 62 height 8
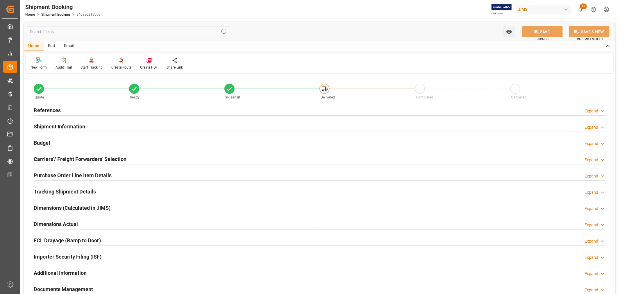
click at [52, 112] on h2 "References" at bounding box center [47, 110] width 27 height 8
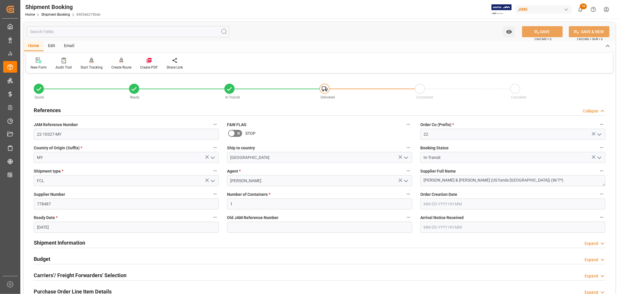
click at [52, 112] on h2 "References" at bounding box center [47, 110] width 27 height 8
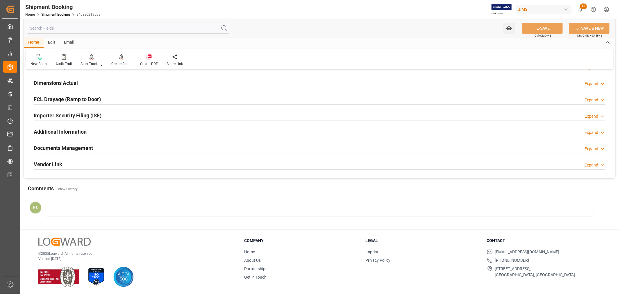
scroll to position [143, 0]
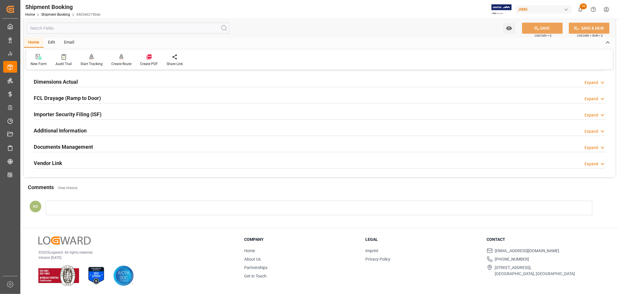
click at [85, 144] on h2 "Documents Management" at bounding box center [63, 147] width 59 height 8
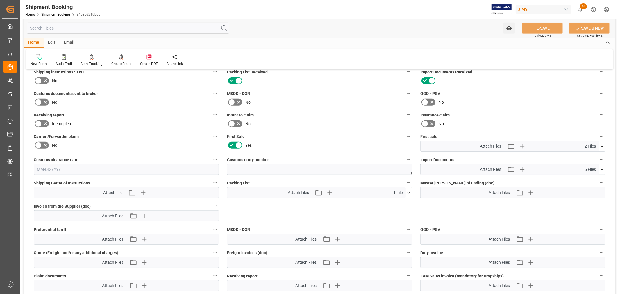
scroll to position [240, 0]
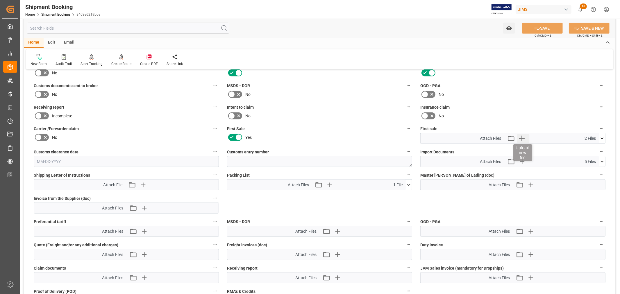
click at [522, 139] on icon "button" at bounding box center [521, 138] width 9 height 9
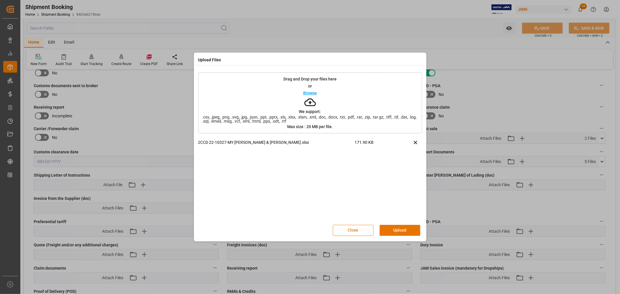
click at [397, 232] on button "Upload" at bounding box center [400, 230] width 41 height 11
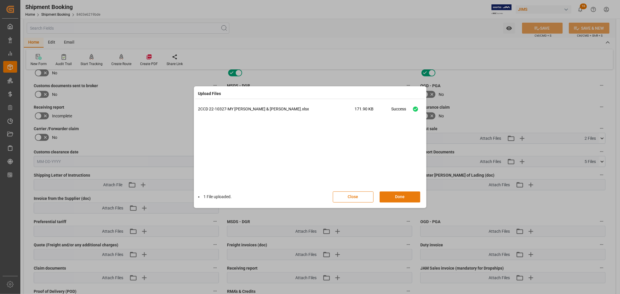
click at [400, 196] on button "Done" at bounding box center [400, 197] width 41 height 11
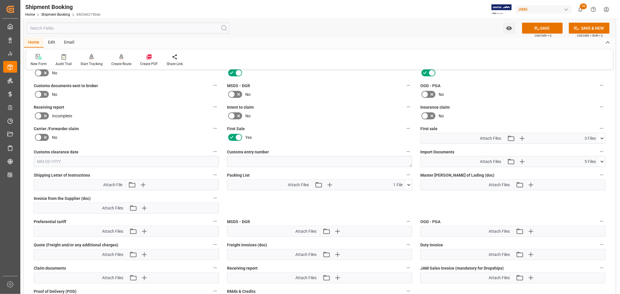
click at [602, 136] on icon at bounding box center [602, 138] width 6 height 6
click at [601, 159] on icon at bounding box center [602, 162] width 6 height 6
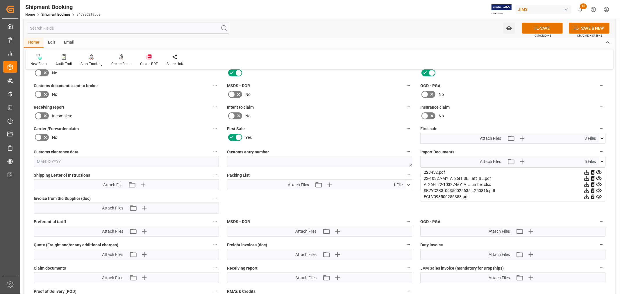
click at [601, 159] on icon at bounding box center [602, 162] width 6 height 6
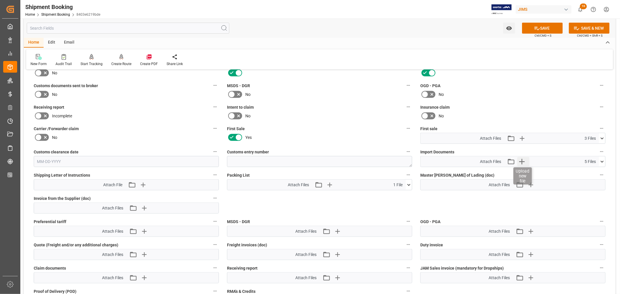
click at [521, 161] on icon "button" at bounding box center [521, 161] width 9 height 9
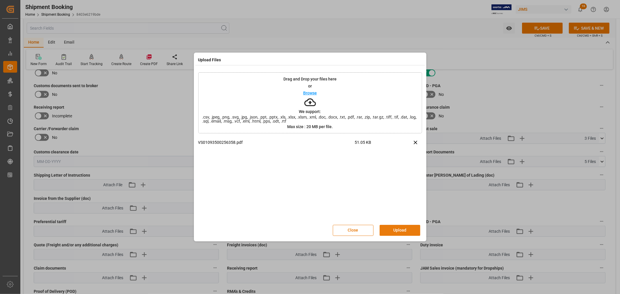
click at [397, 228] on button "Upload" at bounding box center [400, 230] width 41 height 11
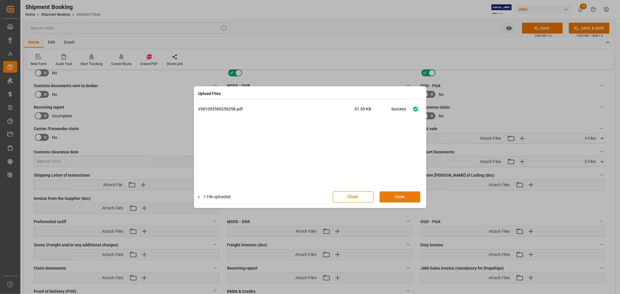
click at [399, 197] on button "Done" at bounding box center [400, 197] width 41 height 11
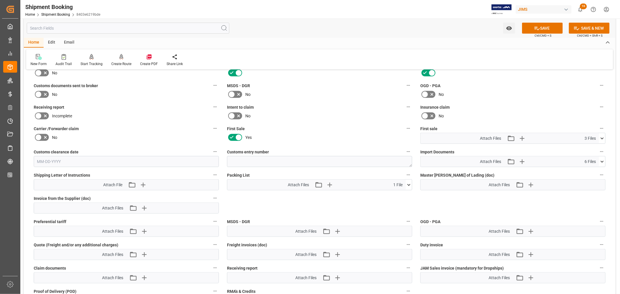
click at [601, 161] on icon at bounding box center [602, 162] width 6 height 6
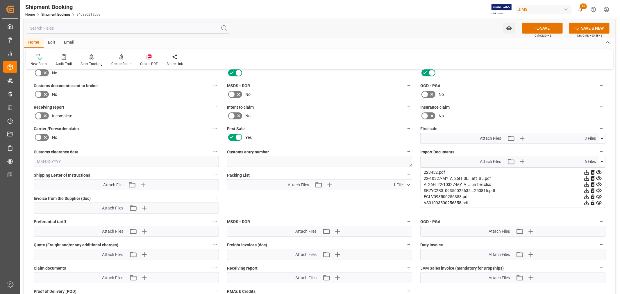
click at [590, 196] on icon at bounding box center [587, 197] width 6 height 6
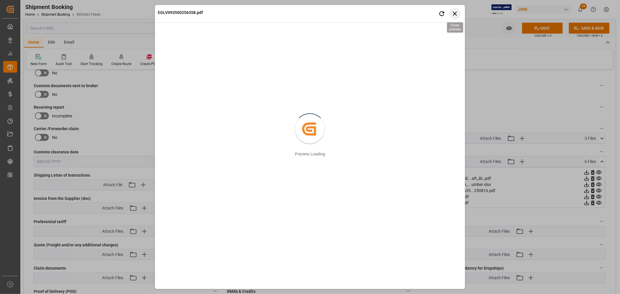
click at [456, 10] on icon "button" at bounding box center [454, 13] width 7 height 7
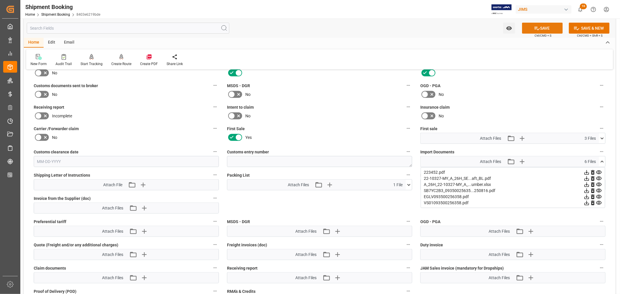
click at [535, 29] on icon at bounding box center [537, 28] width 5 height 3
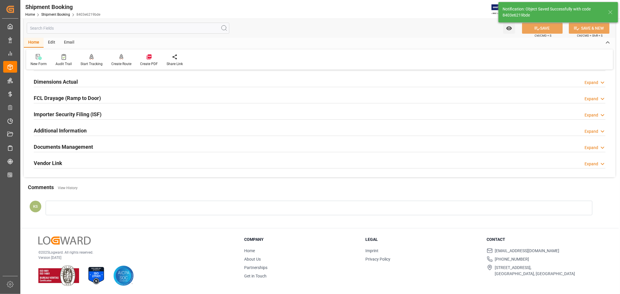
scroll to position [143, 0]
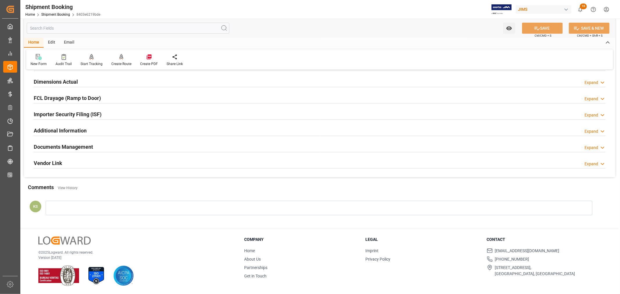
click at [77, 146] on h2 "Documents Management" at bounding box center [63, 147] width 59 height 8
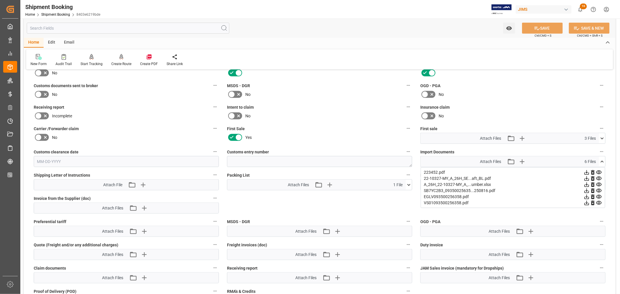
click at [40, 94] on icon at bounding box center [38, 94] width 7 height 7
click at [0, 0] on input "checkbox" at bounding box center [0, 0] width 0 height 0
click at [602, 159] on icon at bounding box center [602, 162] width 6 height 6
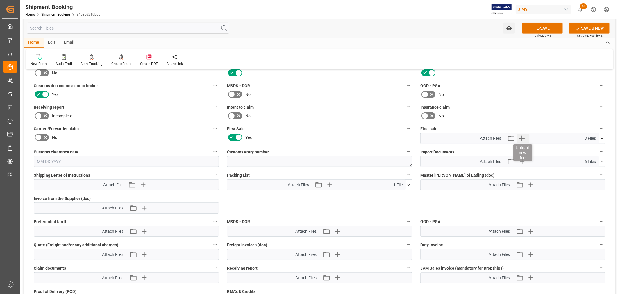
click at [523, 137] on icon "button" at bounding box center [522, 139] width 6 height 6
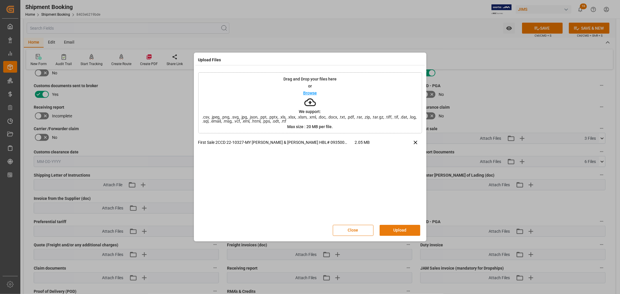
click at [400, 231] on button "Upload" at bounding box center [400, 230] width 41 height 11
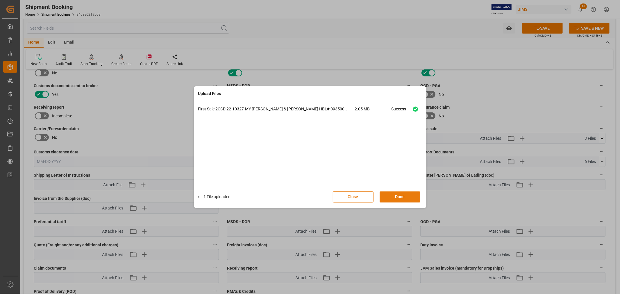
click at [400, 199] on button "Done" at bounding box center [400, 197] width 41 height 11
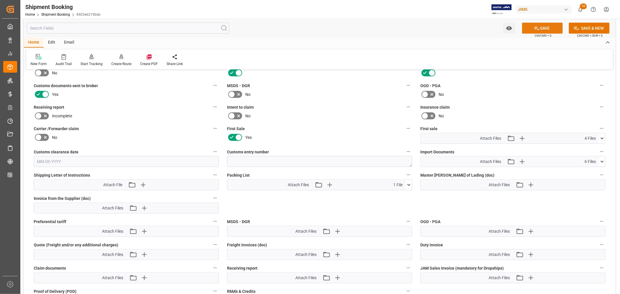
click at [547, 30] on button "SAVE" at bounding box center [542, 28] width 41 height 11
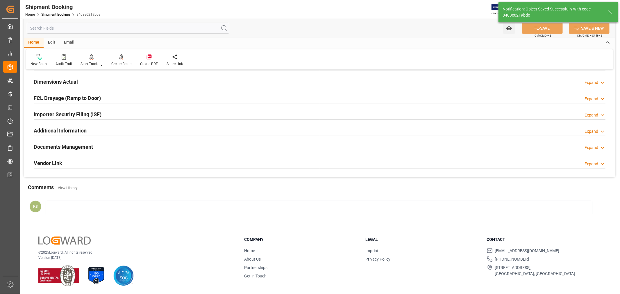
scroll to position [143, 0]
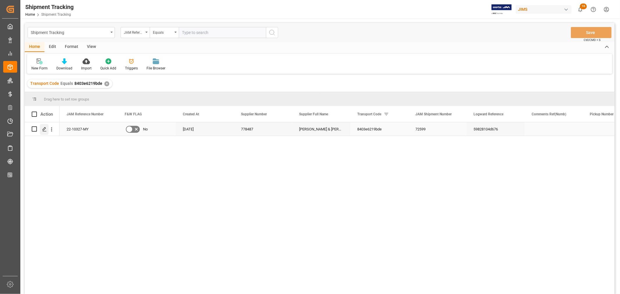
click at [44, 129] on icon "Press SPACE to select this row." at bounding box center [44, 129] width 5 height 5
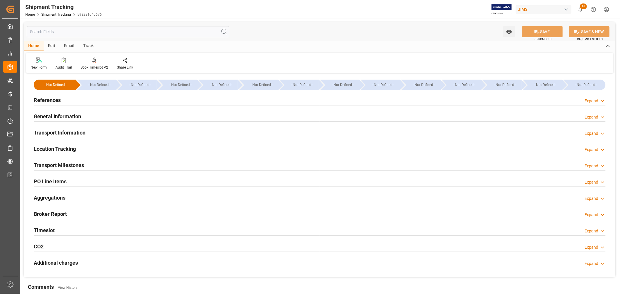
click at [92, 117] on div "General Information Expand" at bounding box center [320, 115] width 572 height 11
